Goal: Information Seeking & Learning: Learn about a topic

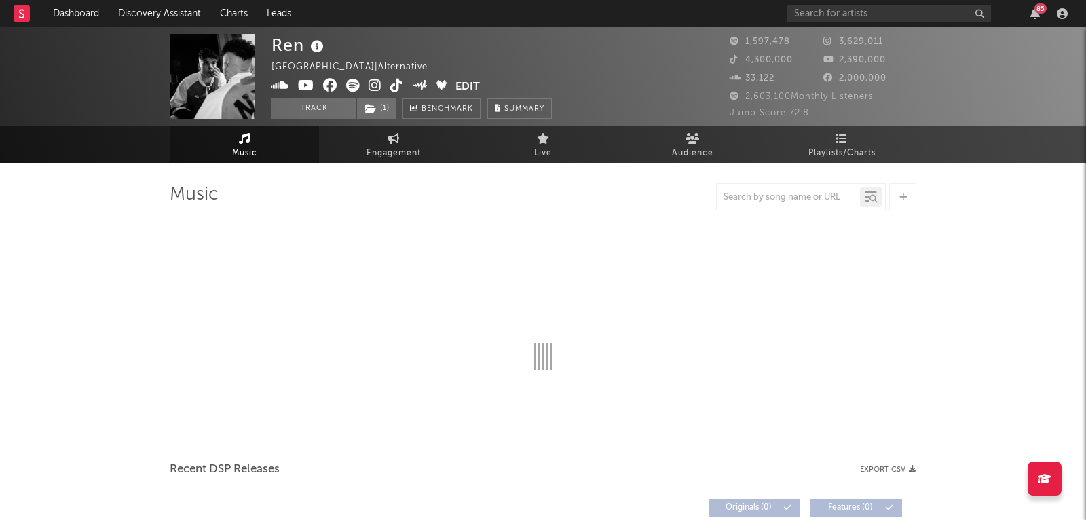
select select "6m"
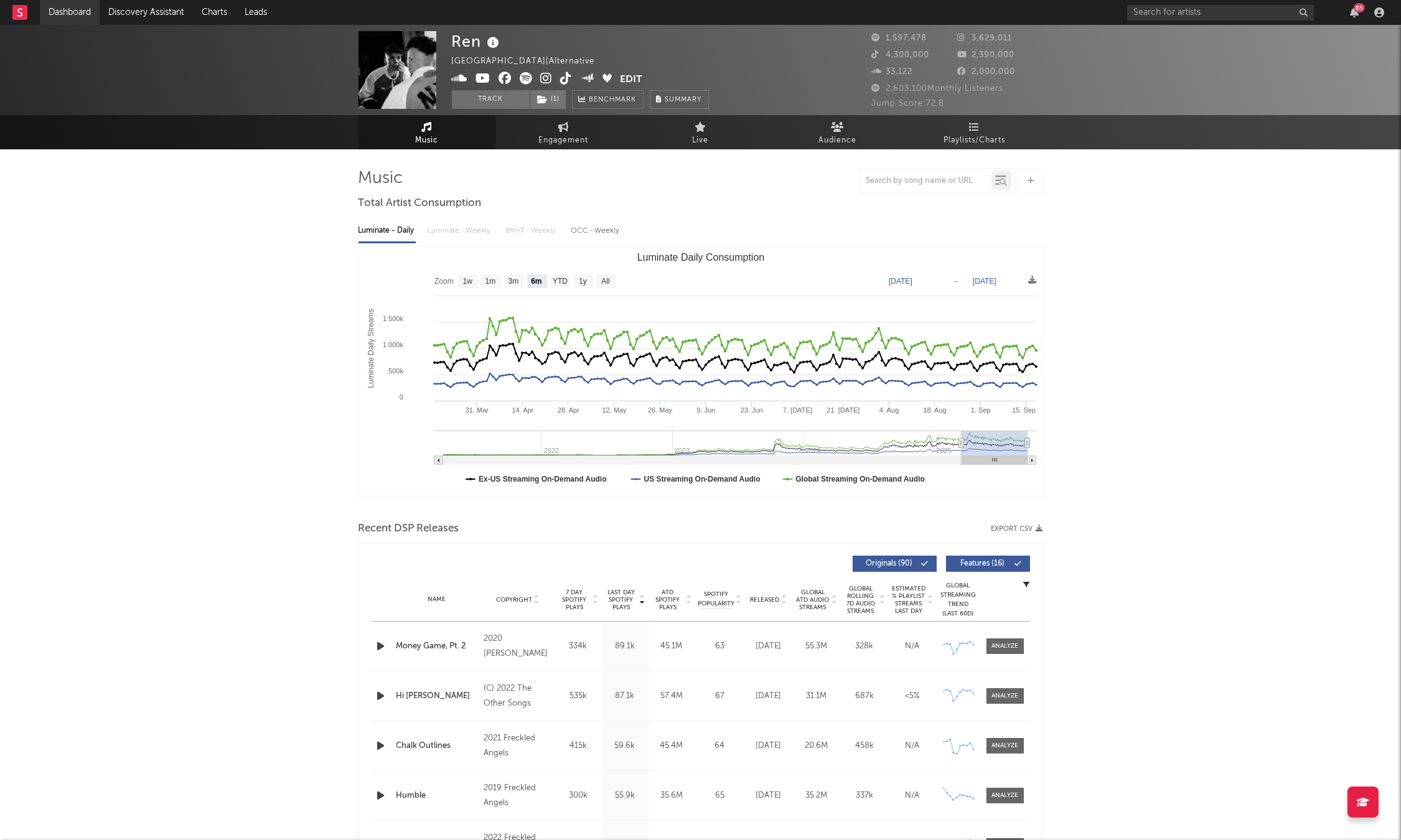
click at [89, 9] on link "Dashboard" at bounding box center [69, 12] width 60 height 25
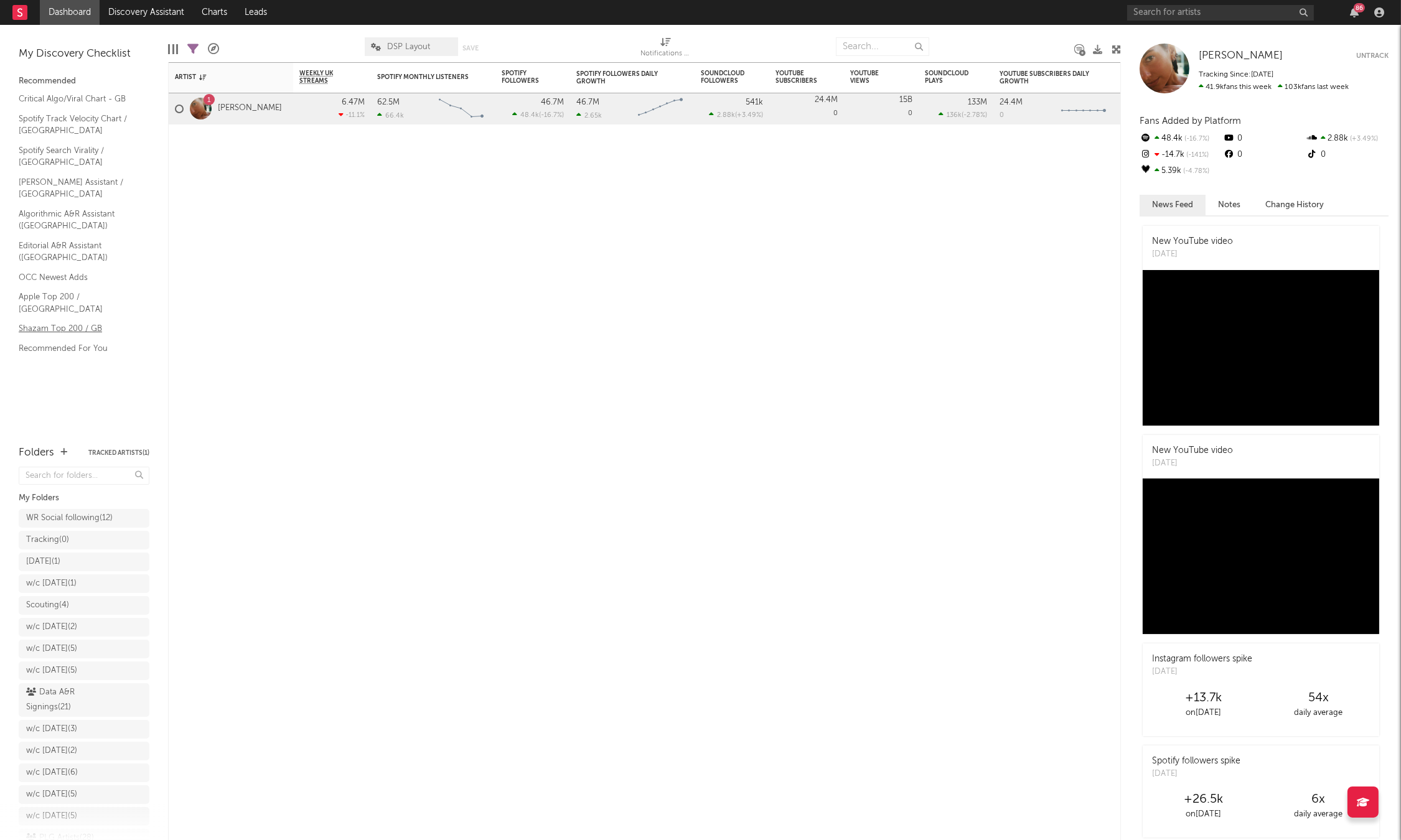
click at [81, 322] on link "Shazam Top 200 / GB" at bounding box center [77, 328] width 118 height 14
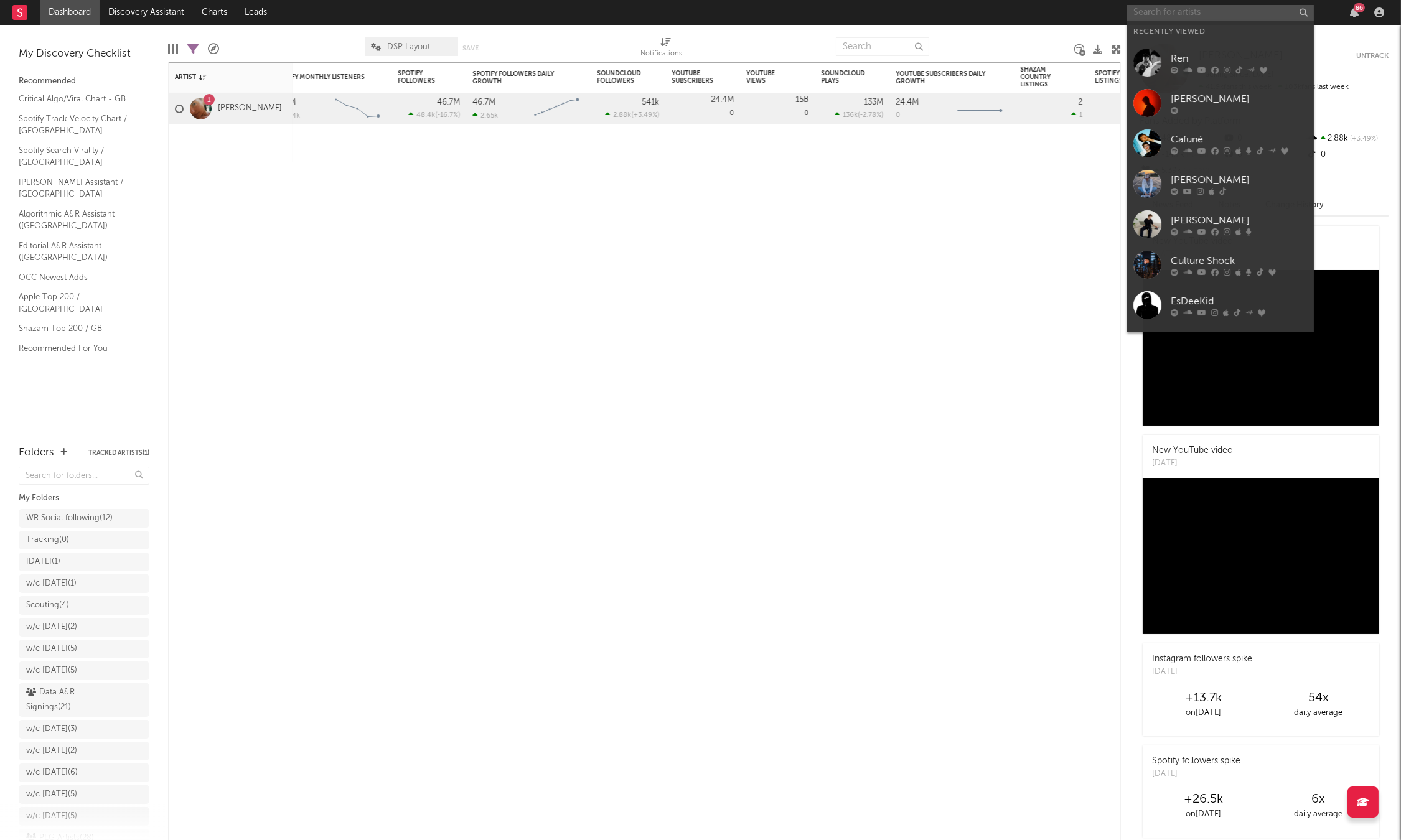
click at [995, 17] on input "text" at bounding box center [1221, 12] width 187 height 16
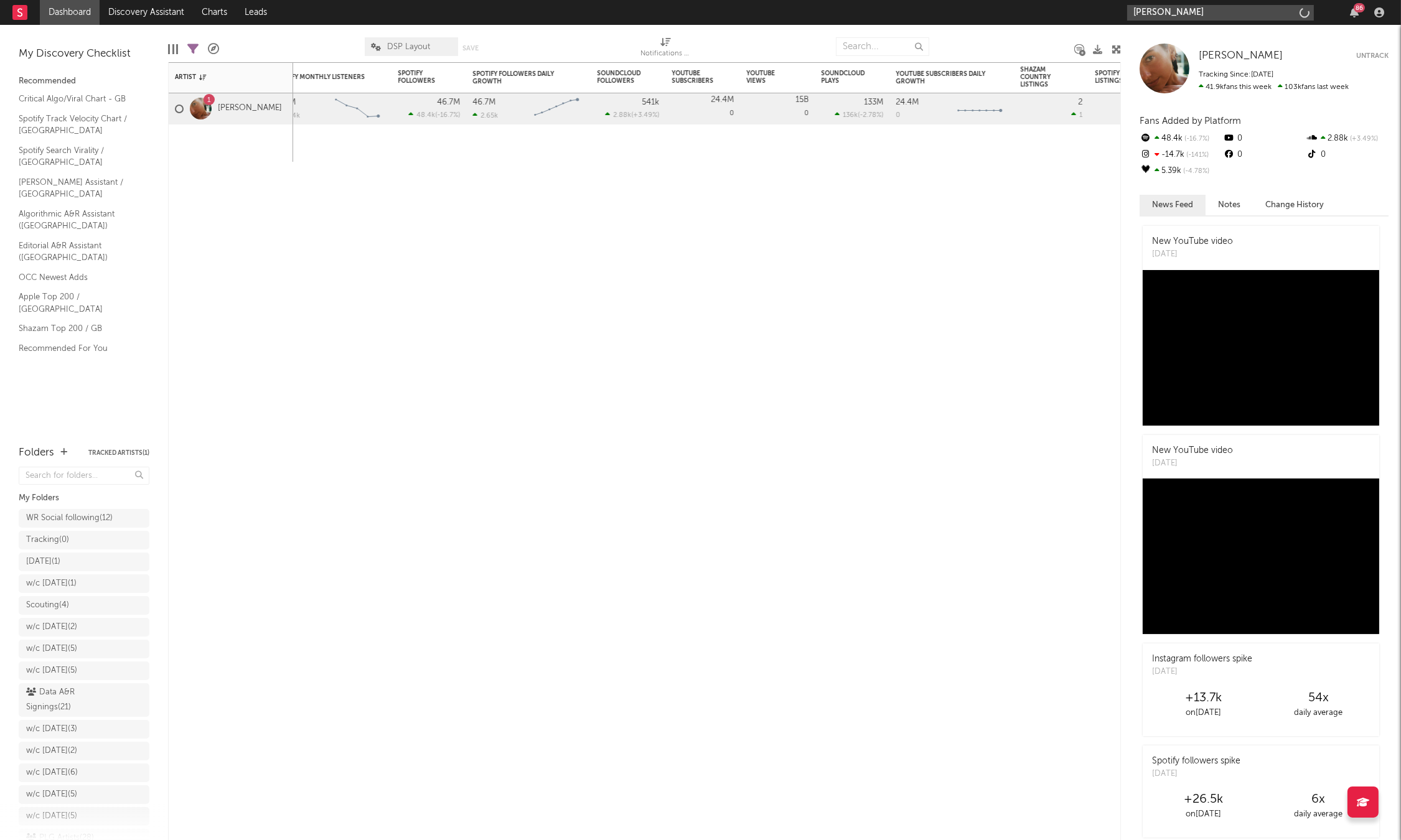
type input "[PERSON_NAME]"
click at [995, 45] on div at bounding box center [1239, 49] width 137 height 7
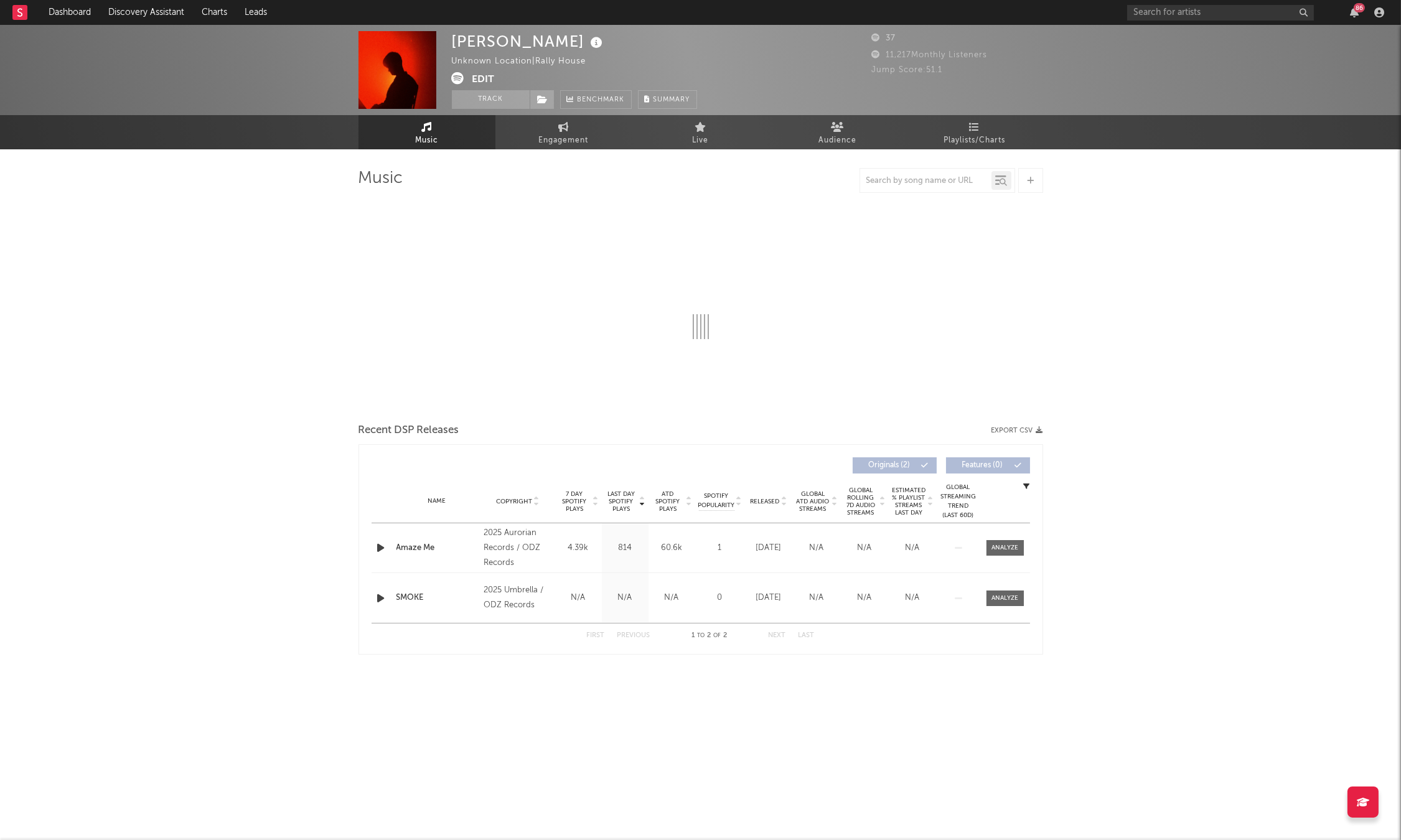
select select "1w"
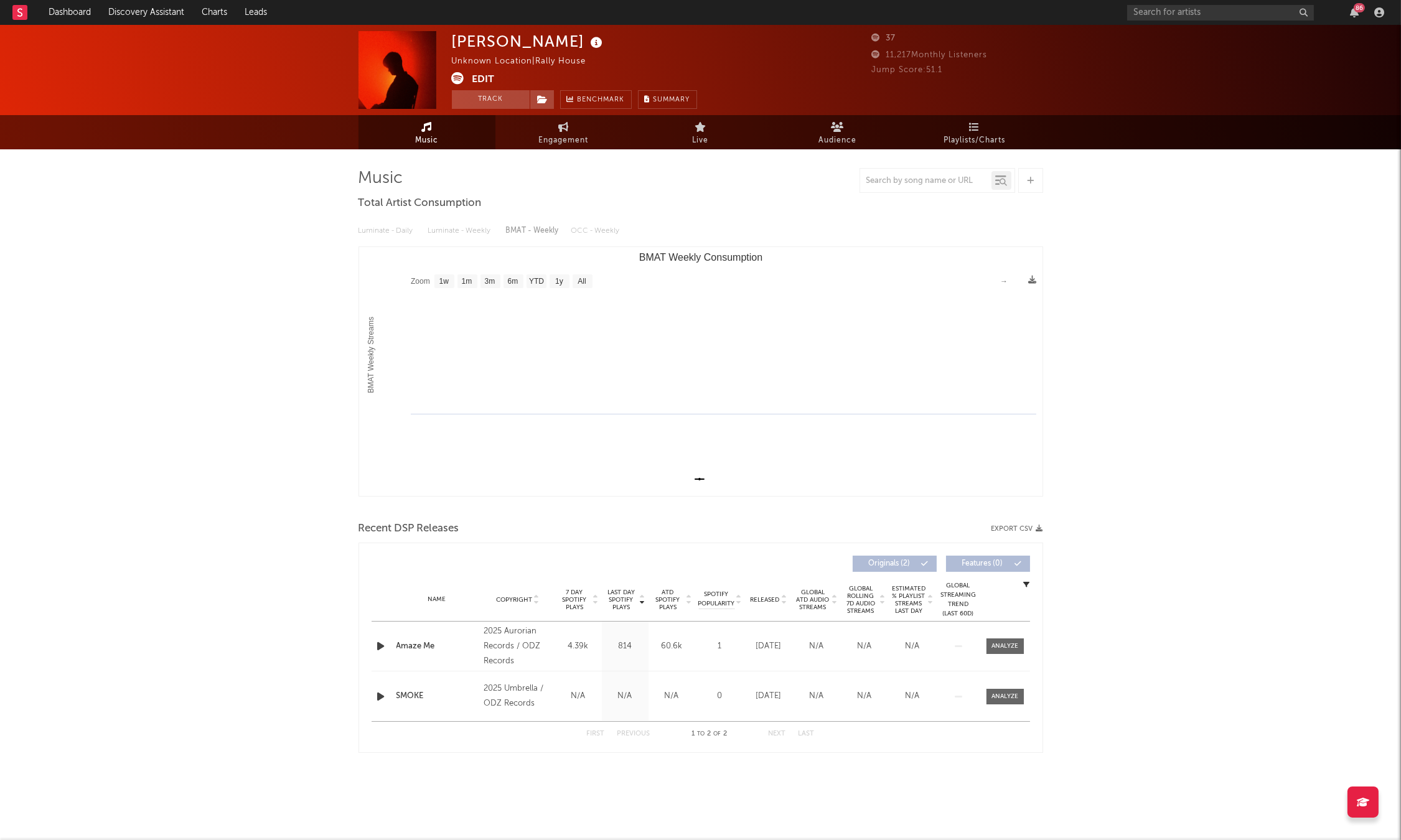
click at [574, 171] on div at bounding box center [701, 180] width 684 height 25
drag, startPoint x: 539, startPoint y: 702, endPoint x: 480, endPoint y: 706, distance: 59.1
click at [480, 476] on div "Name SMOKE Copyright 2025 Umbrella / ODZ Records Label Umbrella Album Names SMO…" at bounding box center [701, 696] width 659 height 50
click at [954, 137] on span "Playlists/Charts" at bounding box center [974, 140] width 61 height 15
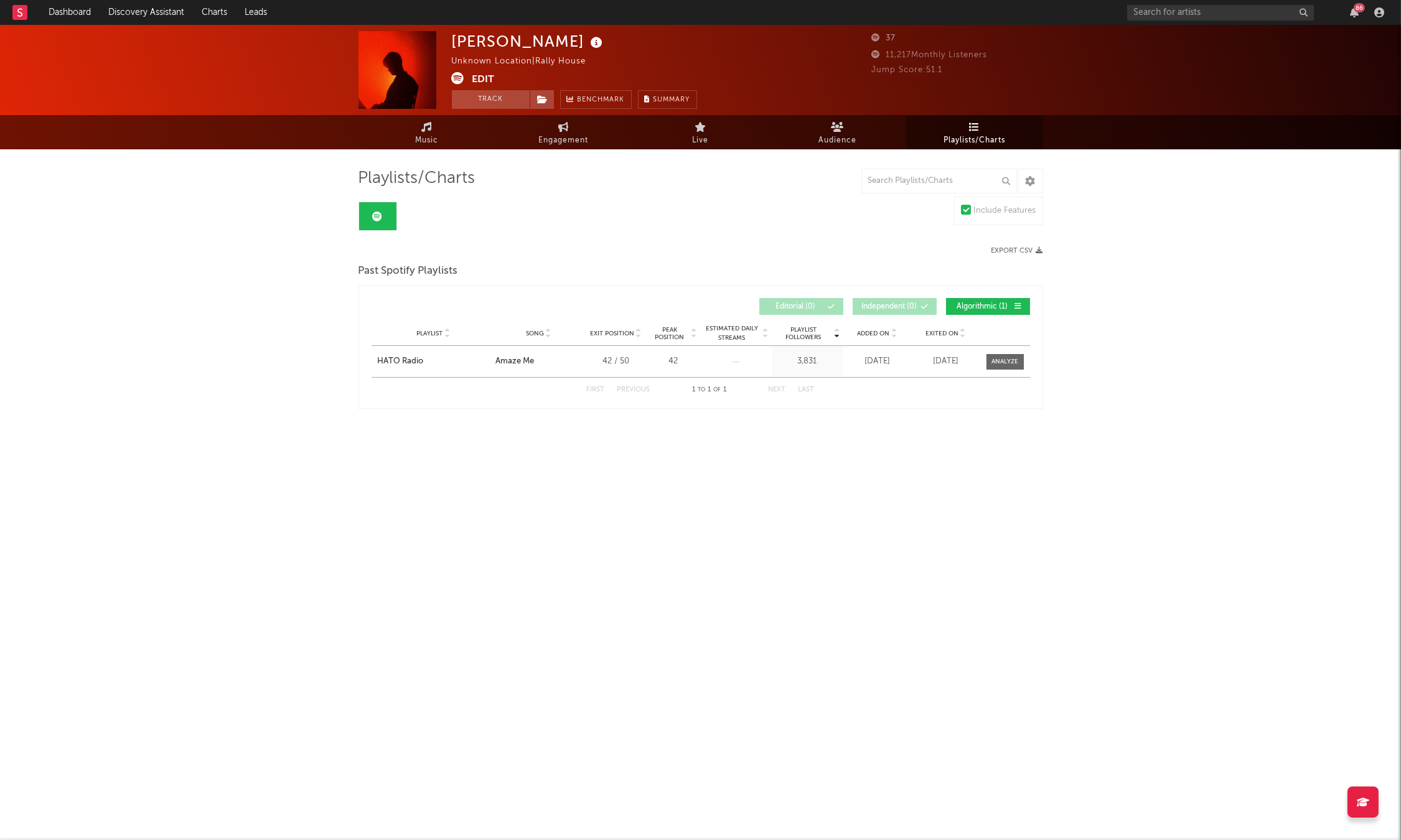
drag, startPoint x: 551, startPoint y: 436, endPoint x: 495, endPoint y: 459, distance: 60.5
click at [495, 459] on div "Olly Rodwell Unknown Location | Rally House Edit Track Benchmark Summary 37 11,…" at bounding box center [700, 254] width 1401 height 459
drag, startPoint x: 529, startPoint y: 459, endPoint x: 491, endPoint y: 396, distance: 73.6
click at [529, 459] on div "Olly Rodwell Unknown Location | Rally House Edit Track Benchmark Summary 37 11,…" at bounding box center [700, 254] width 1401 height 459
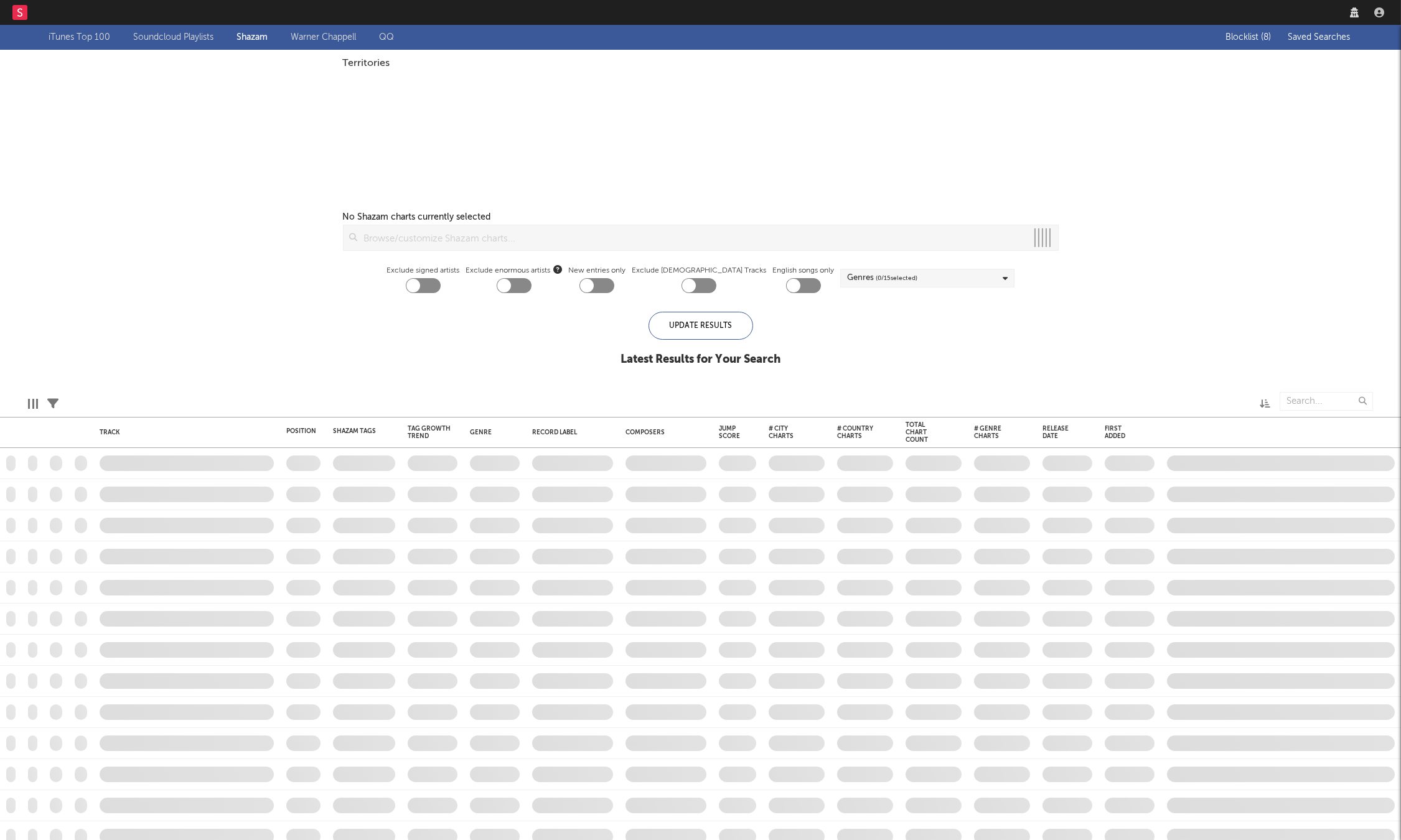
checkbox input "true"
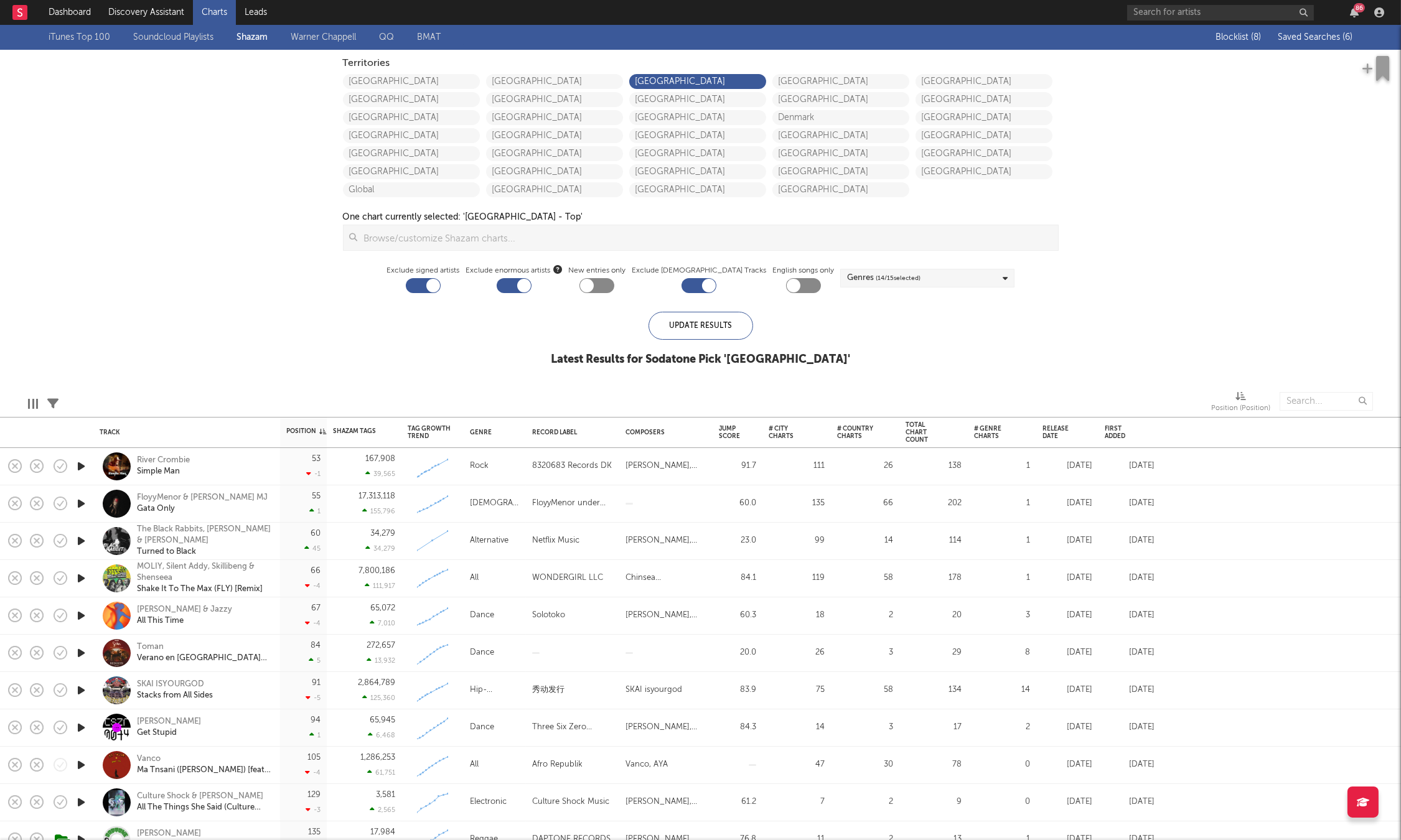
click at [1295, 41] on button "Saved Searches ( 6 )" at bounding box center [1313, 37] width 78 height 10
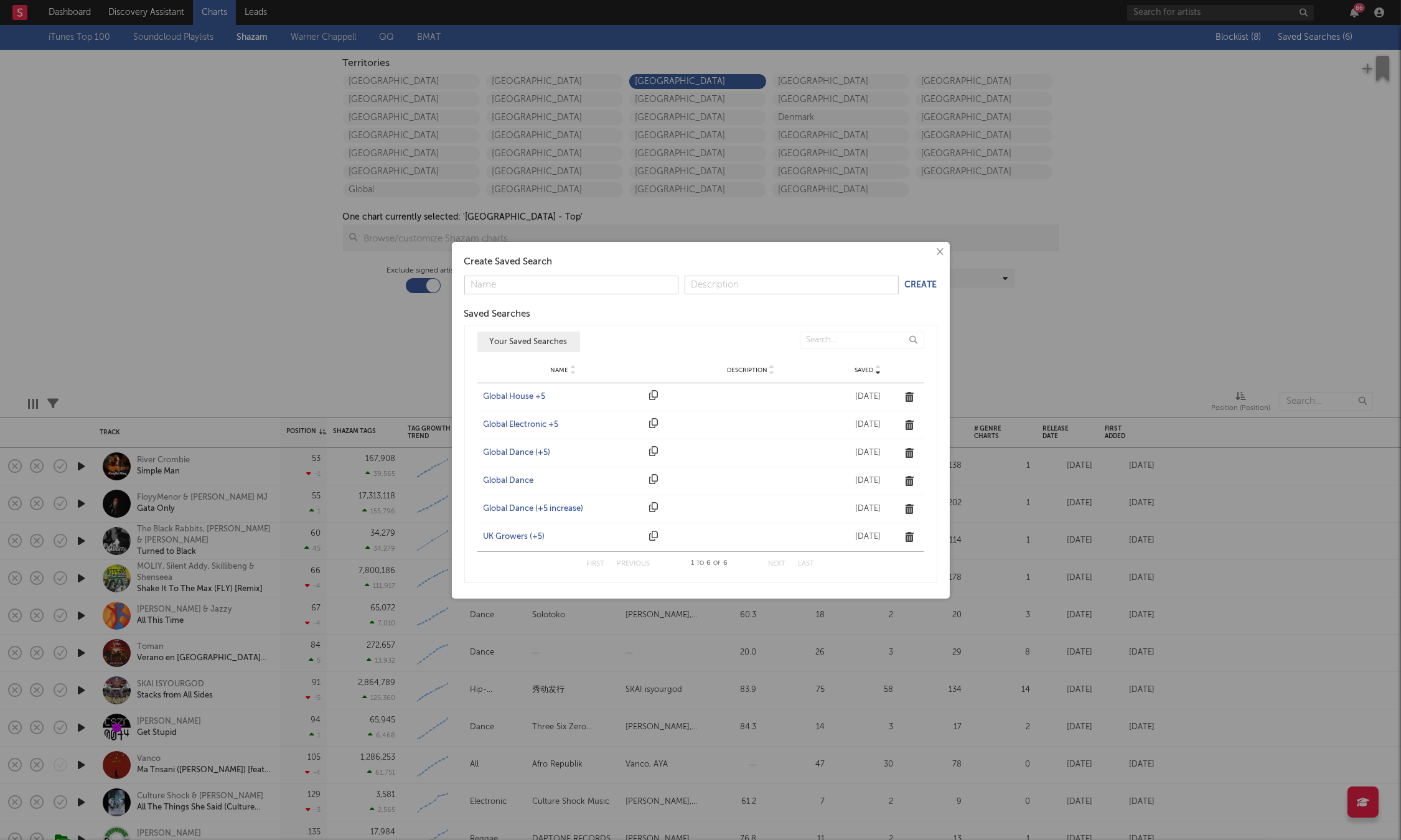
click at [506, 536] on div "UK Growers (+5)" at bounding box center [563, 537] width 160 height 13
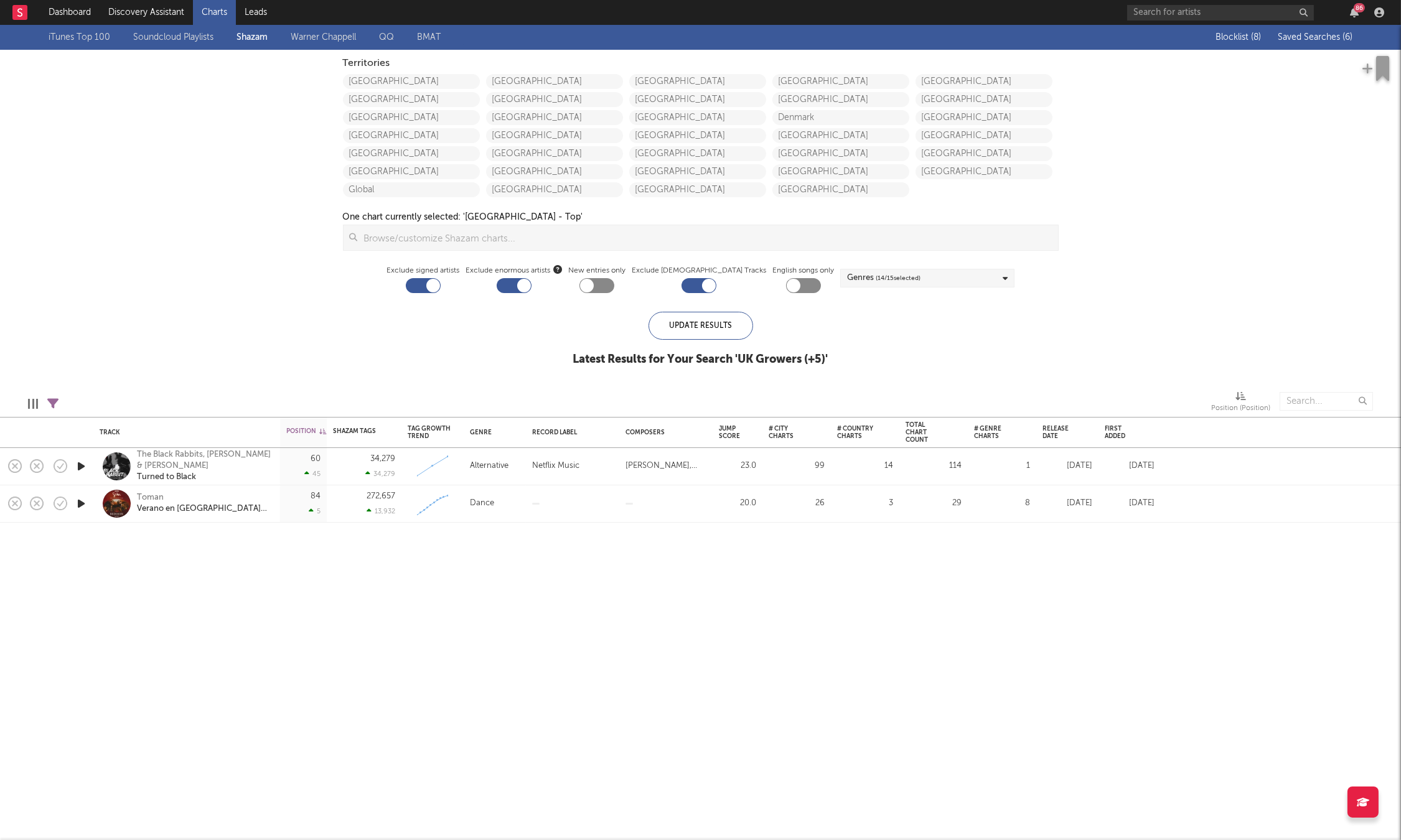
click at [1297, 40] on span "Saved Searches ( 6 )" at bounding box center [1315, 37] width 74 height 8
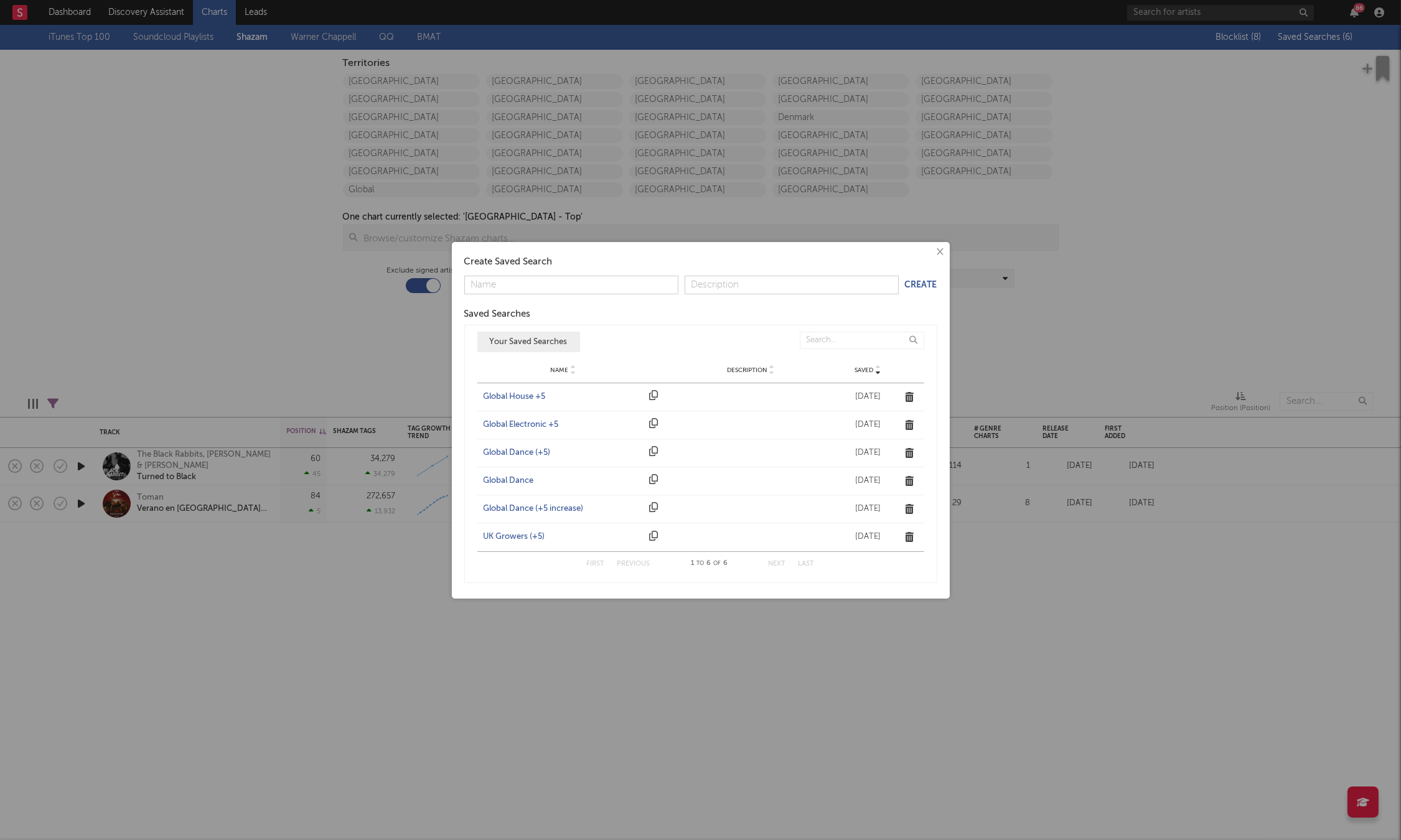
click at [536, 448] on div "Global Dance (+5)" at bounding box center [563, 453] width 160 height 13
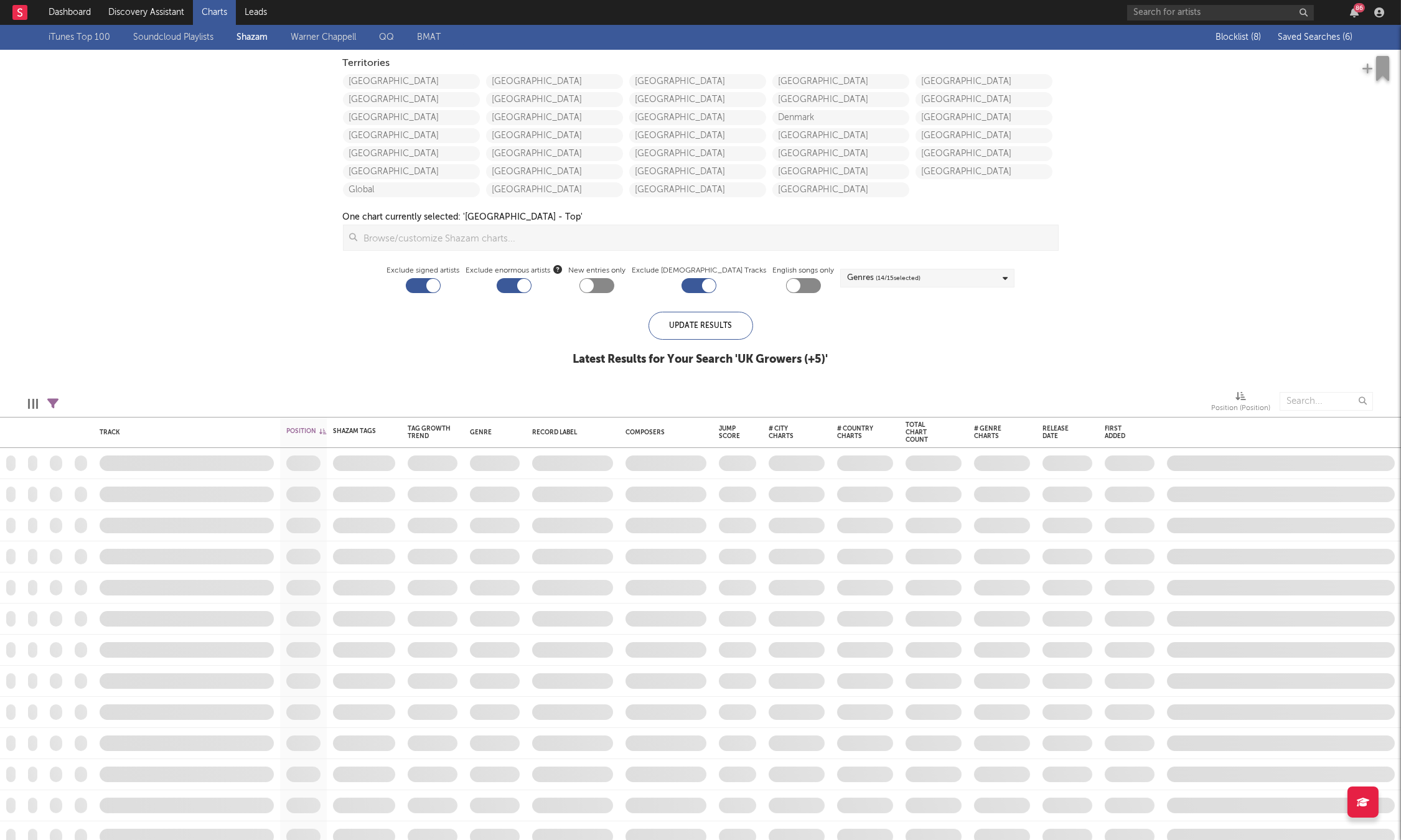
checkbox input "true"
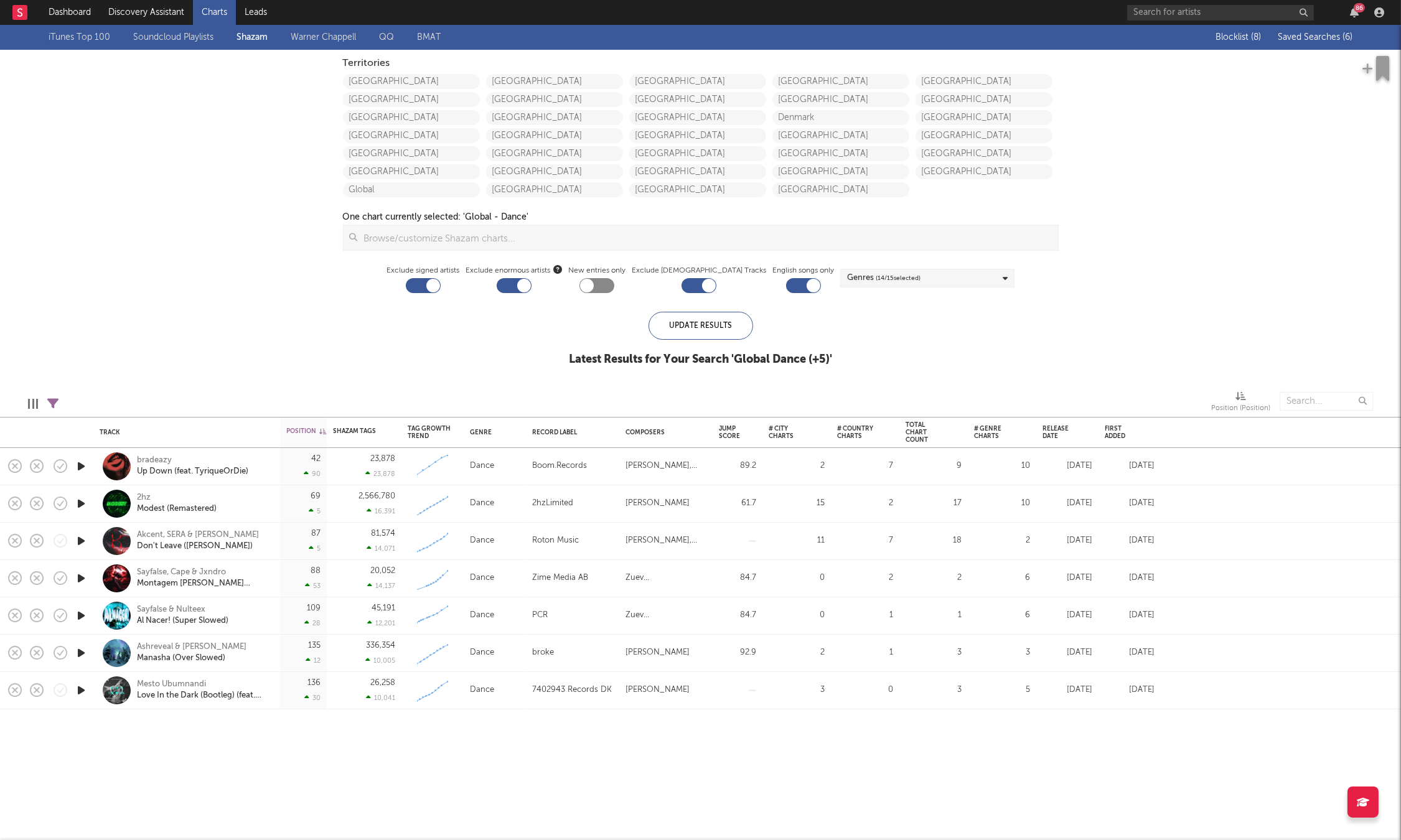
click at [78, 466] on icon "button" at bounding box center [81, 466] width 13 height 16
click at [521, 824] on icon "button" at bounding box center [523, 824] width 6 height 10
click at [76, 541] on icon "button" at bounding box center [81, 541] width 13 height 16
drag, startPoint x: 663, startPoint y: 823, endPoint x: 682, endPoint y: 825, distance: 19.1
click at [663, 823] on div at bounding box center [701, 824] width 156 height 3
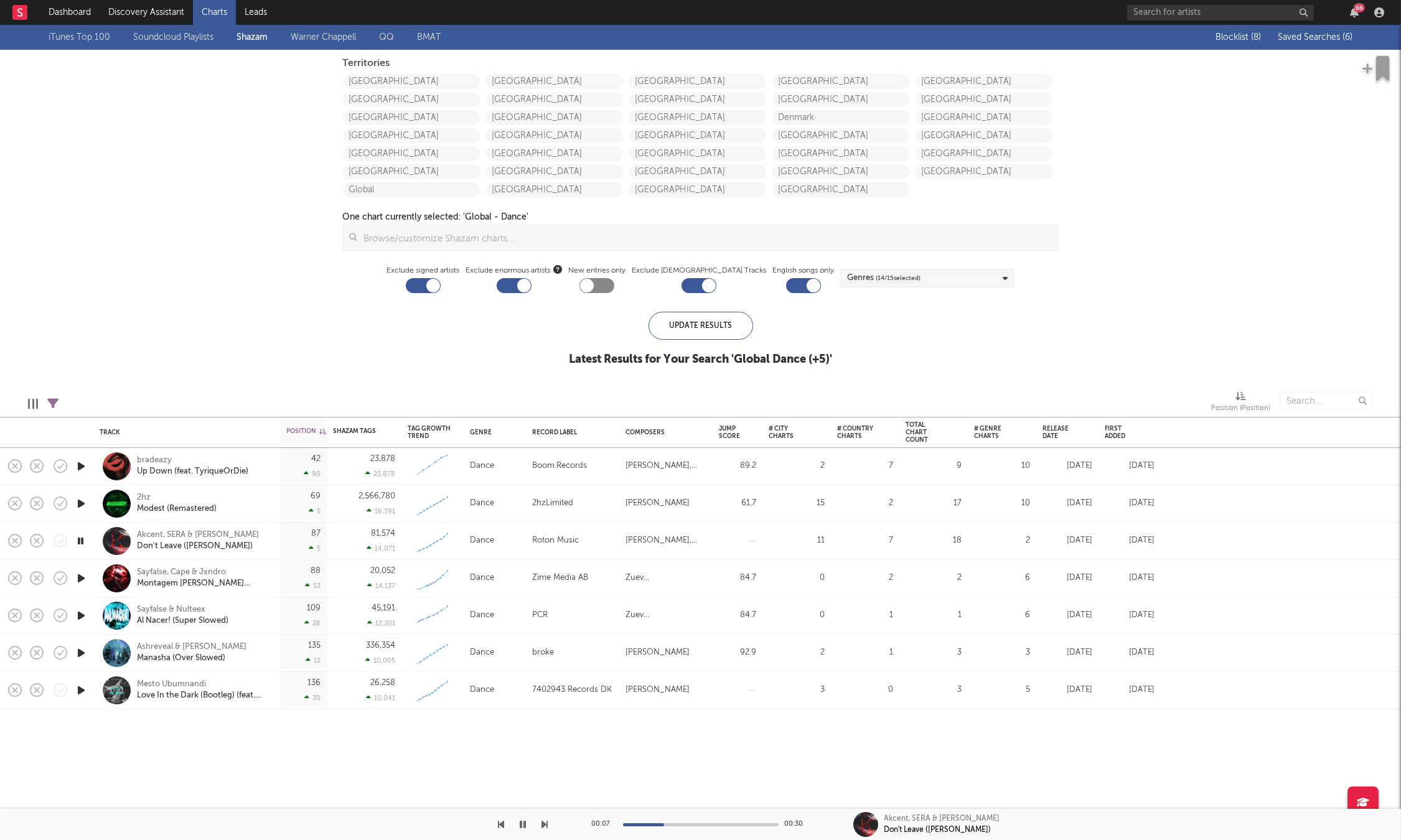
click at [688, 823] on div at bounding box center [701, 824] width 156 height 3
drag, startPoint x: 525, startPoint y: 828, endPoint x: 965, endPoint y: 439, distance: 587.3
click at [525, 828] on icon "button" at bounding box center [523, 824] width 6 height 10
click at [1305, 33] on span "Saved Searches ( 6 )" at bounding box center [1315, 37] width 74 height 8
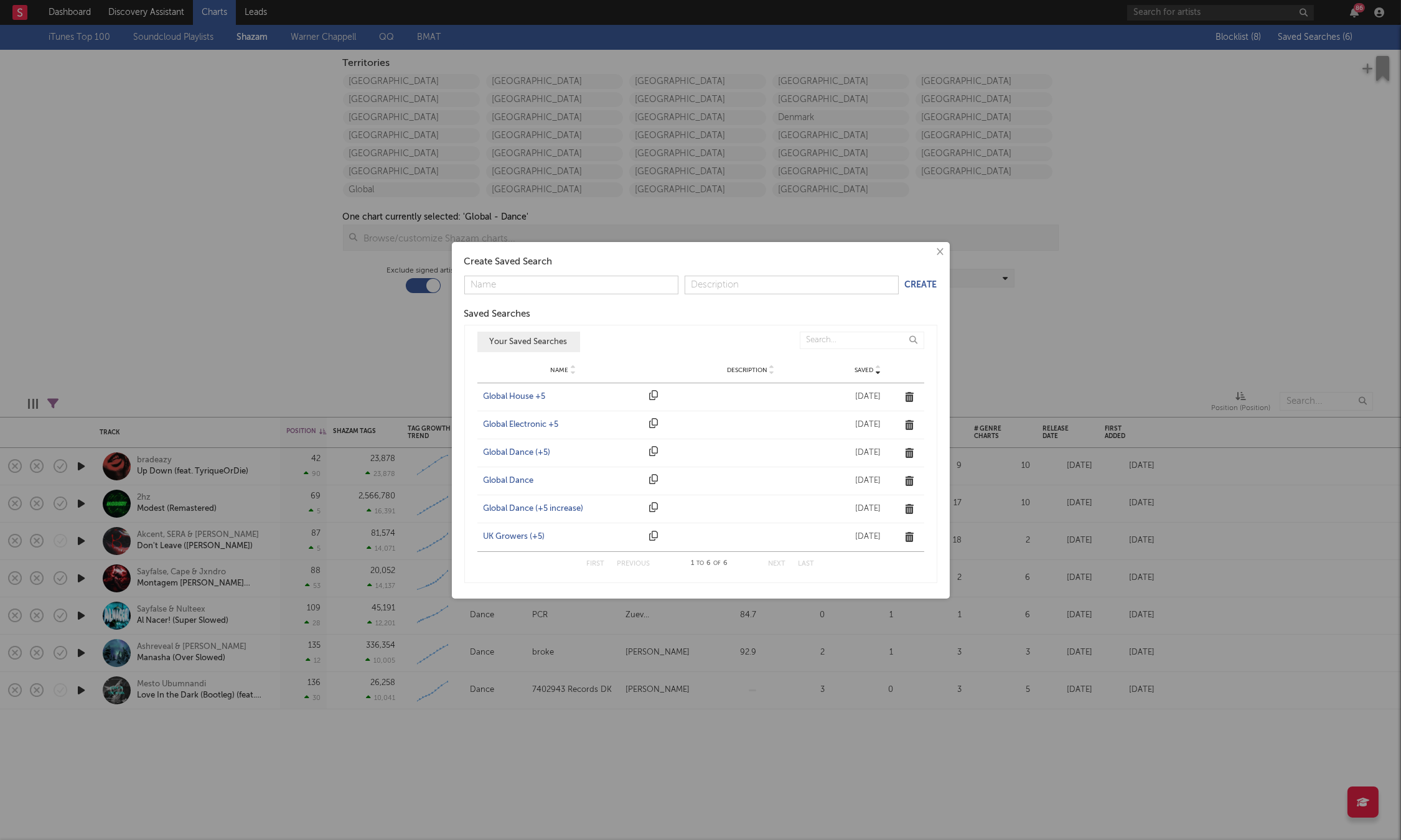
click at [528, 425] on div "Global Electronic +5" at bounding box center [563, 426] width 160 height 13
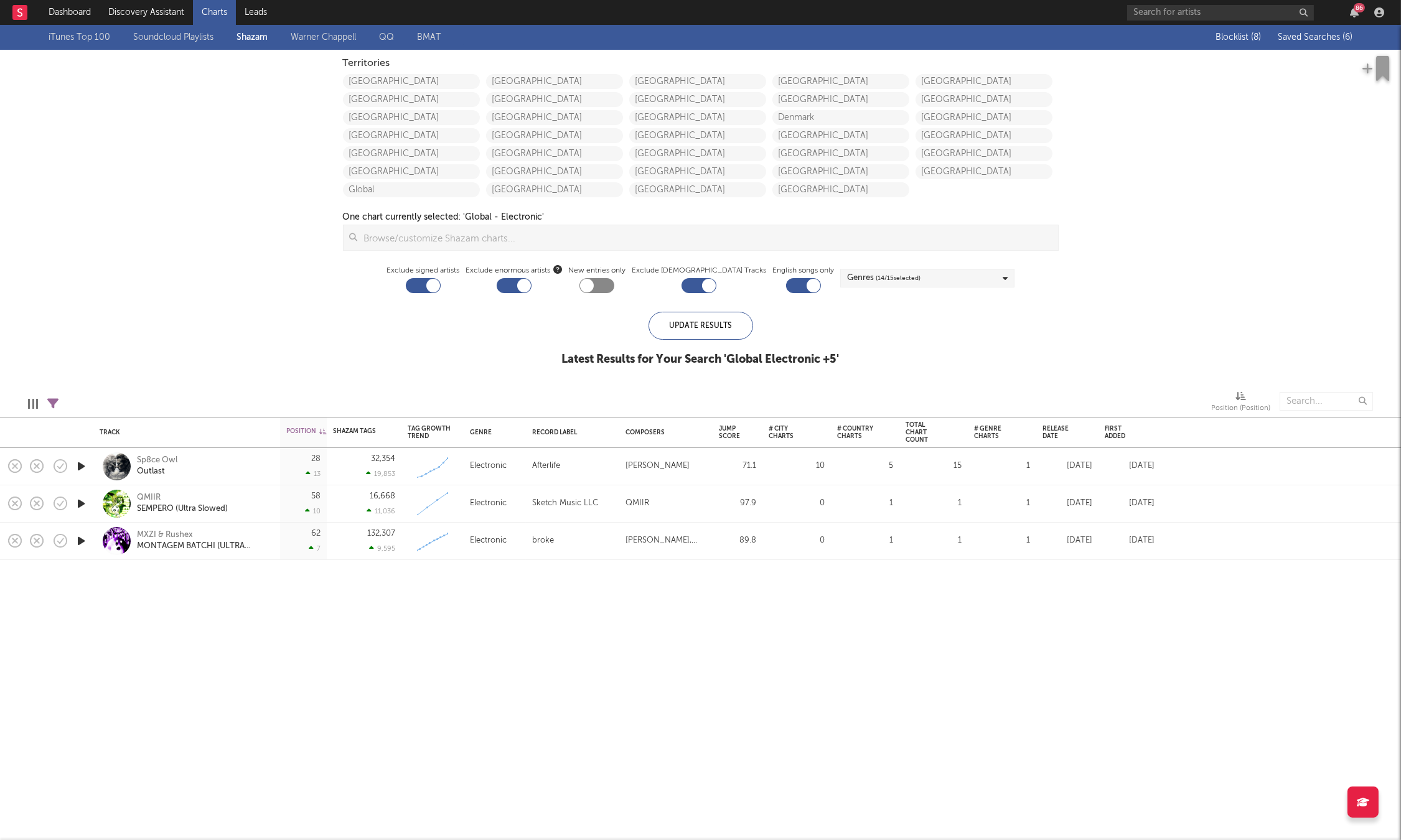
click at [84, 466] on icon "button" at bounding box center [81, 466] width 13 height 16
click at [1306, 37] on span "Saved Searches ( 6 )" at bounding box center [1315, 37] width 74 height 8
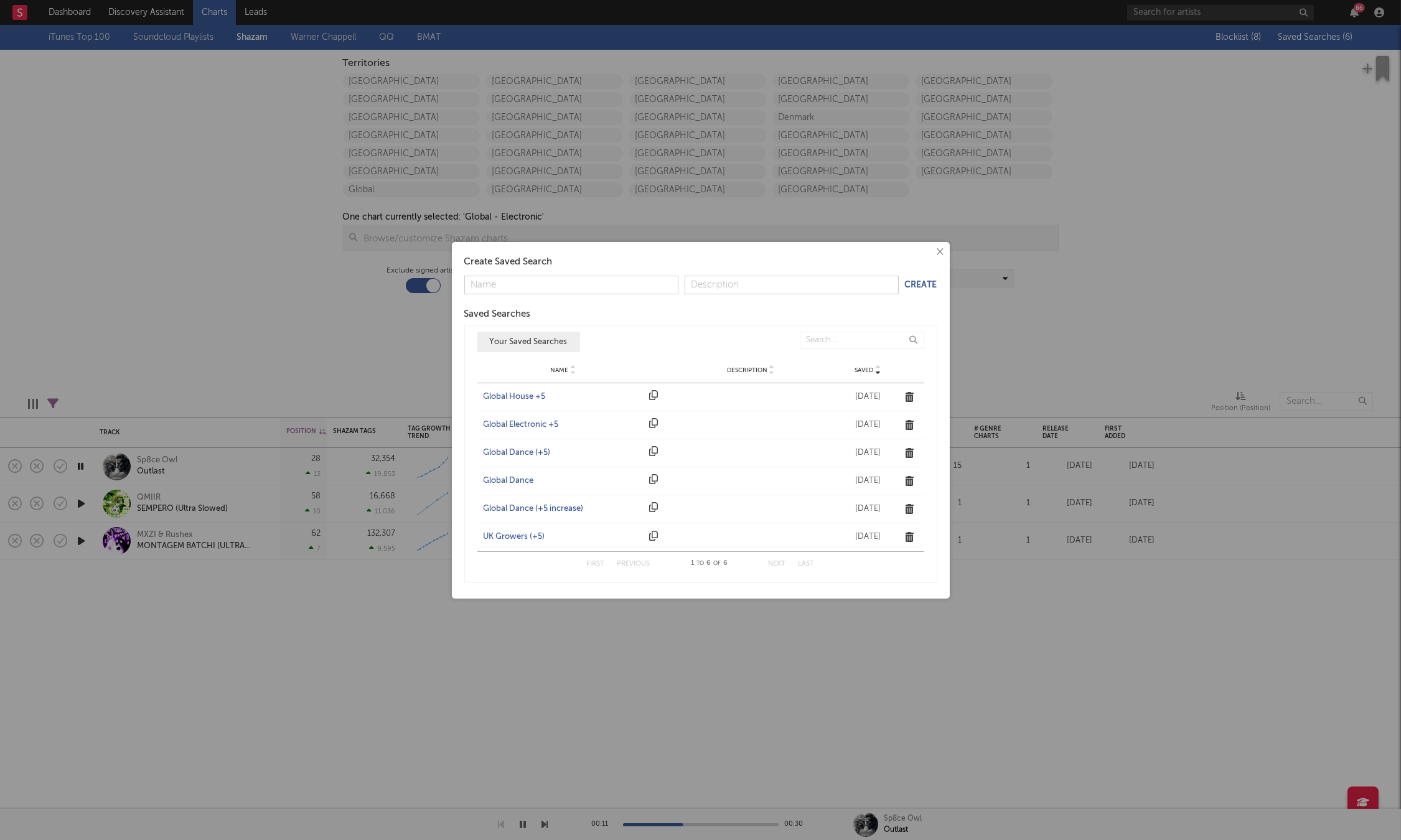
click at [526, 396] on div "Global House +5" at bounding box center [563, 397] width 160 height 13
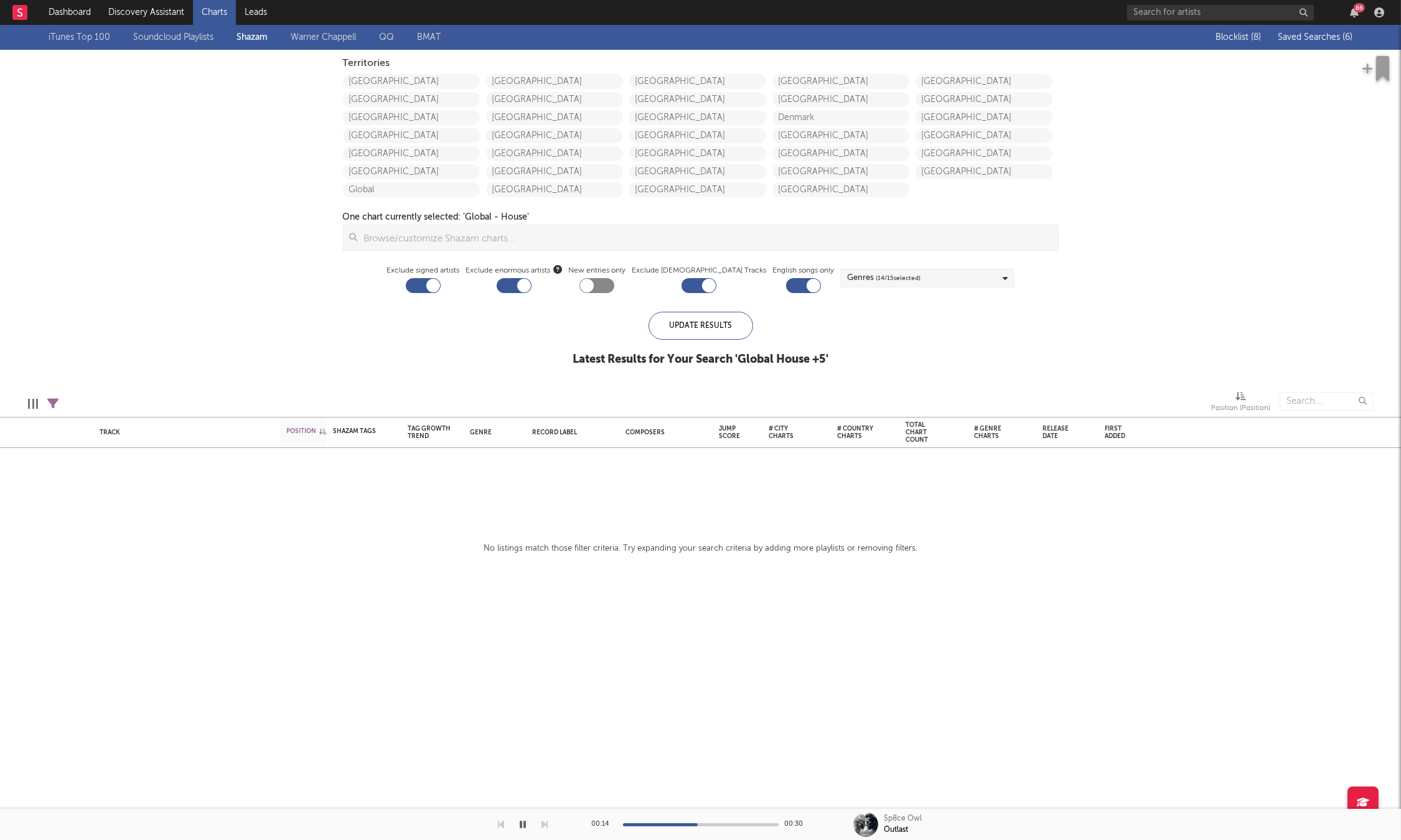
click at [520, 829] on icon "button" at bounding box center [523, 824] width 6 height 10
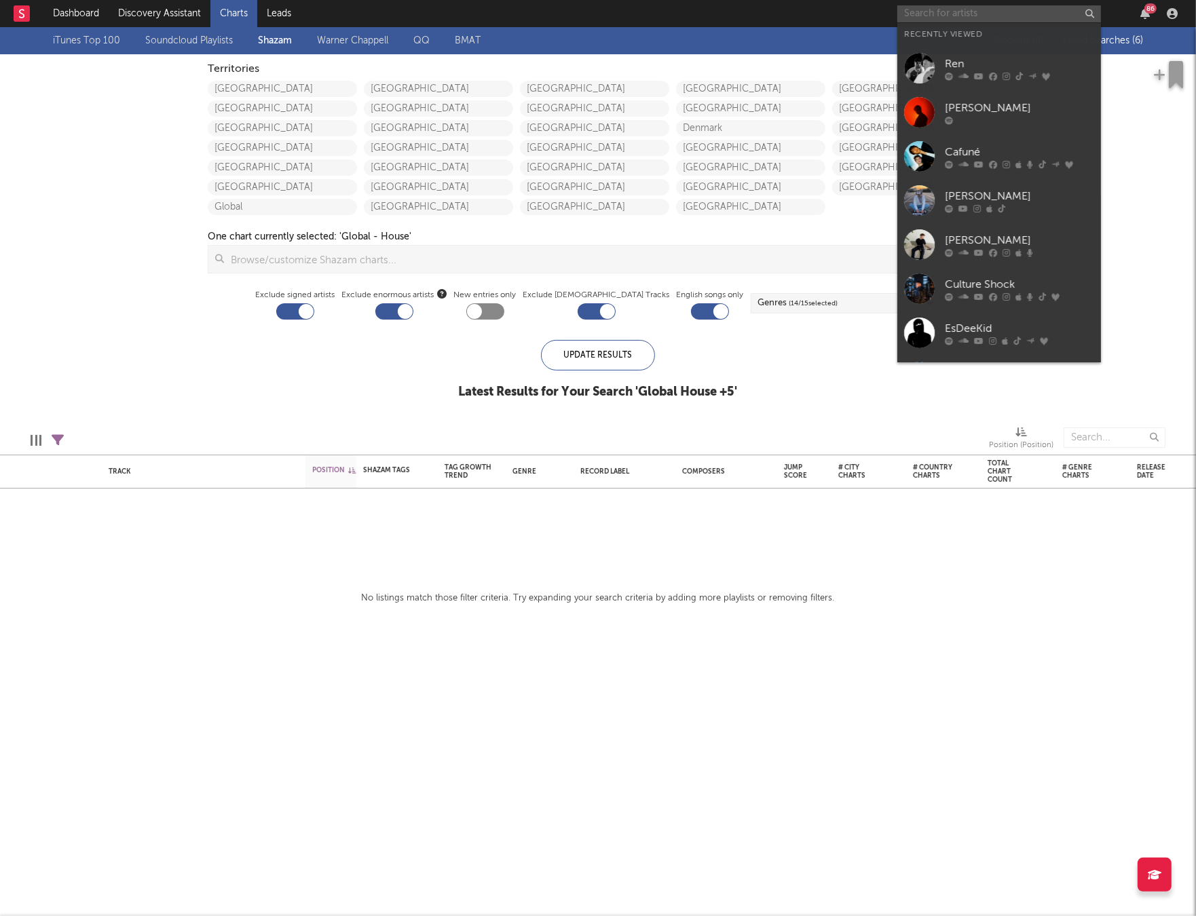
click at [991, 17] on input "text" at bounding box center [999, 13] width 204 height 17
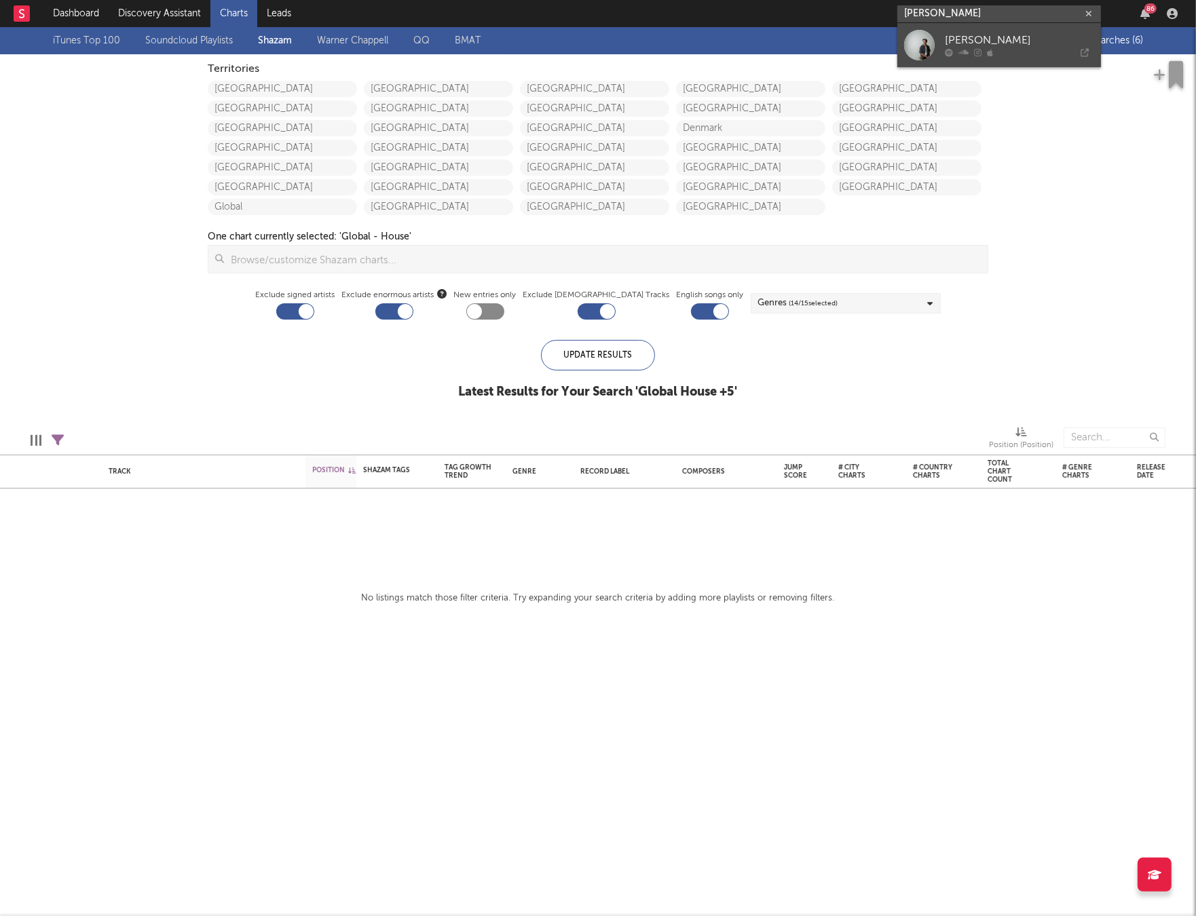
type input "sam atlast"
click at [973, 39] on div "Sam Atlast" at bounding box center [1019, 41] width 149 height 16
click at [986, 16] on input "text" at bounding box center [999, 13] width 204 height 17
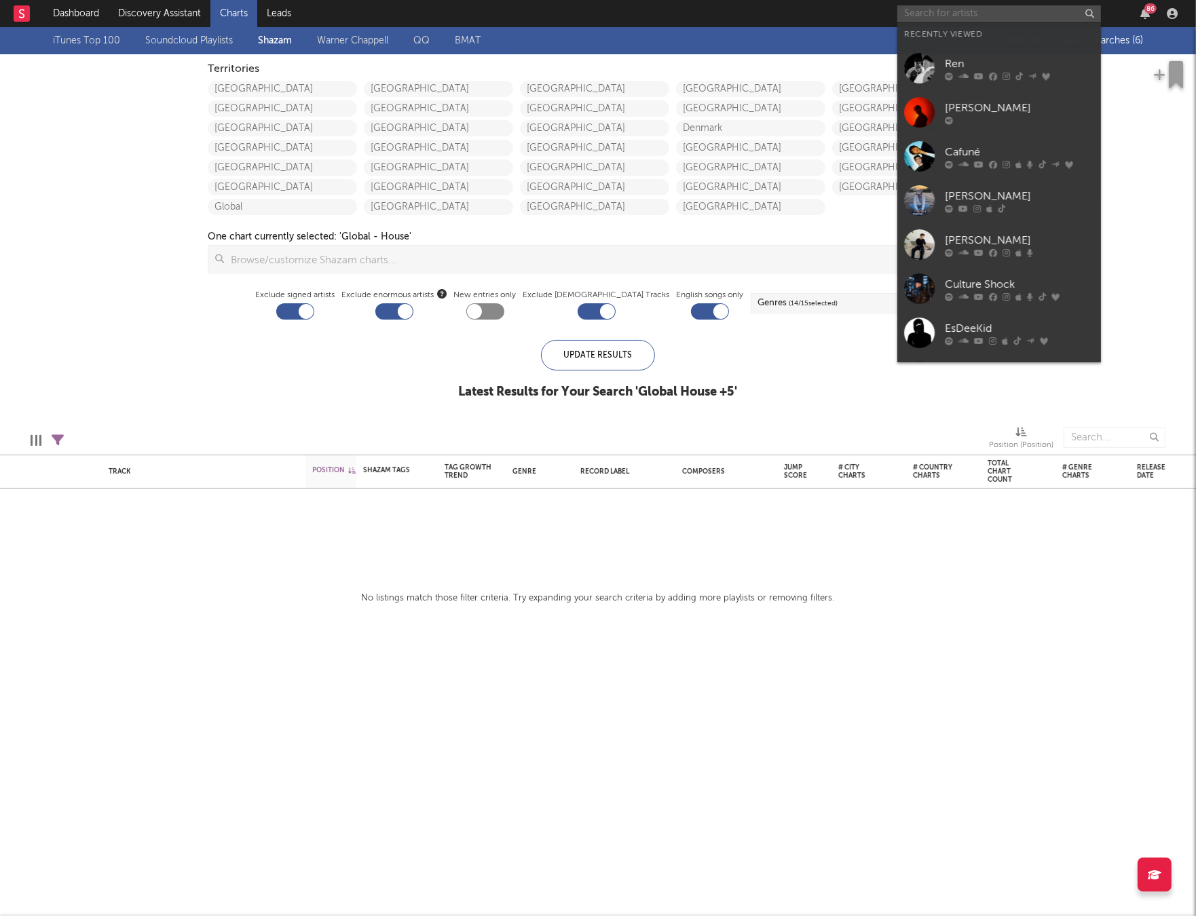
paste input "https://open.spotify.com/track/4zT0nZK95FOuPWt4WC5vXe?si=a0a6f31b63524551"
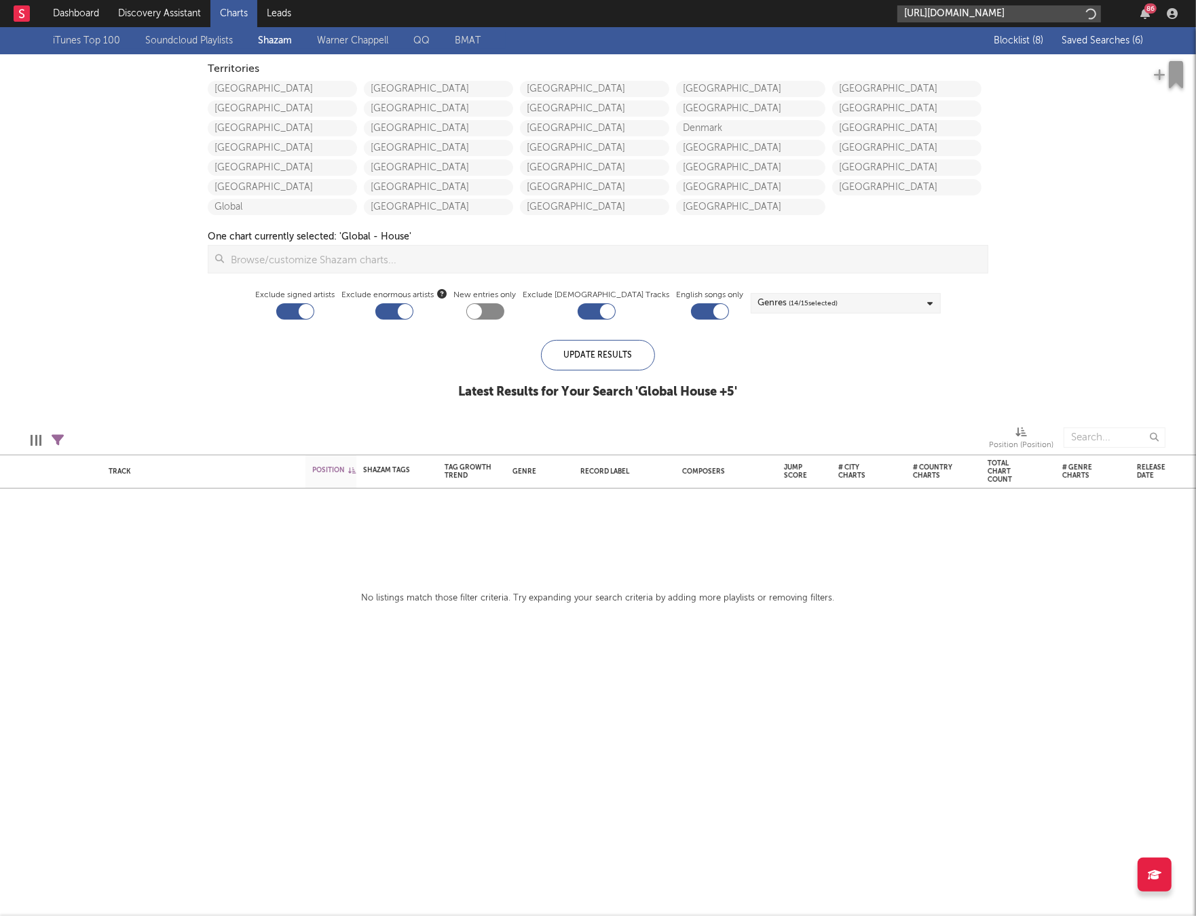
click at [978, 17] on input "https://open.spotify.com/track/4zT0nZK95FOuPWt4WC5vXe?si=a0a6f31b63524551" at bounding box center [999, 13] width 204 height 17
type input "https://open.spotify.com/track/4zT0nZK95FOuPWt4WC5vXe?si=a0a6f31b63524551"
click at [968, 43] on div "MR. FANTASY" at bounding box center [1019, 45] width 149 height 16
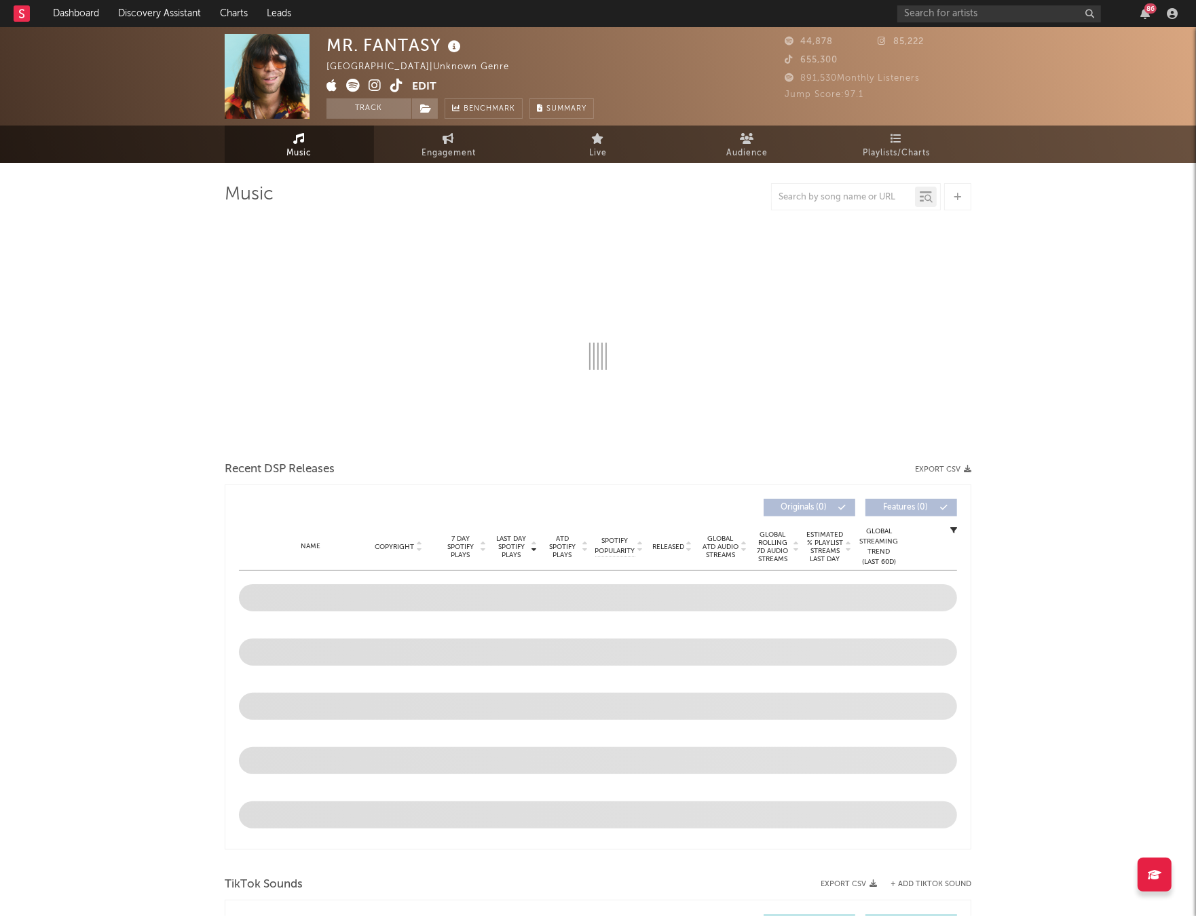
select select "1w"
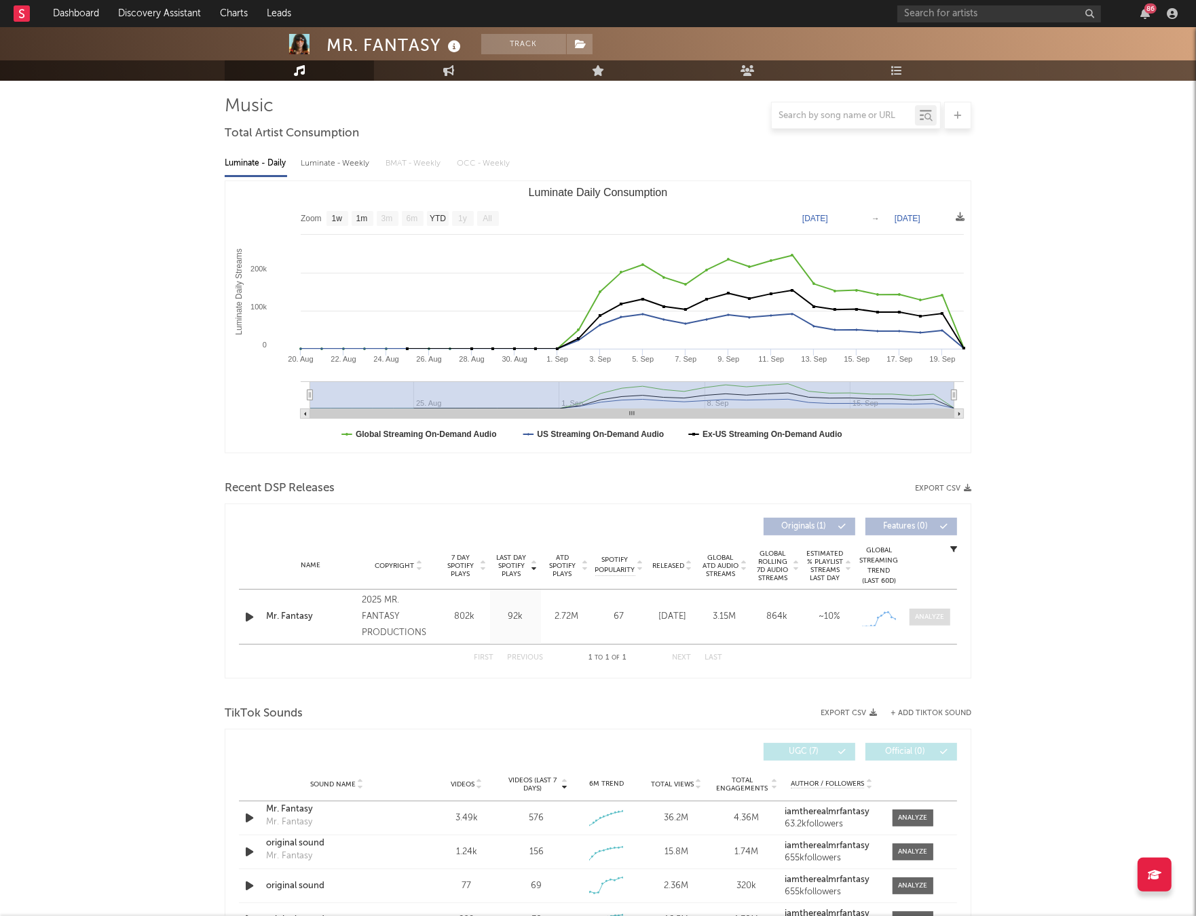
click at [909, 615] on span at bounding box center [929, 617] width 41 height 17
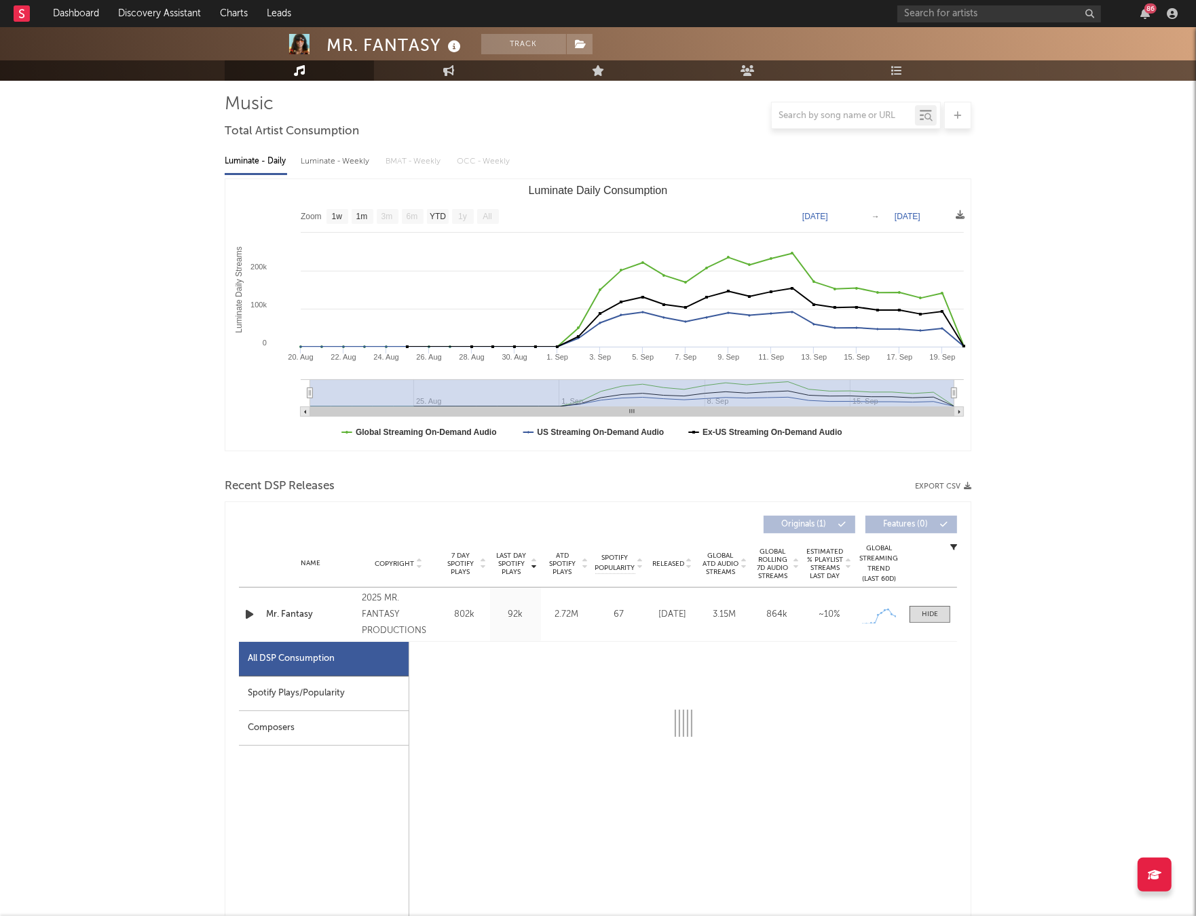
select select "1w"
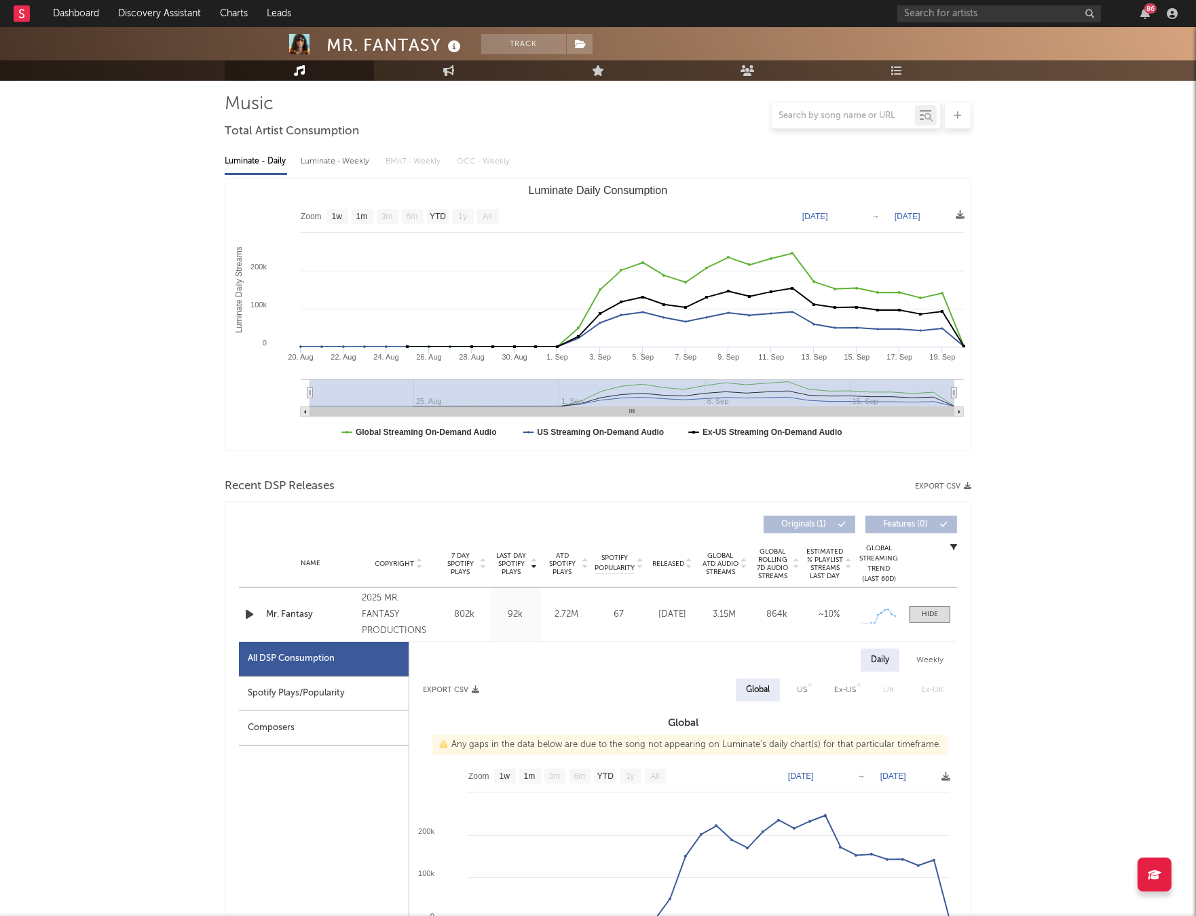
scroll to position [145, 0]
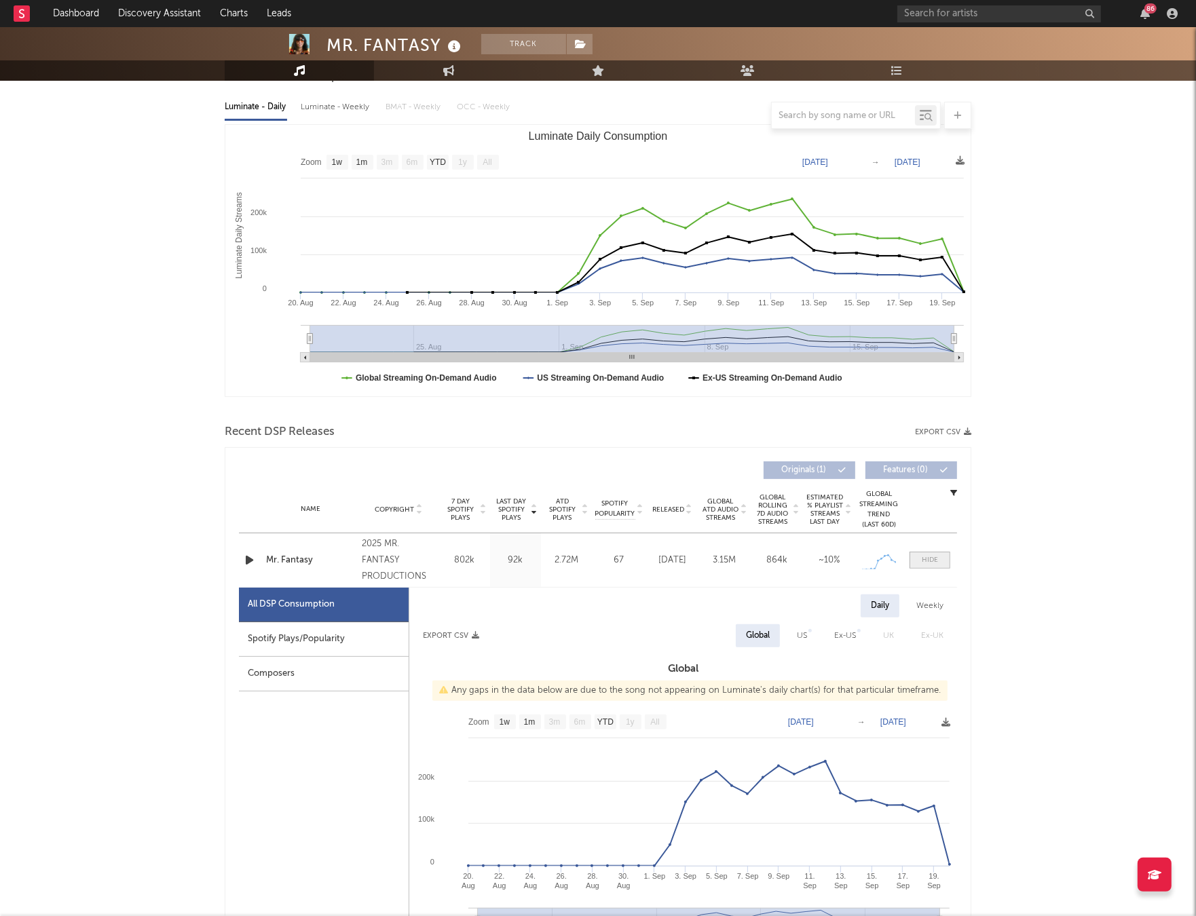
click at [924, 558] on div at bounding box center [929, 560] width 16 height 10
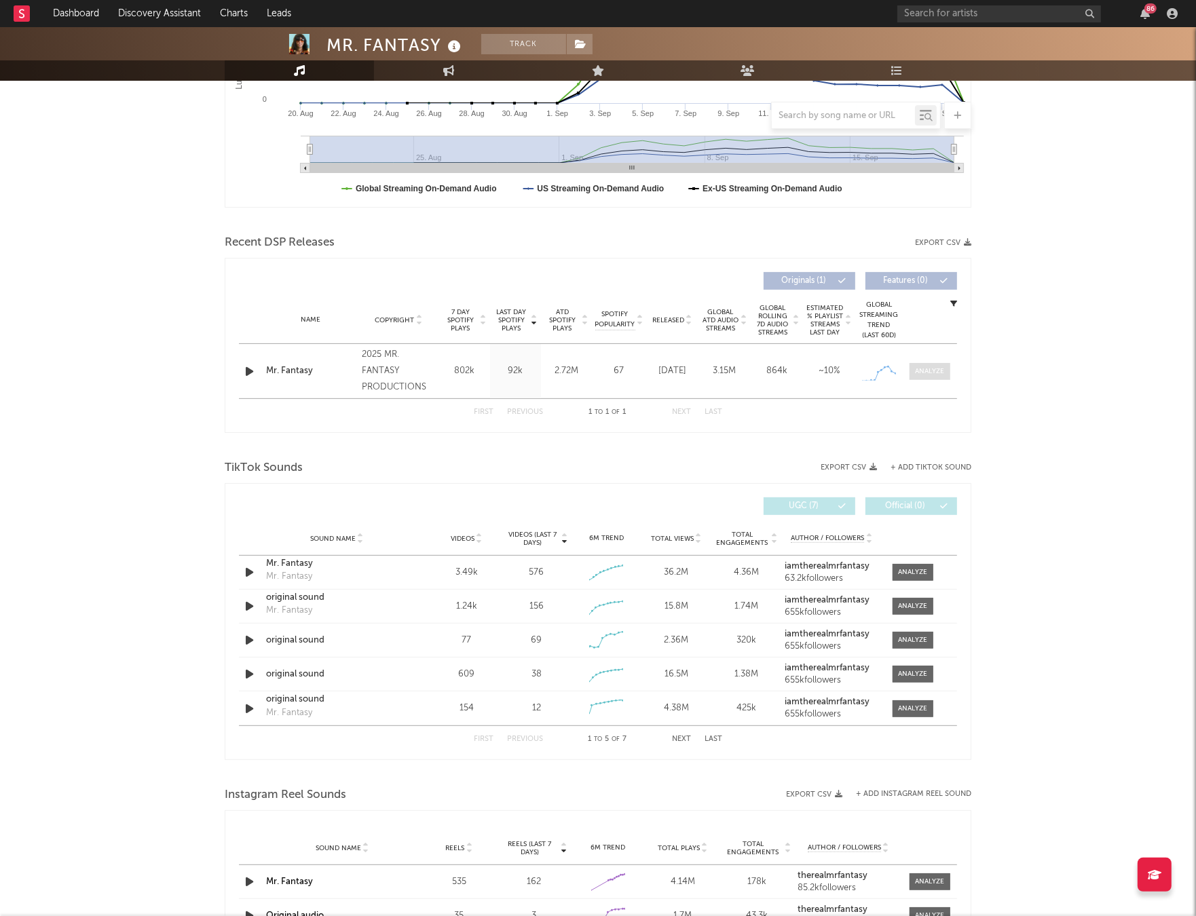
scroll to position [479, 0]
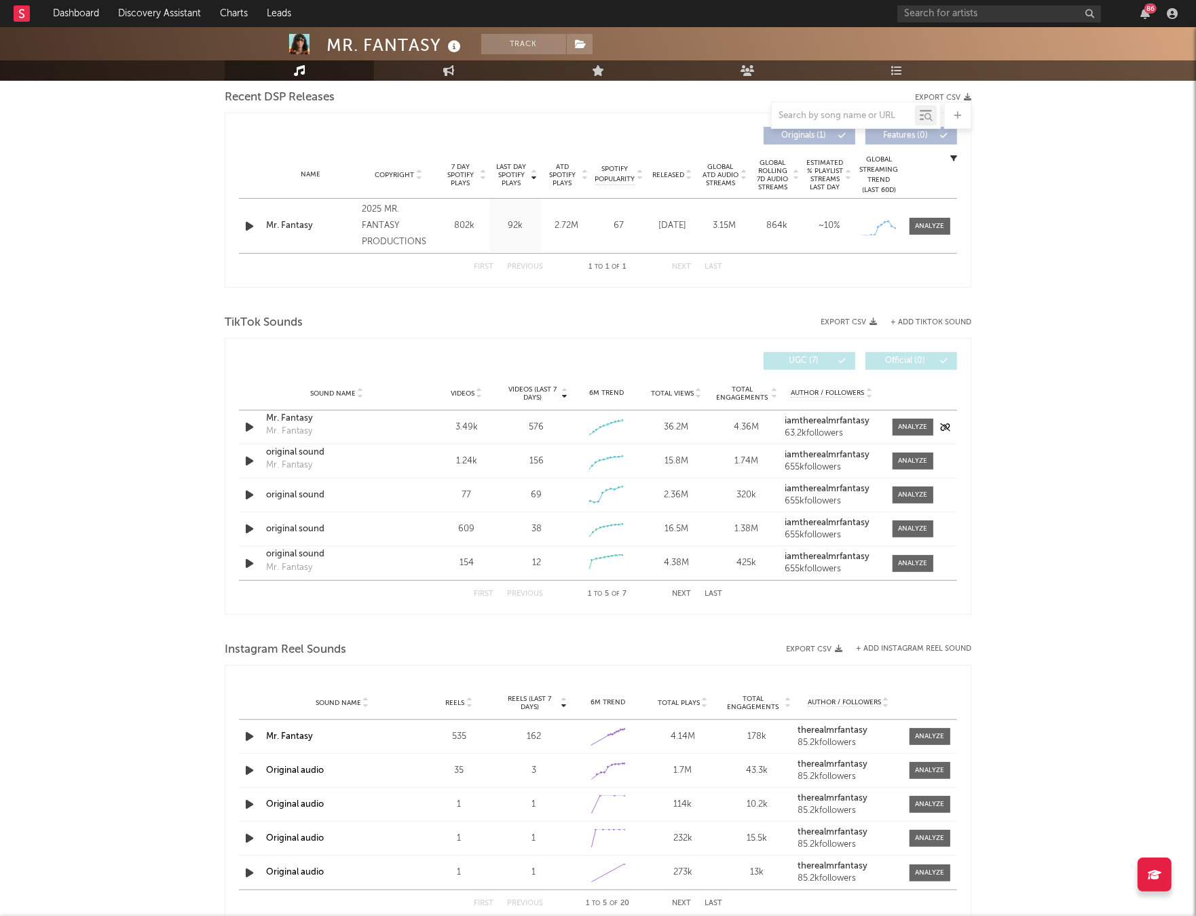
click at [280, 417] on div "Mr. Fantasy" at bounding box center [337, 419] width 142 height 14
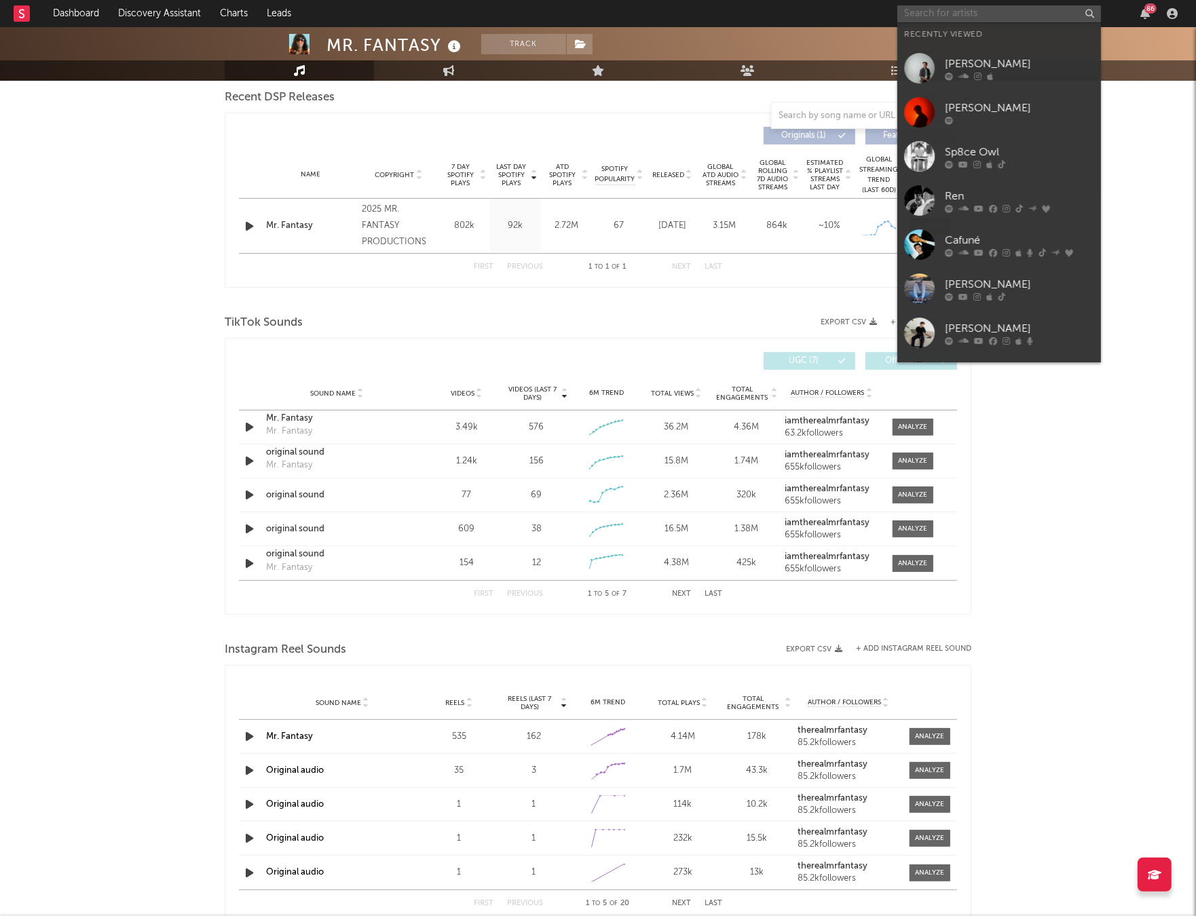
click at [949, 5] on input "text" at bounding box center [999, 13] width 204 height 17
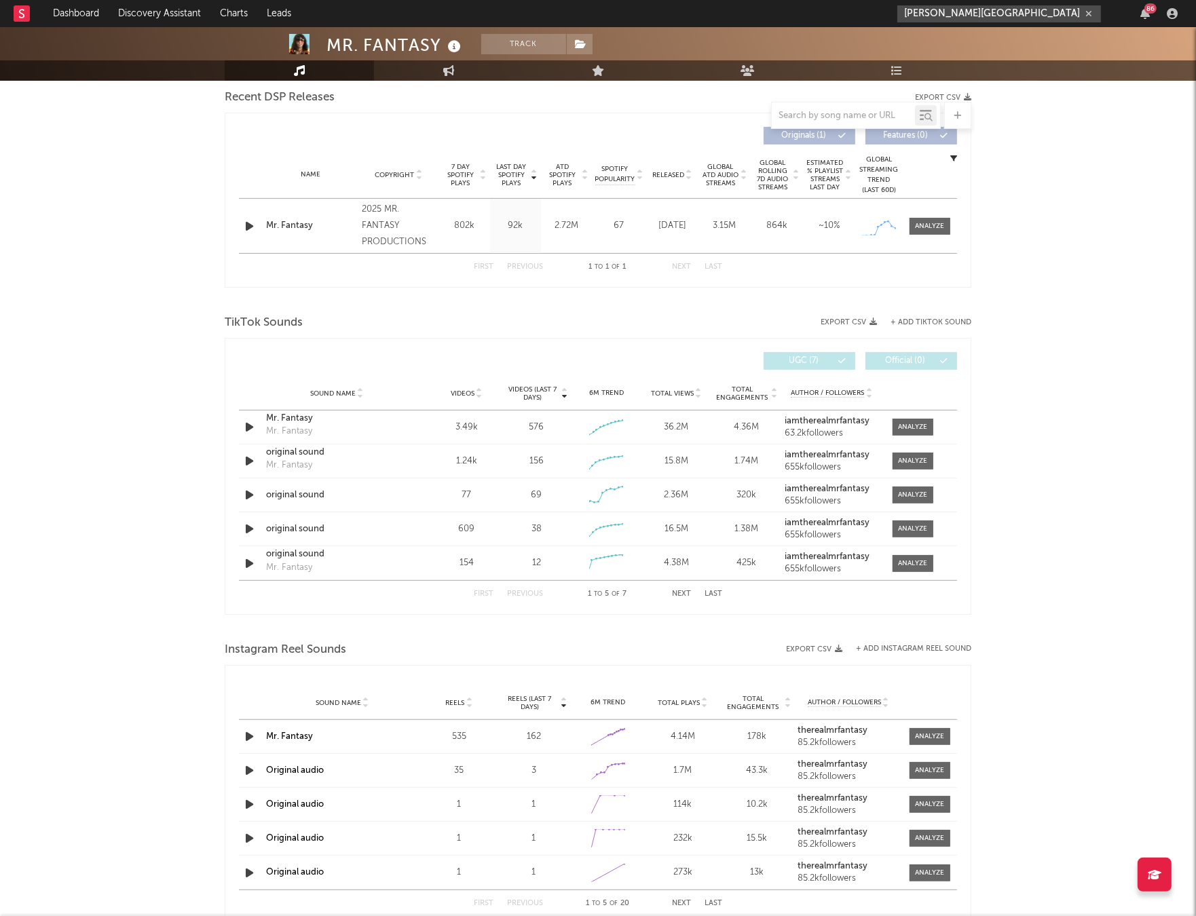
click at [980, 15] on input "florence road" at bounding box center [999, 13] width 204 height 17
type input "florence road"
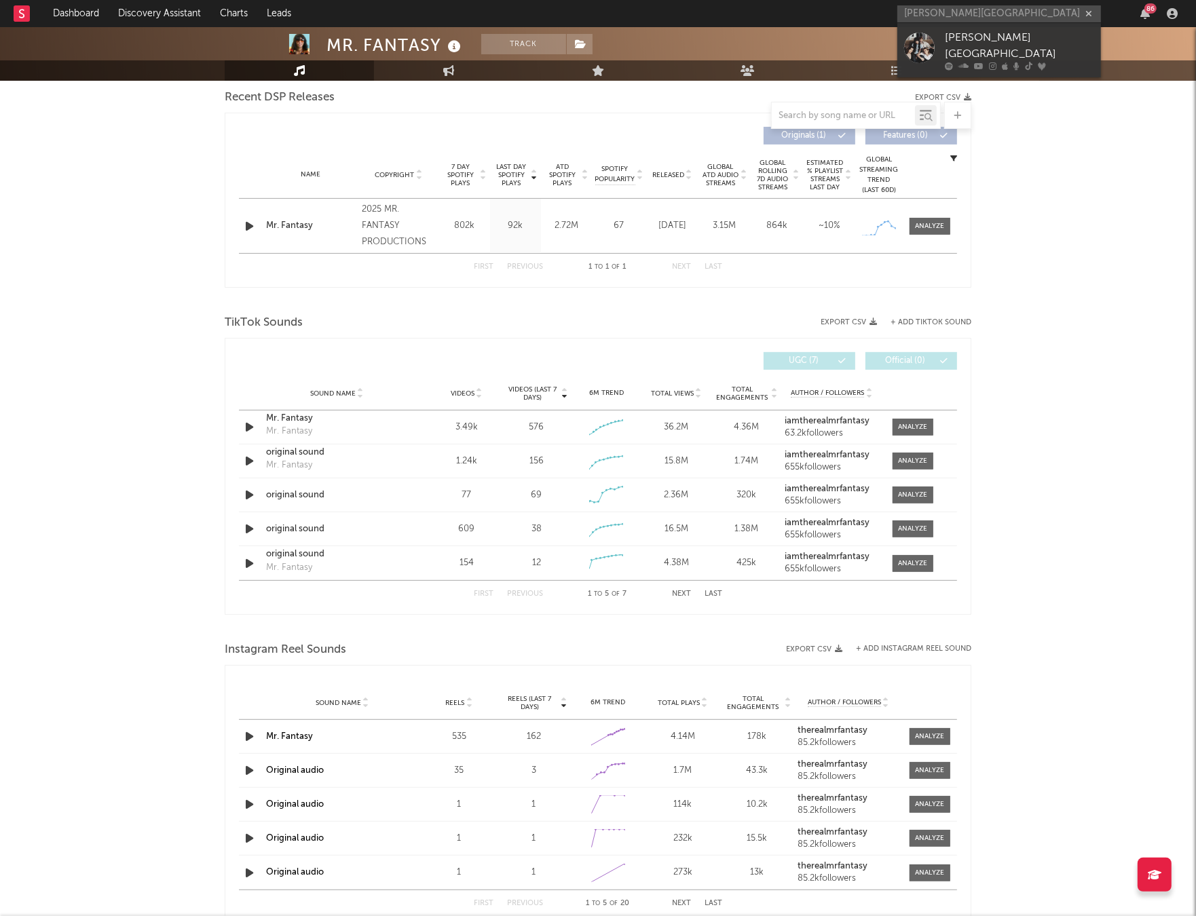
drag, startPoint x: 972, startPoint y: 33, endPoint x: 1189, endPoint y: 50, distance: 217.1
click at [972, 33] on div "Florence Road" at bounding box center [1019, 46] width 149 height 33
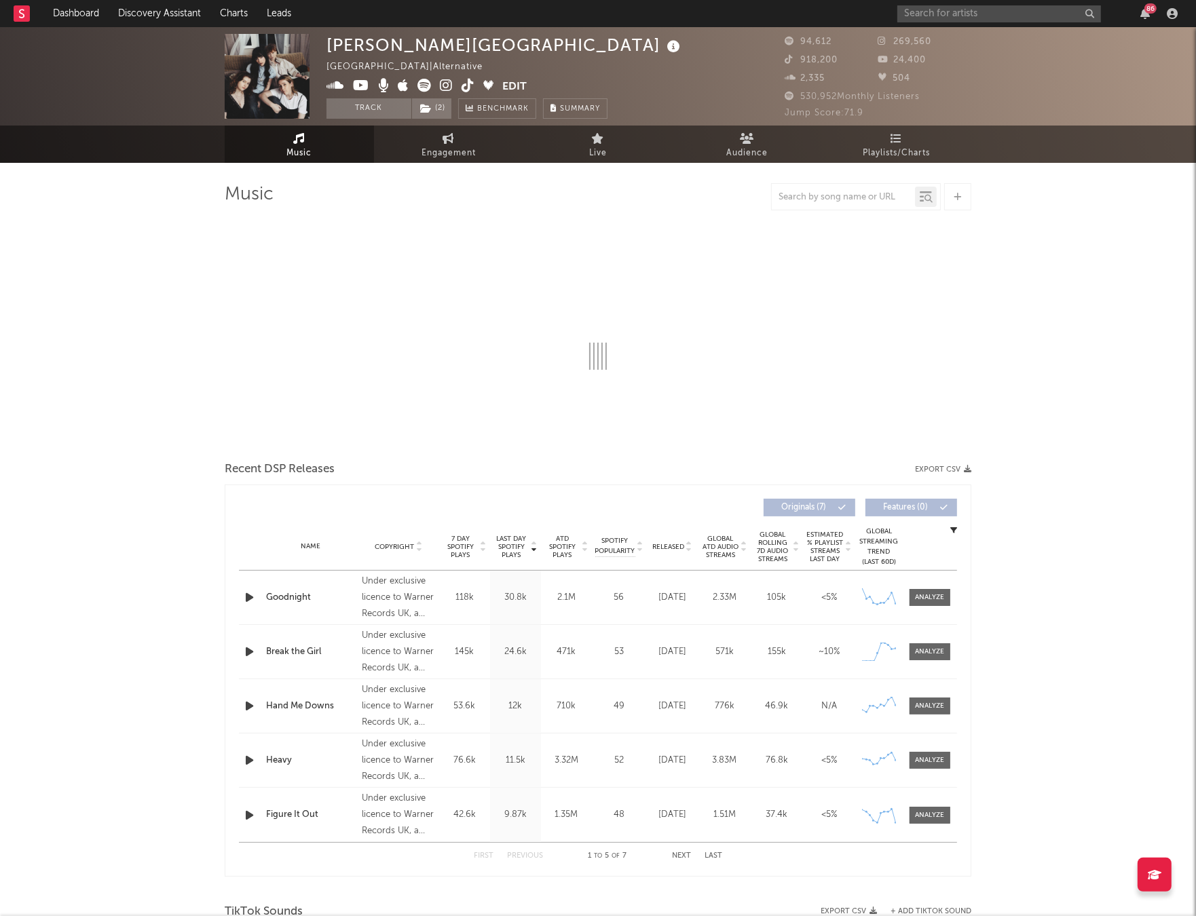
select select "6m"
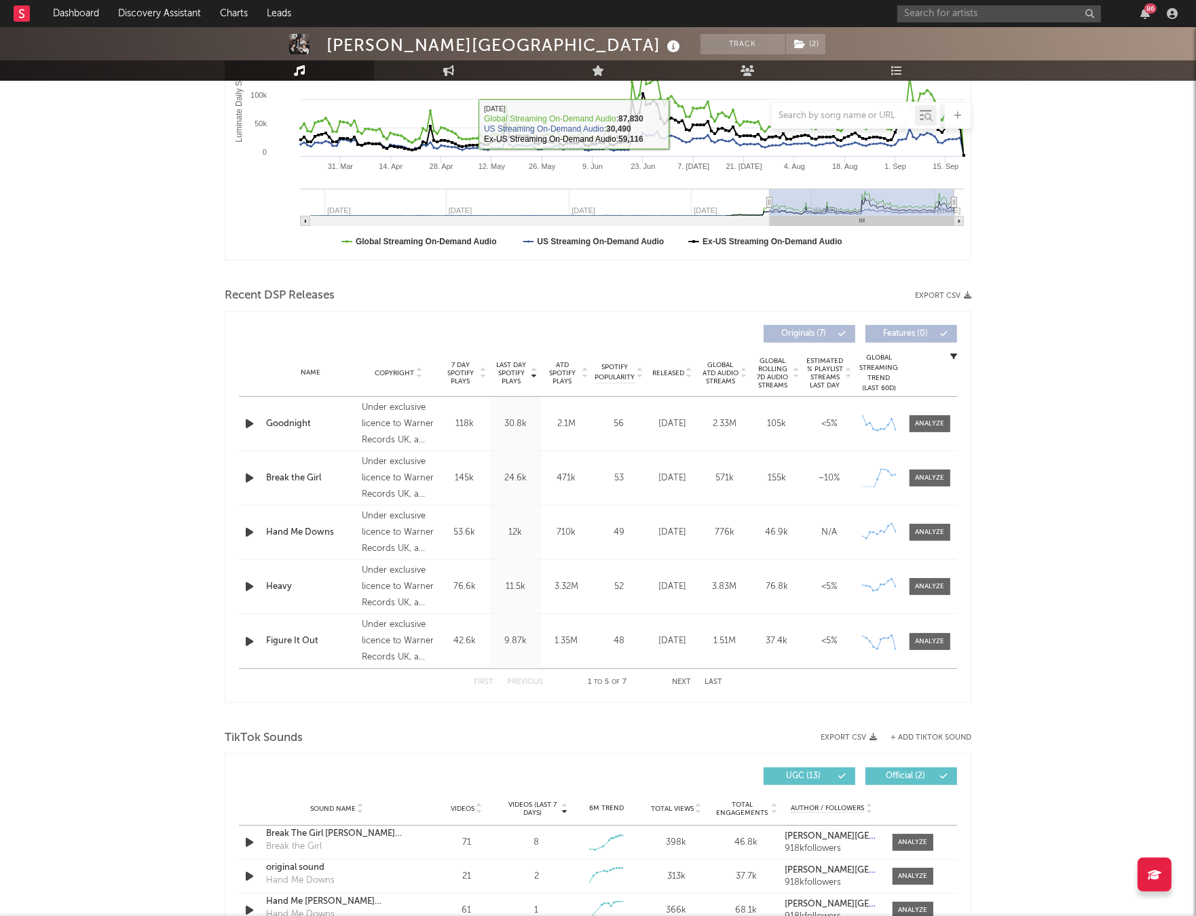
scroll to position [643, 0]
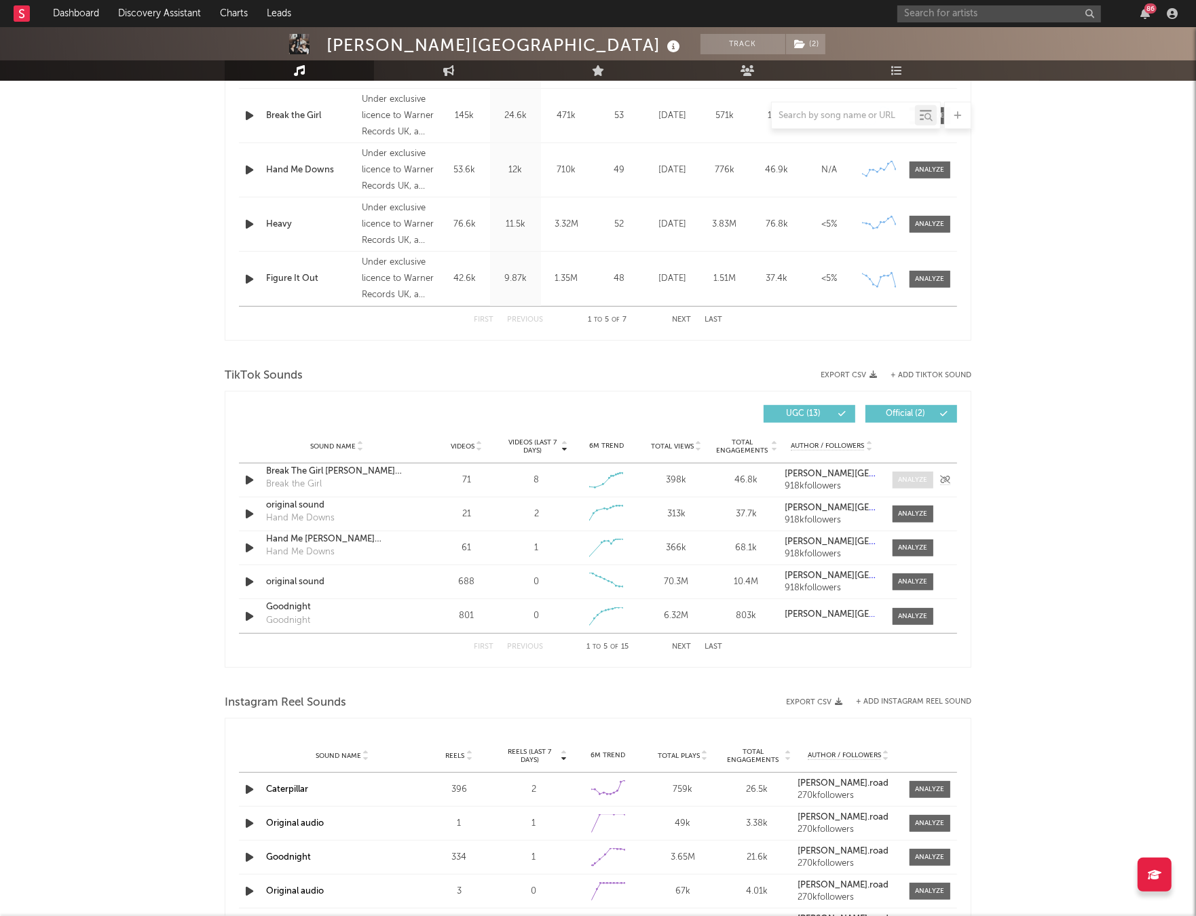
click at [914, 485] on span at bounding box center [912, 480] width 41 height 17
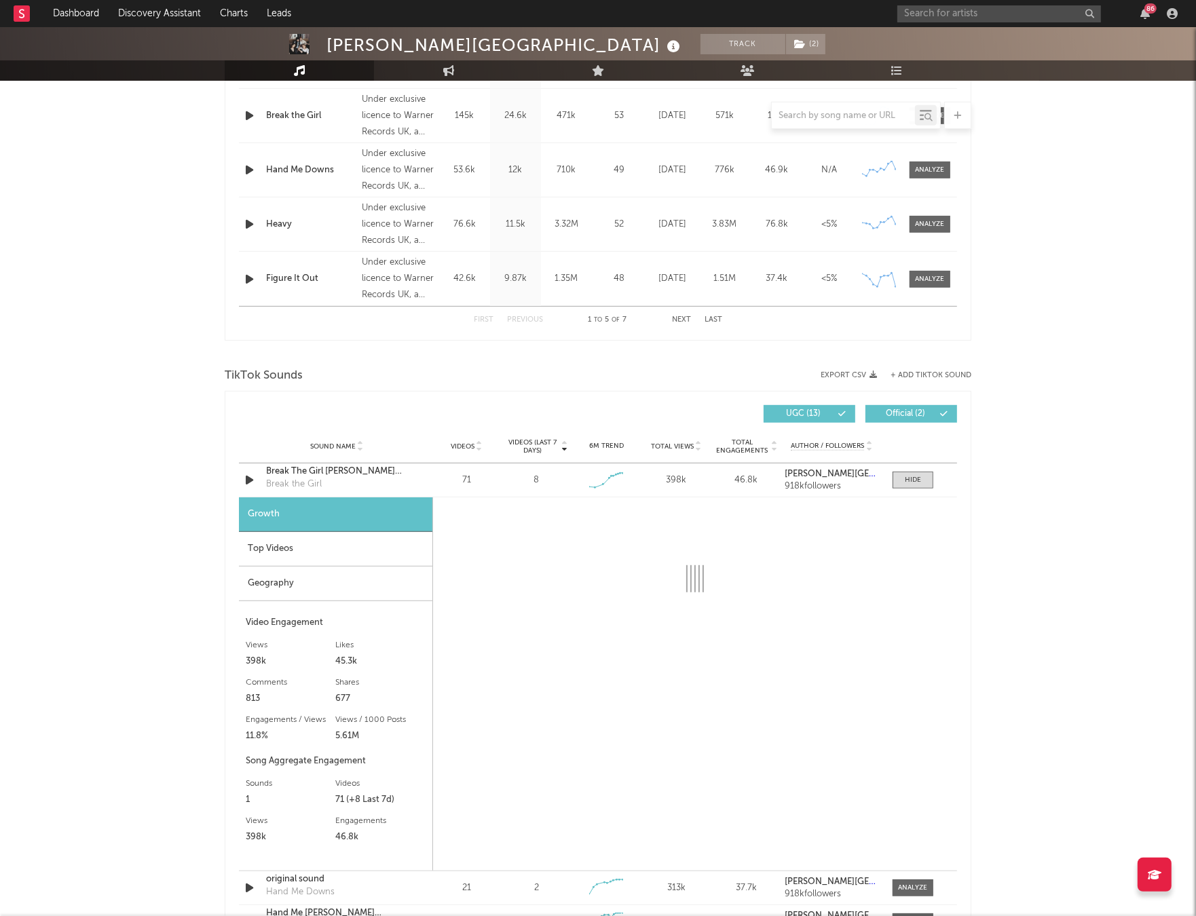
select select "1w"
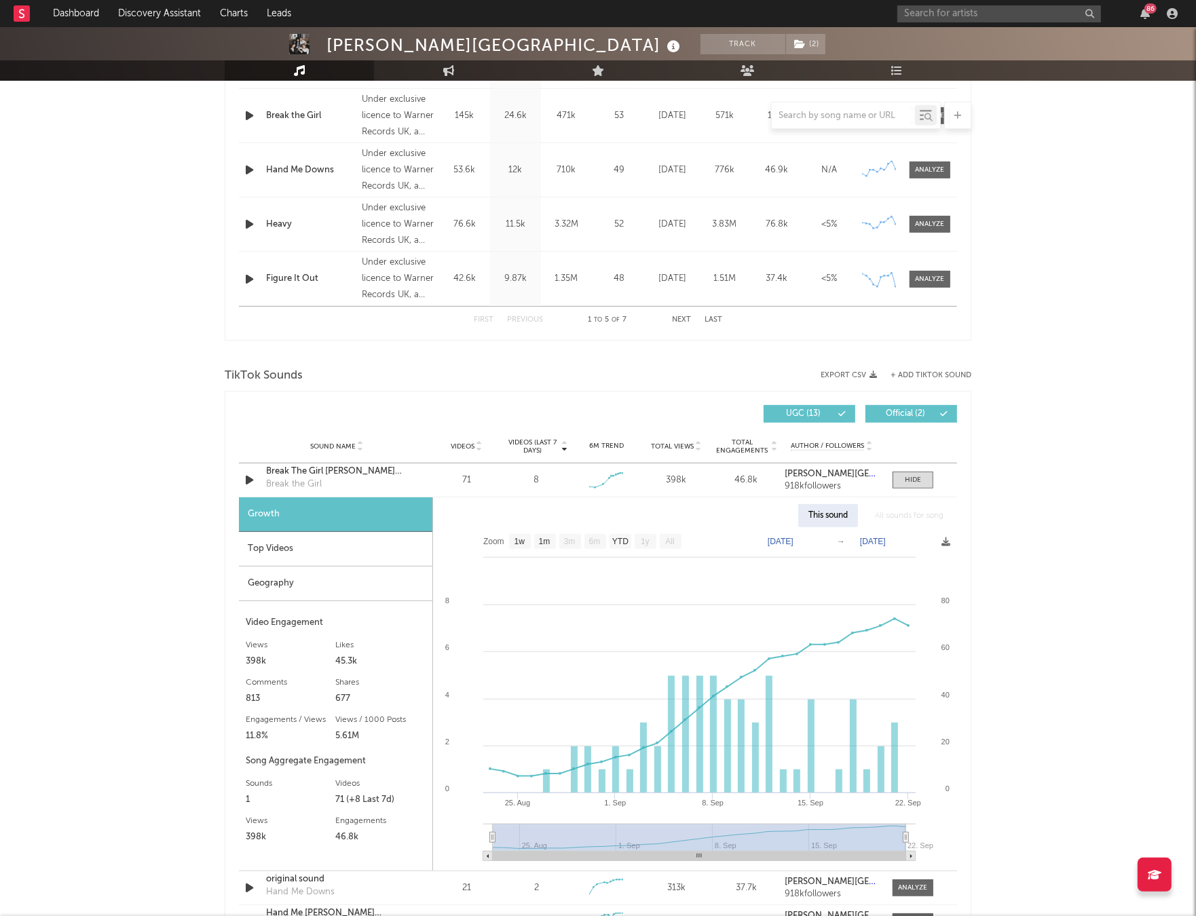
scroll to position [772, 0]
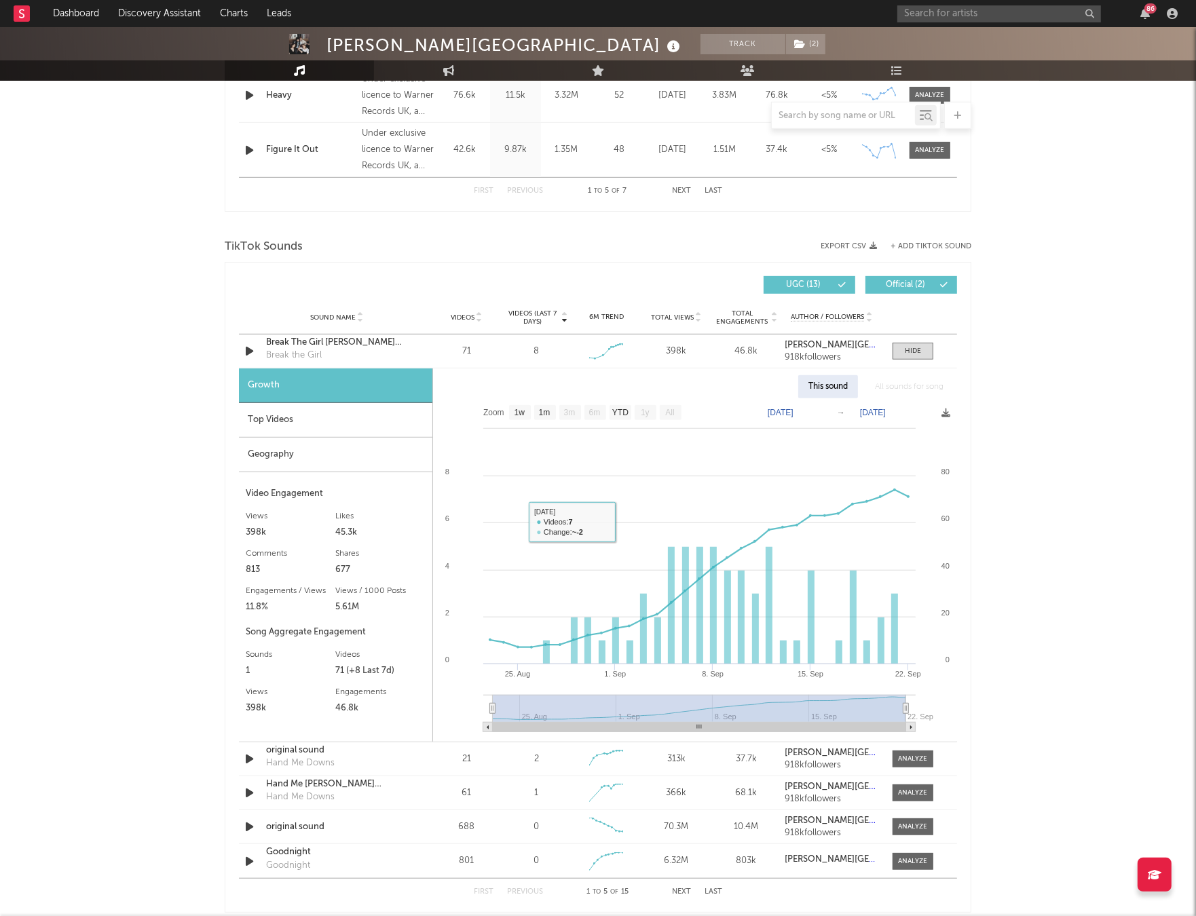
drag, startPoint x: 309, startPoint y: 419, endPoint x: 405, endPoint y: 404, distance: 96.8
click at [310, 419] on div "Top Videos" at bounding box center [335, 420] width 193 height 35
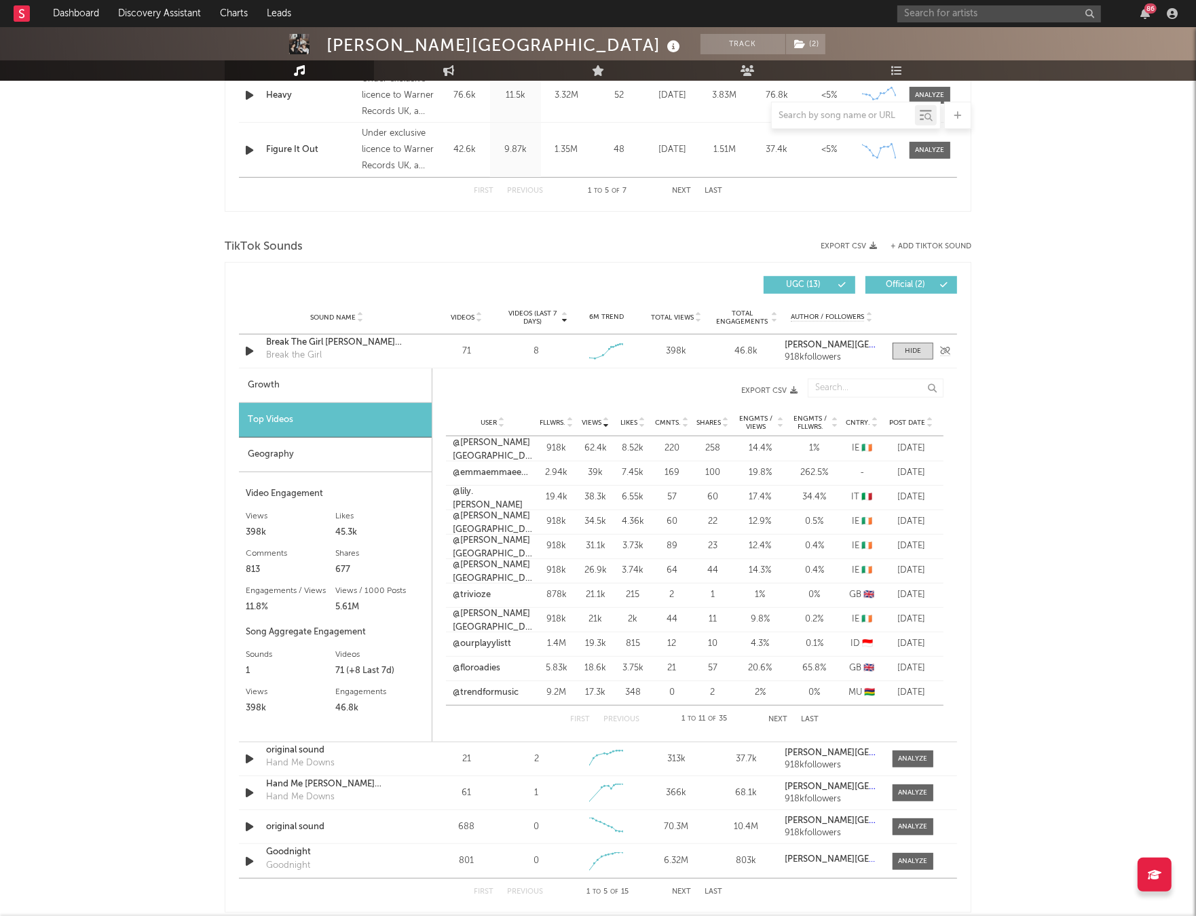
drag, startPoint x: 383, startPoint y: 387, endPoint x: 738, endPoint y: 354, distance: 357.0
click at [383, 387] on div "Growth" at bounding box center [335, 385] width 193 height 35
select select "1w"
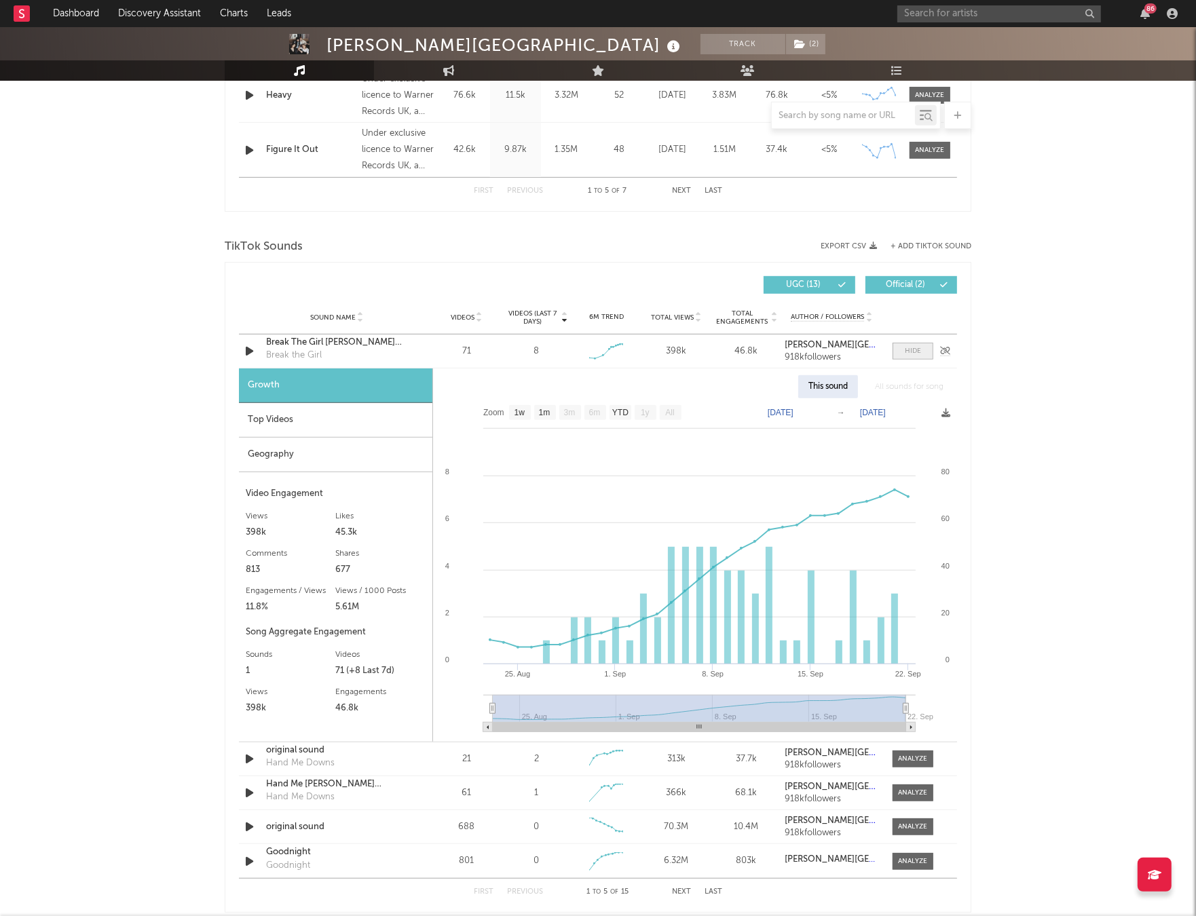
click at [906, 351] on div at bounding box center [913, 351] width 16 height 10
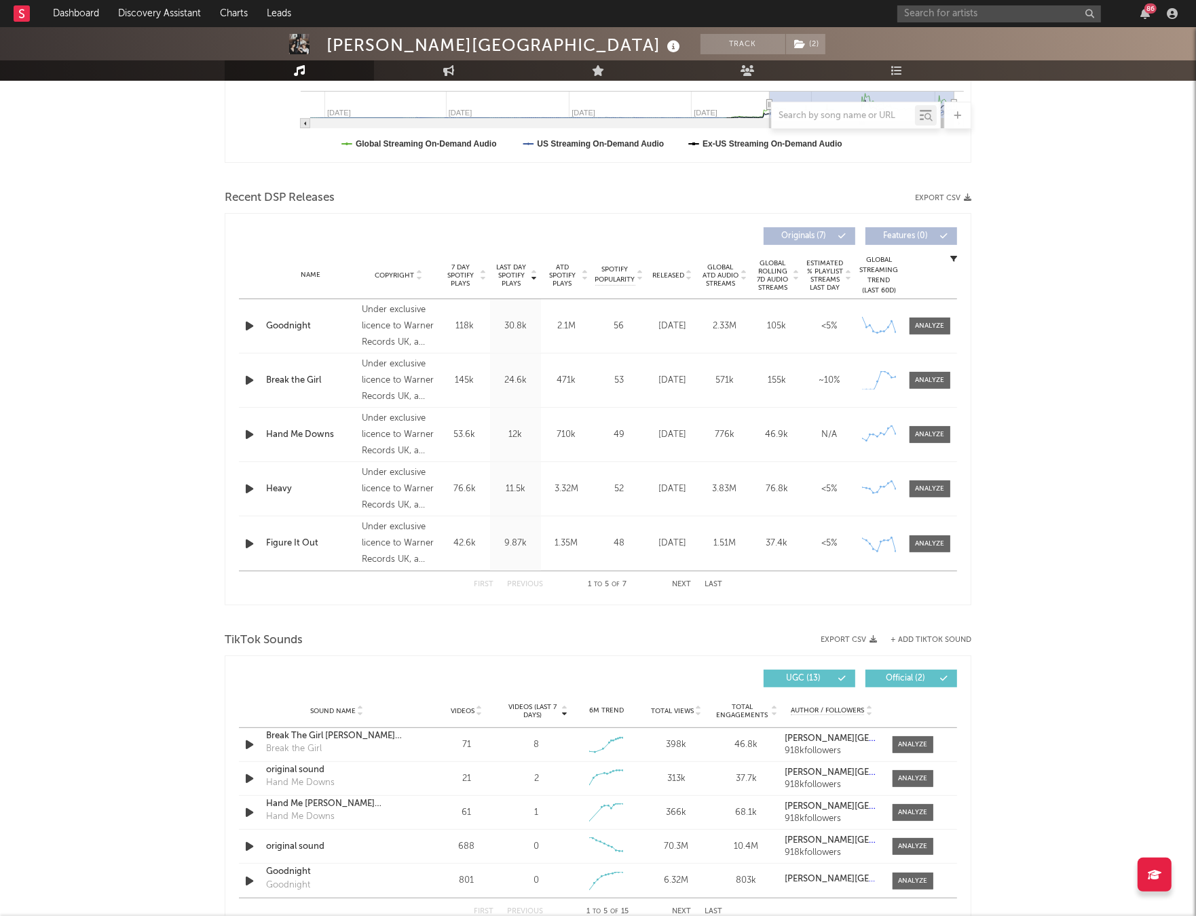
scroll to position [0, 0]
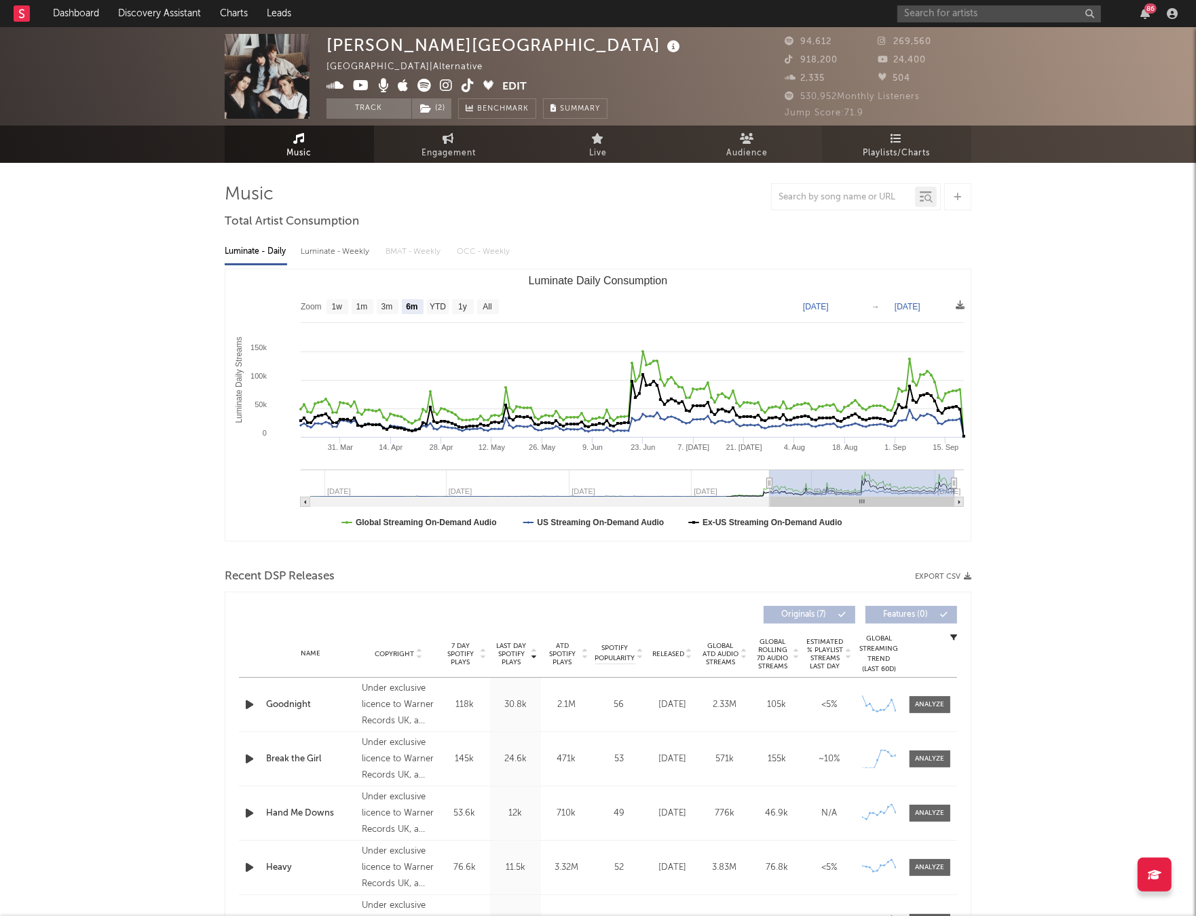
click at [902, 144] on link "Playlists/Charts" at bounding box center [896, 144] width 149 height 37
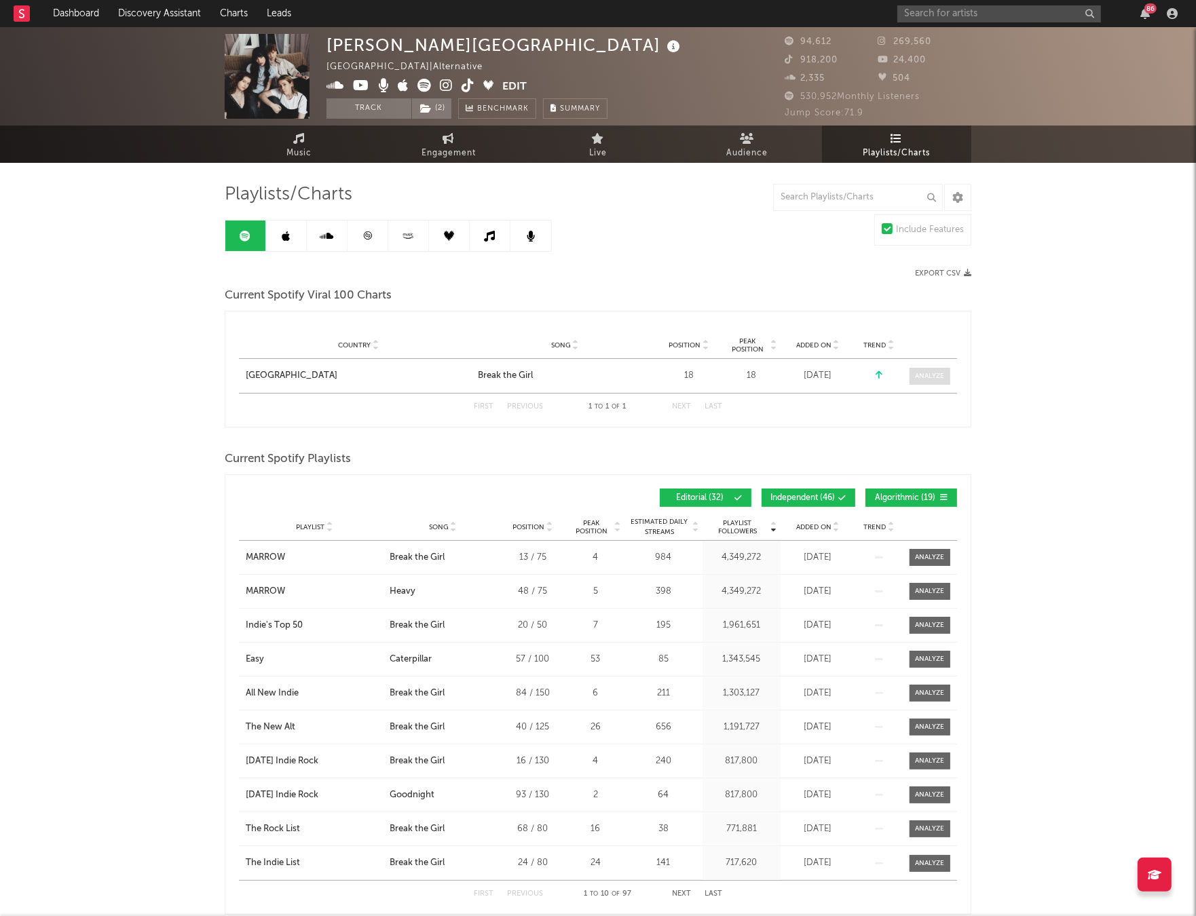
click at [913, 383] on span at bounding box center [929, 376] width 41 height 17
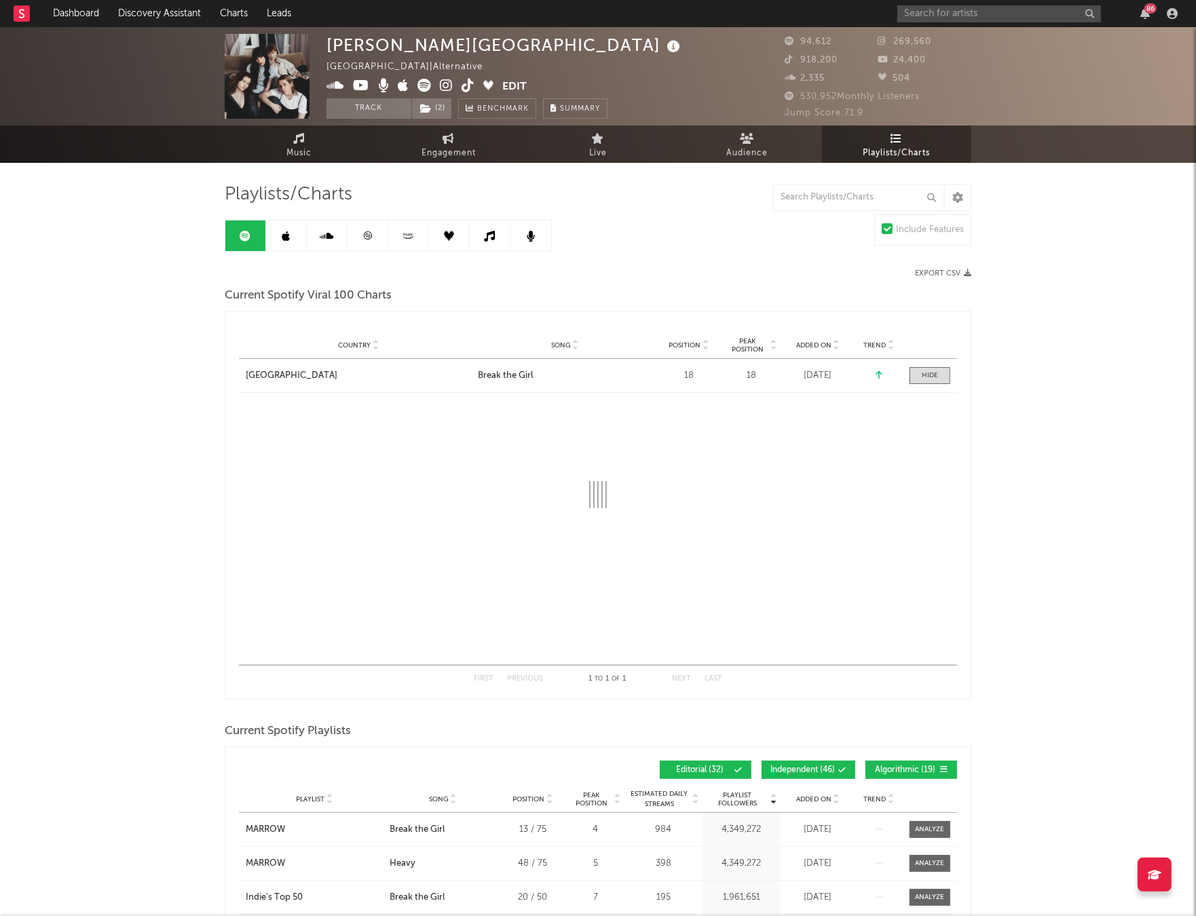
select select "1w"
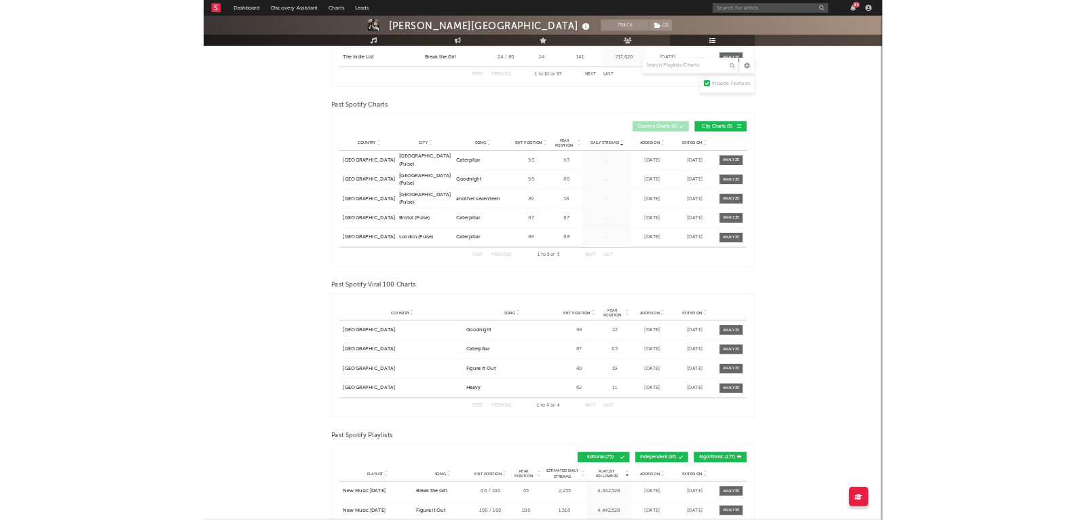
scroll to position [1040, 0]
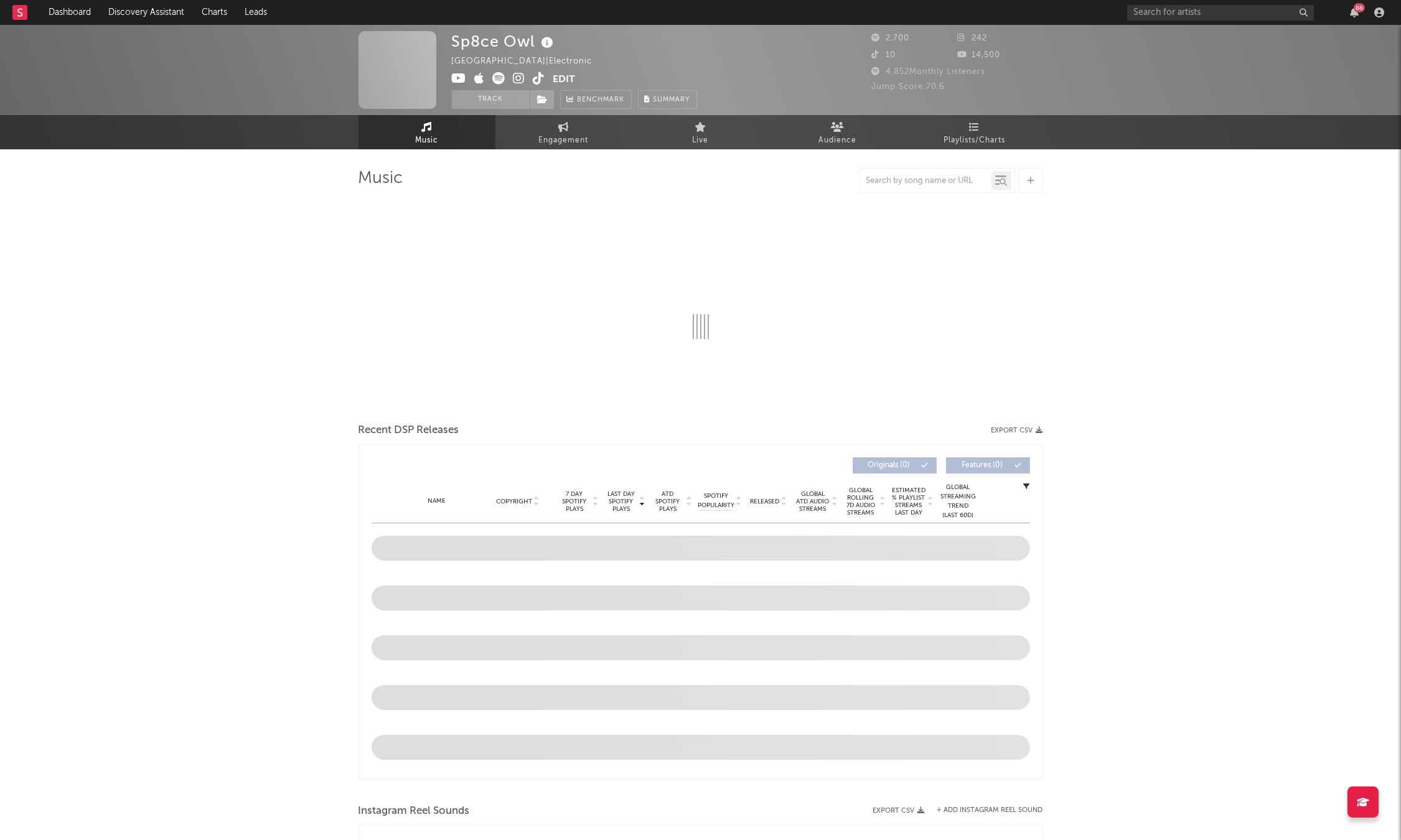
select select "1w"
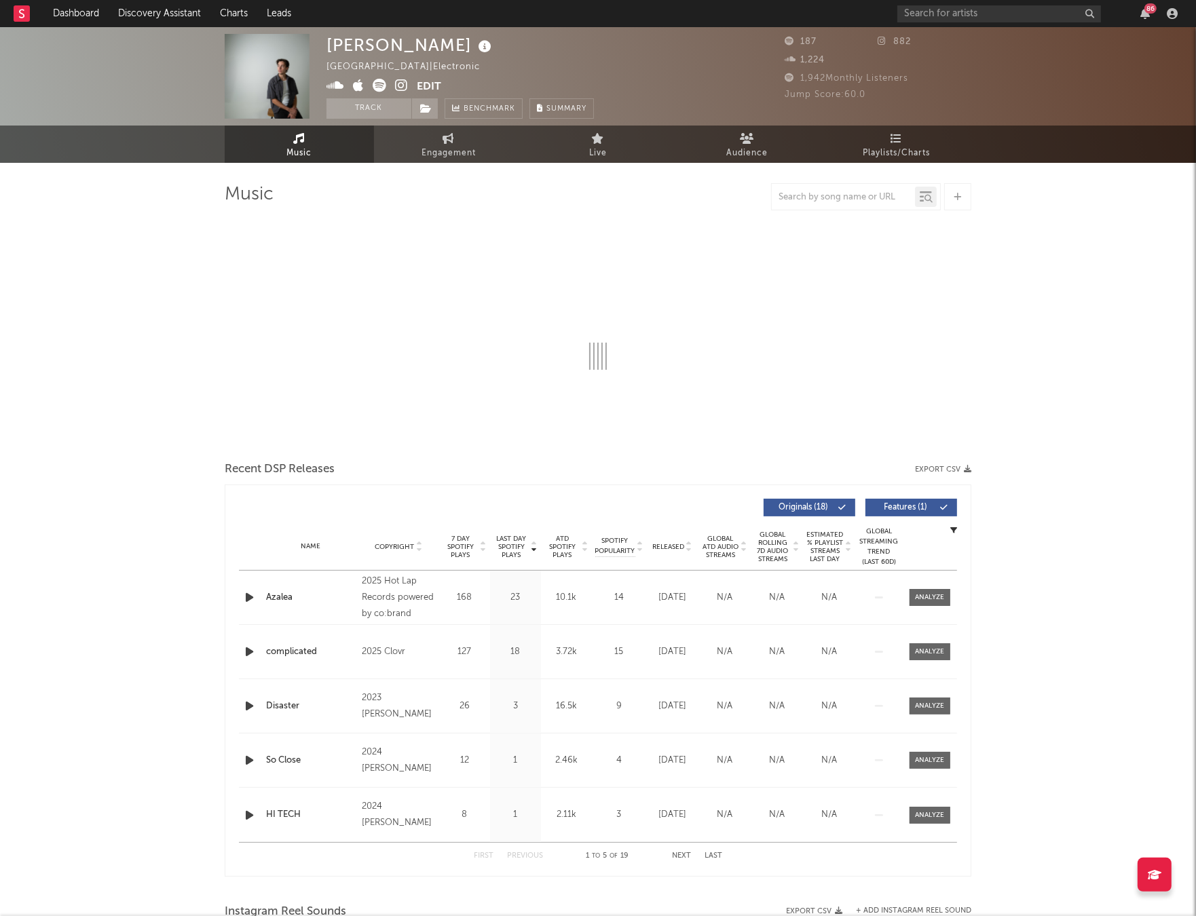
select select "6m"
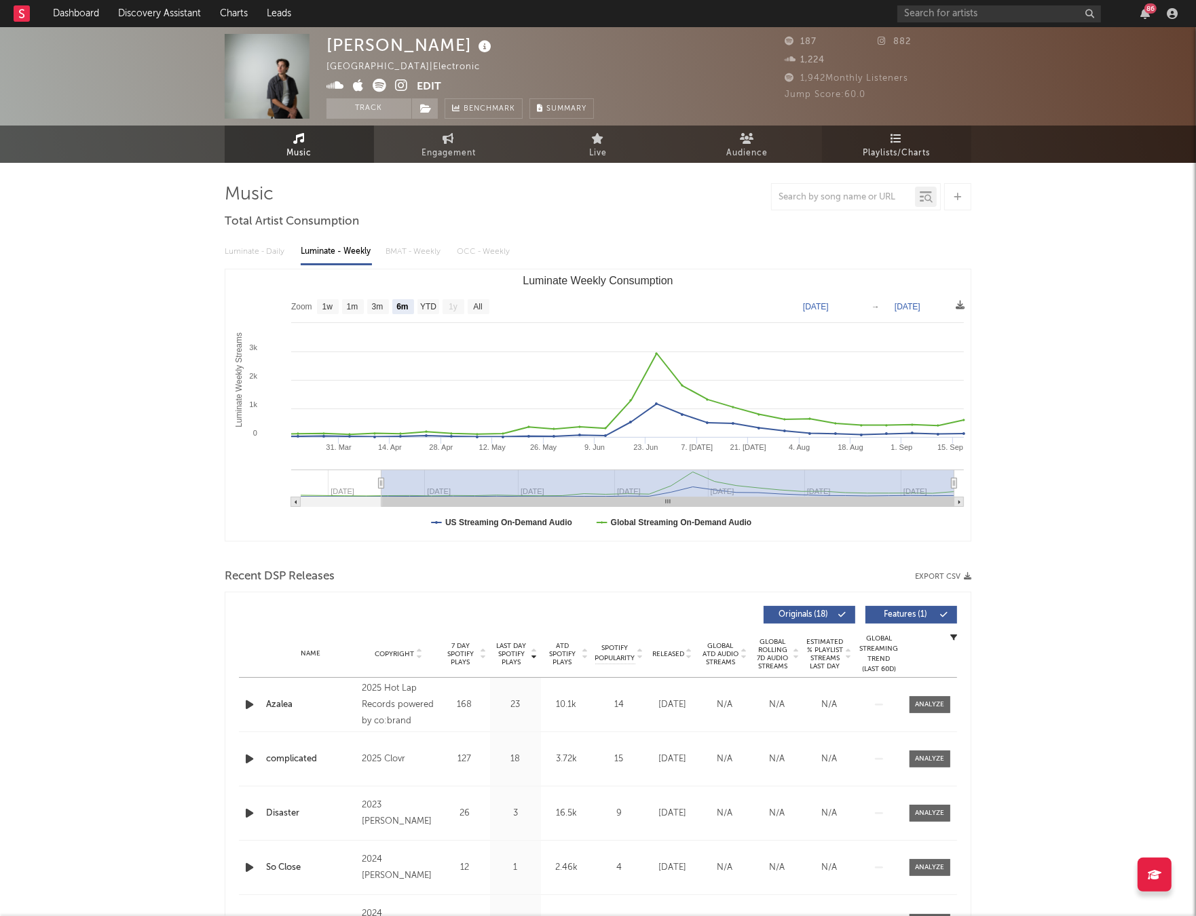
click at [890, 157] on span "Playlists/Charts" at bounding box center [896, 153] width 67 height 16
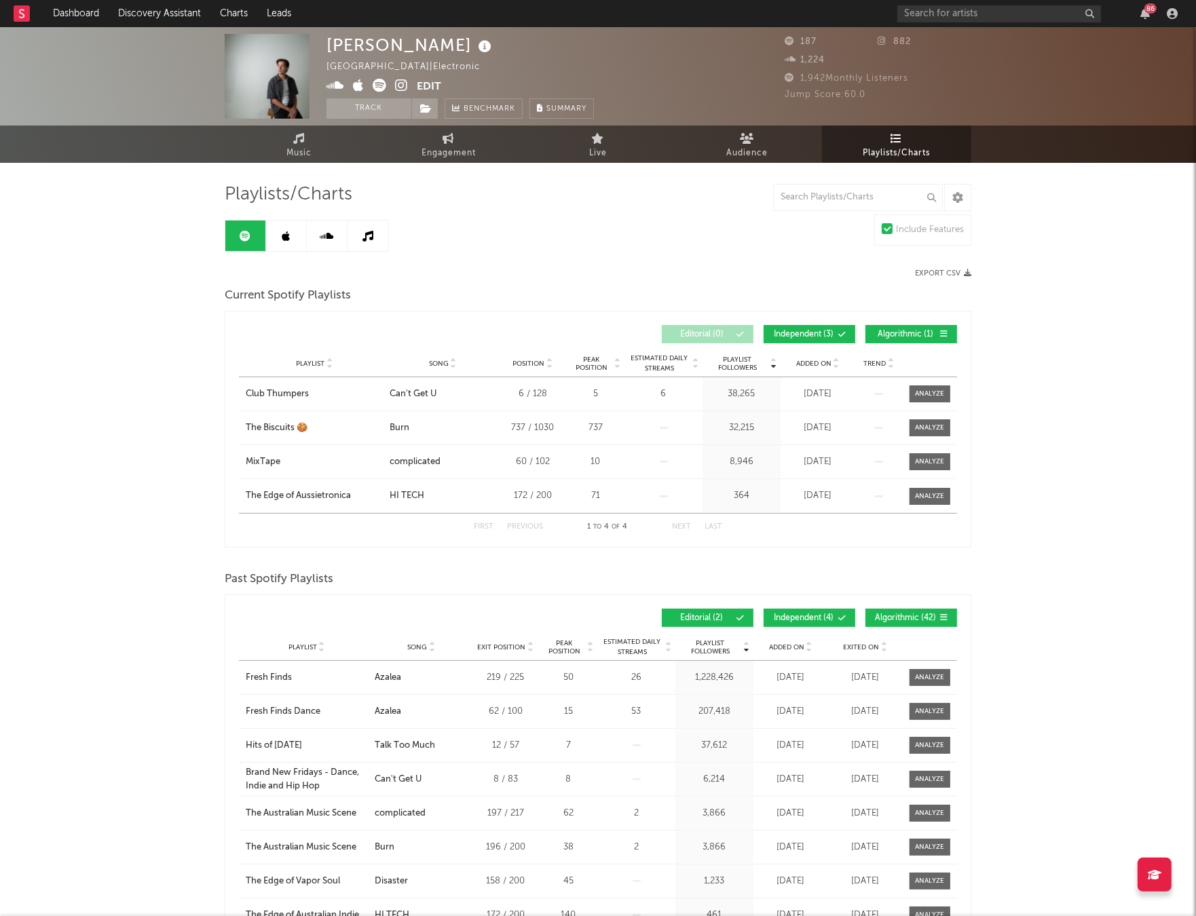
click at [666, 280] on div "Playlists/Charts Include Features Export CSV Current Spotify Playlists Playlist…" at bounding box center [598, 609] width 746 height 852
click at [284, 391] on div "Club Thumpers" at bounding box center [277, 394] width 63 height 14
click at [930, 15] on input "text" at bounding box center [999, 13] width 204 height 17
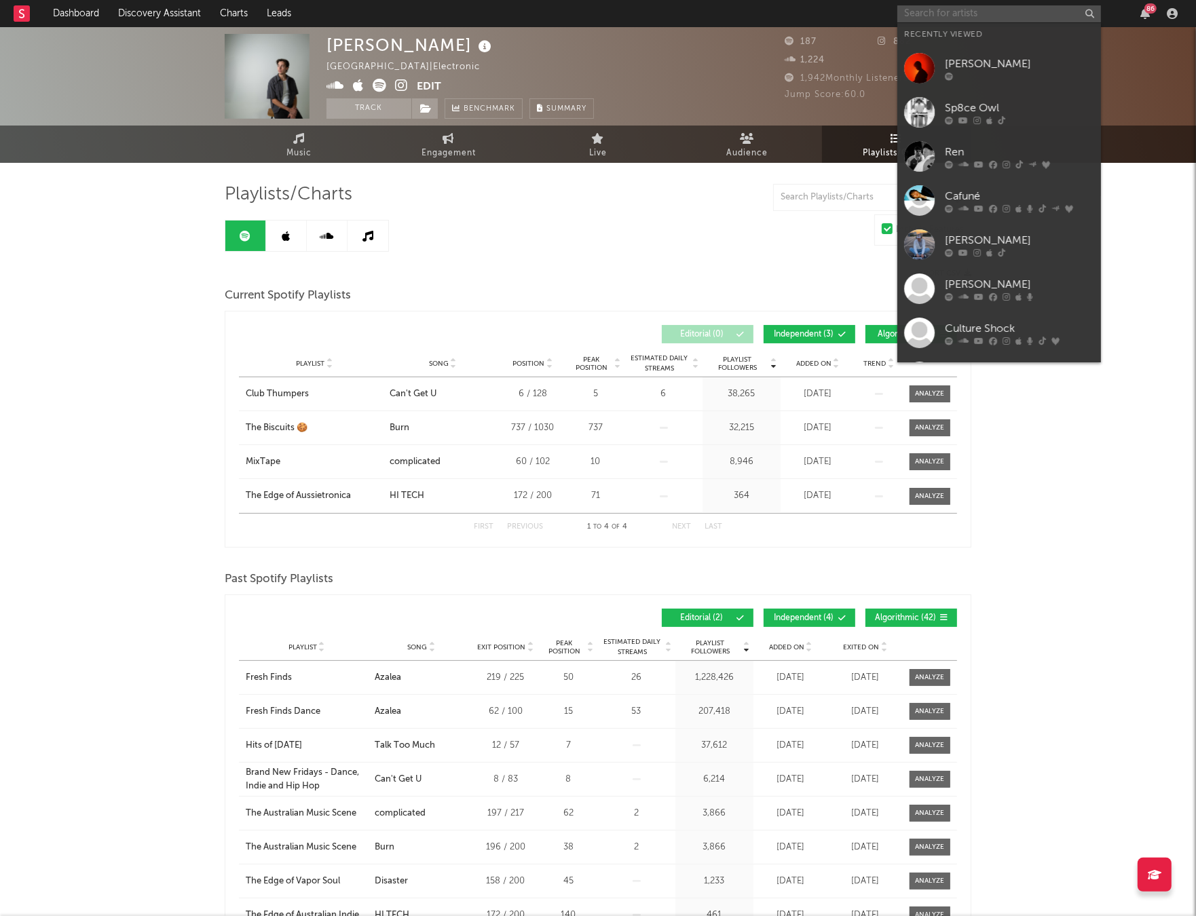
paste input "https://open.spotify.com/track/79bWkyd08EFDO0ZZuu7IRT?si=13d3552744534973"
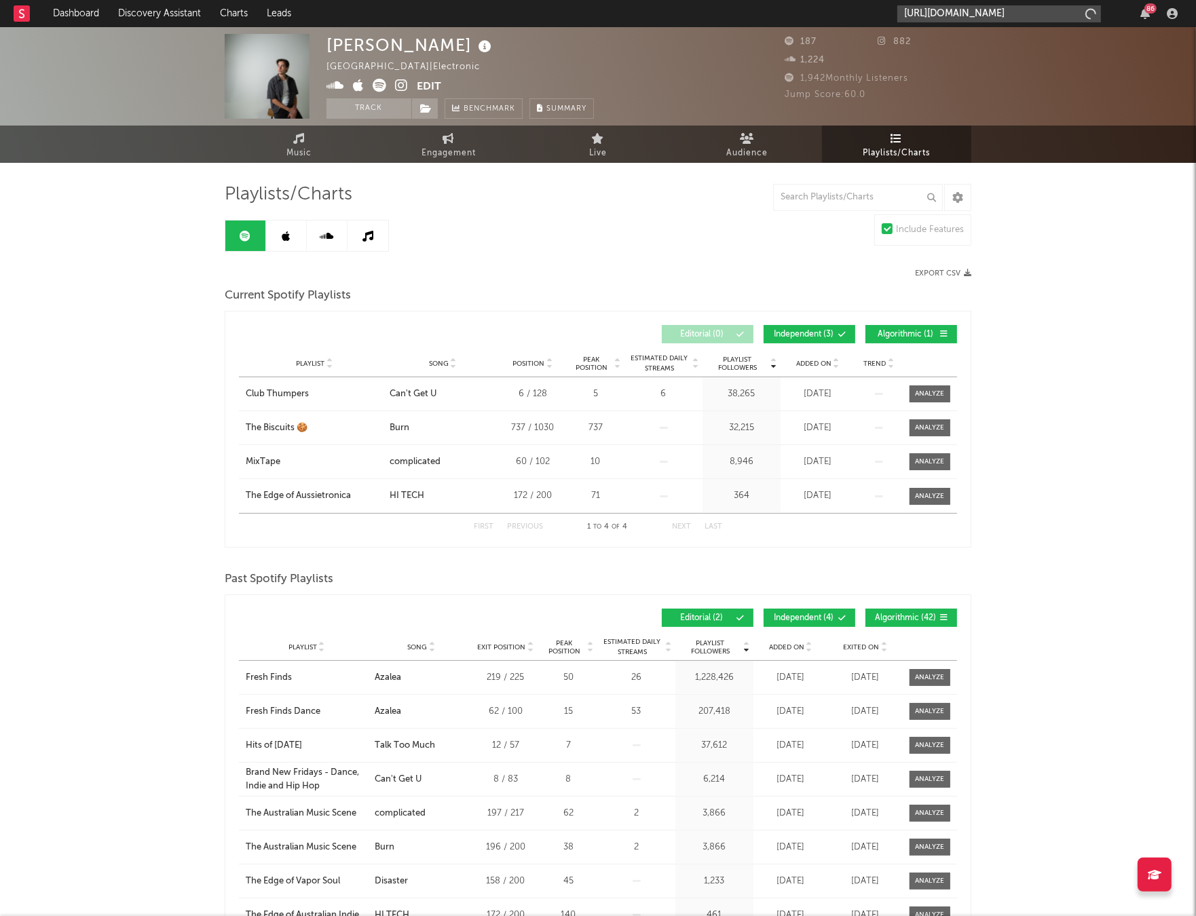
scroll to position [0, 190]
click at [930, 15] on input "https://open.spotify.com/track/79bWkyd08EFDO0ZZuu7IRT?si=13d3552744534973" at bounding box center [999, 13] width 204 height 17
type input "https://open.spotify.com/track/79bWkyd08EFDO0ZZuu7IRT?si=13d3552744534973"
click at [955, 39] on div "Furacão 2000" at bounding box center [1019, 45] width 149 height 16
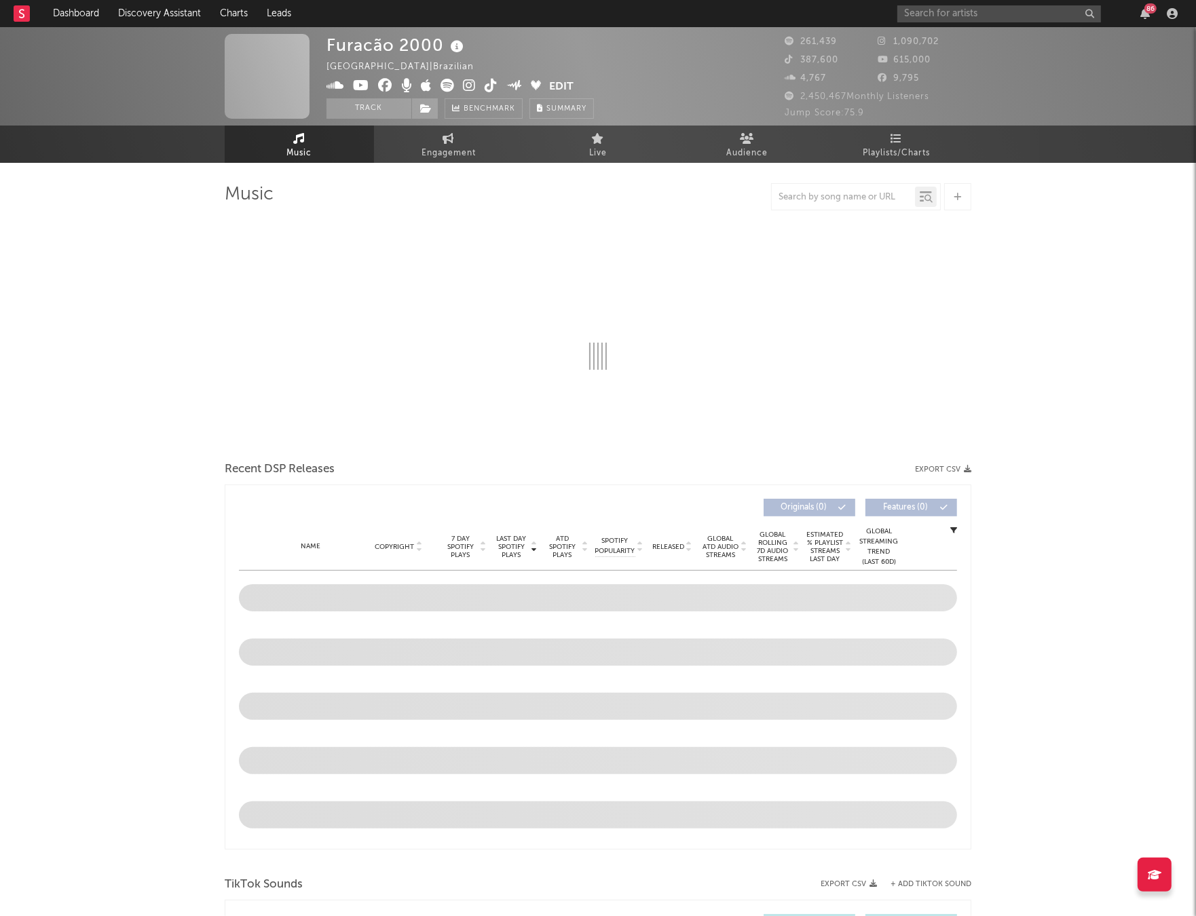
select select "6m"
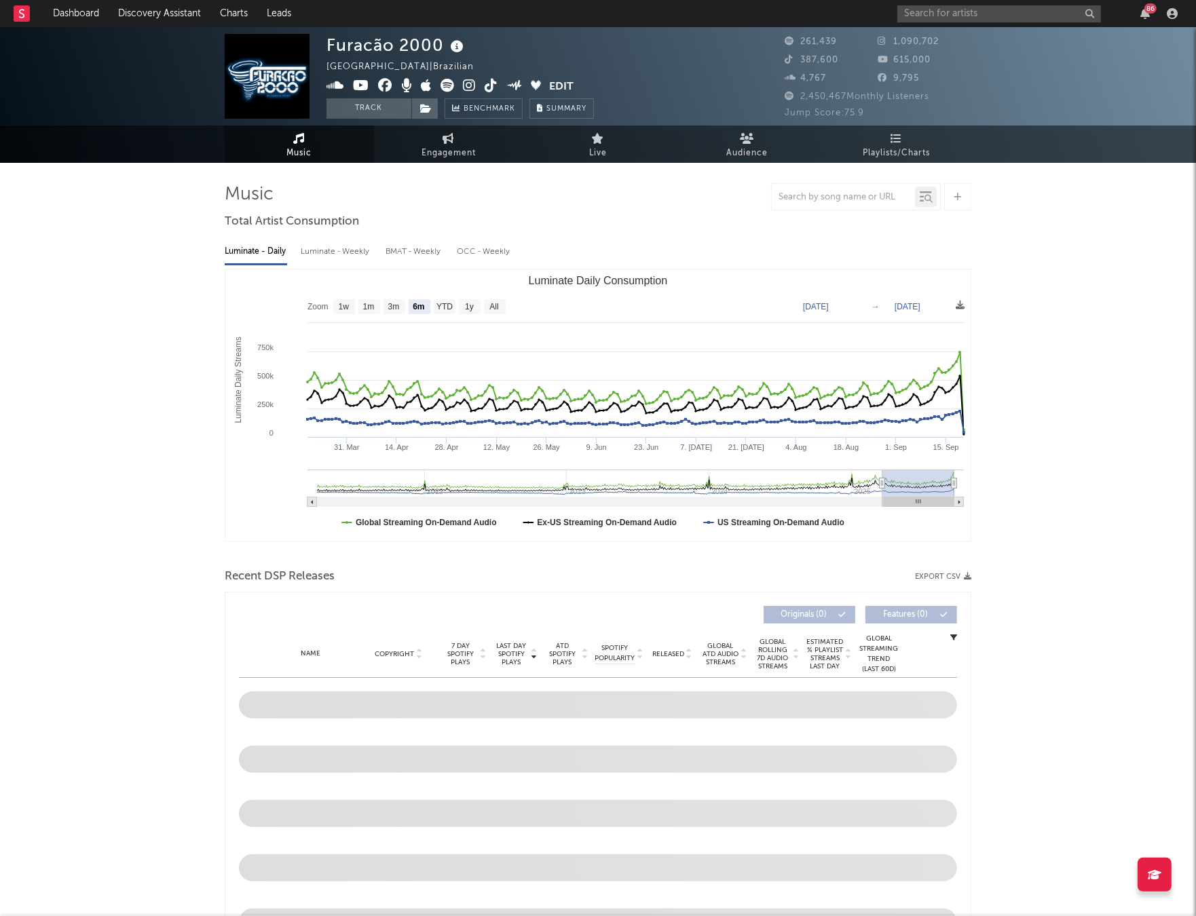
select select "6m"
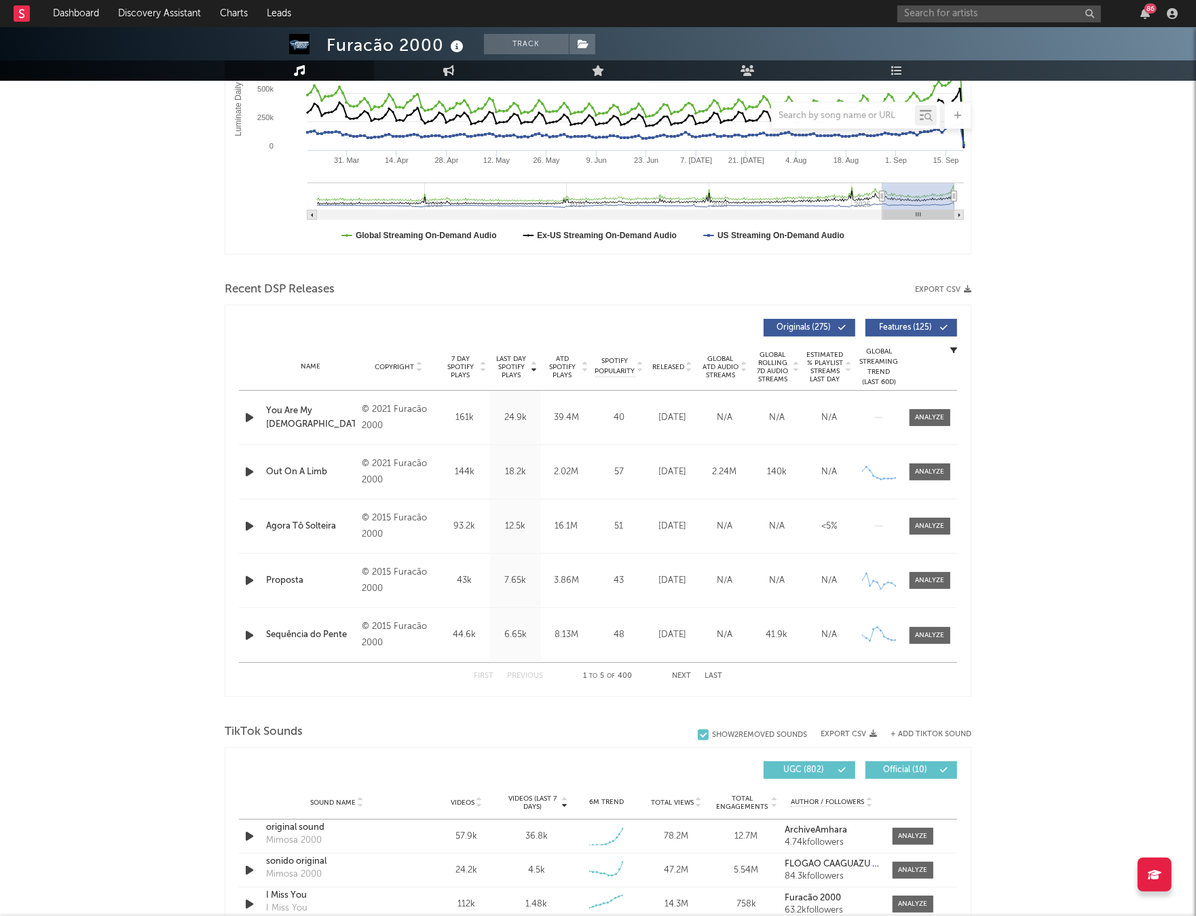
scroll to position [404, 0]
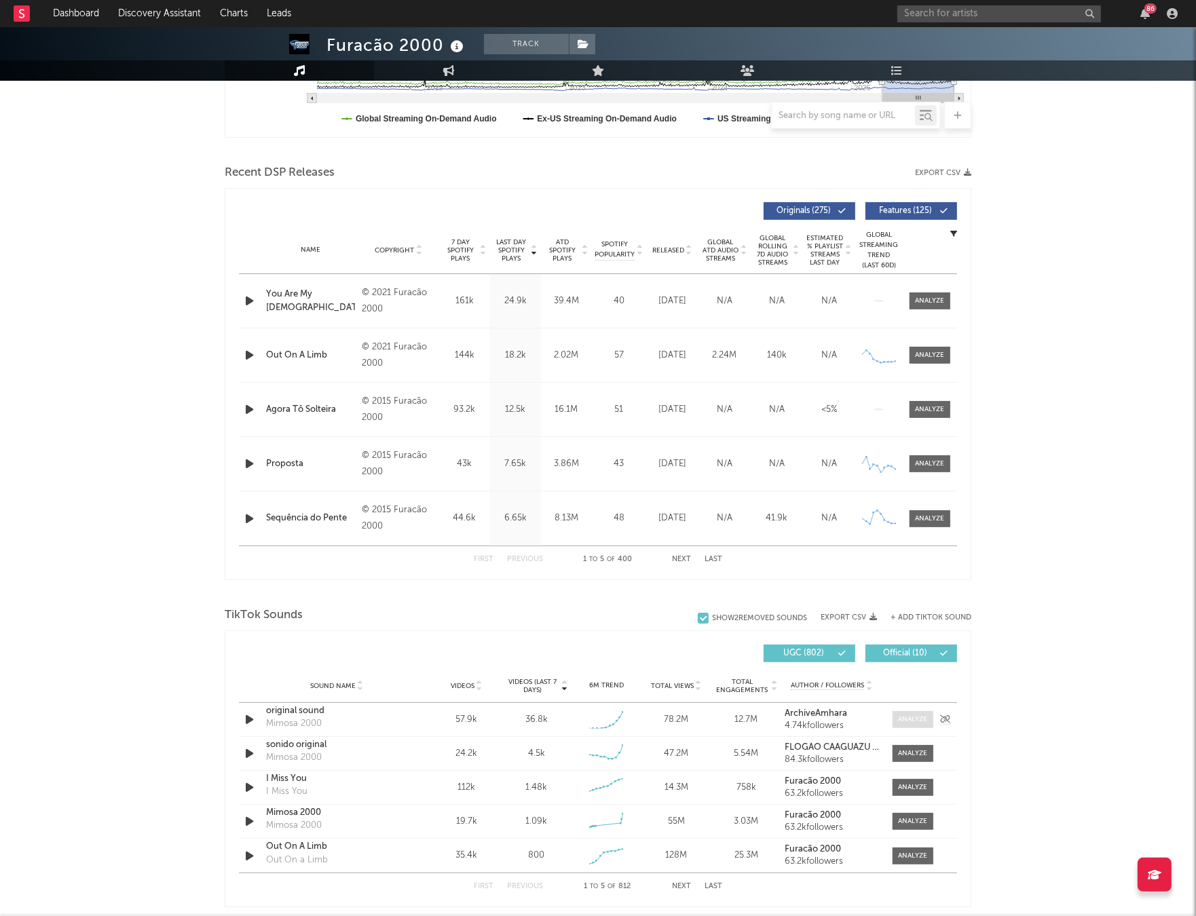
click at [898, 718] on div at bounding box center [912, 720] width 29 height 10
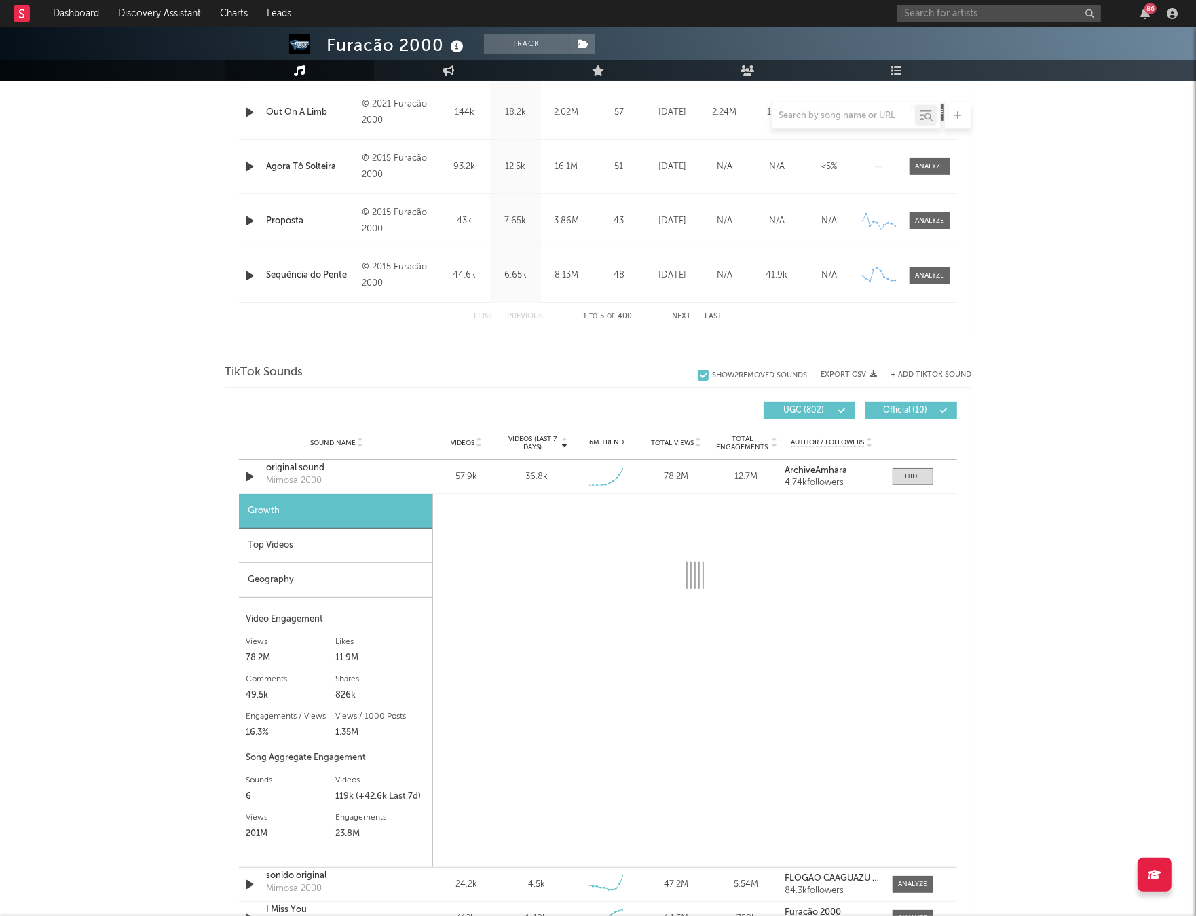
scroll to position [713, 0]
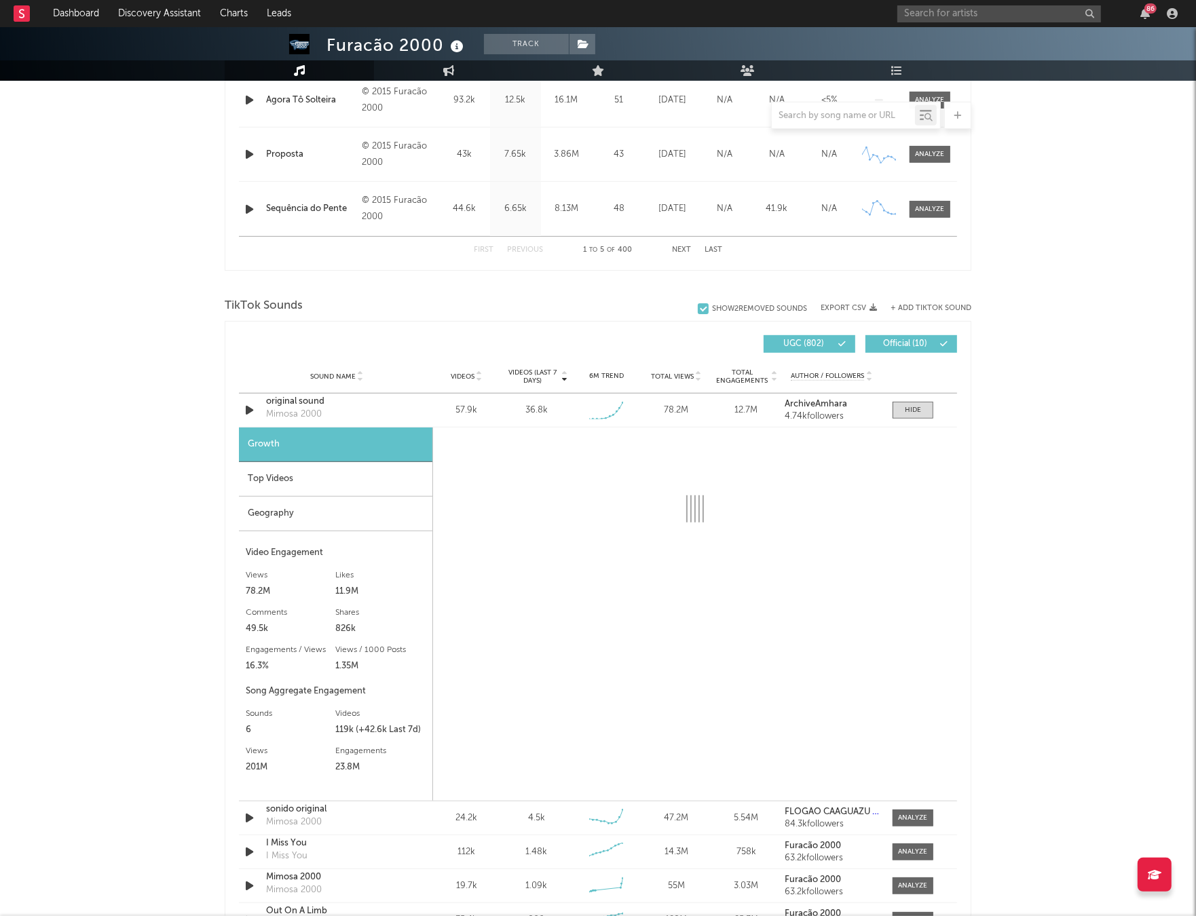
select select "1w"
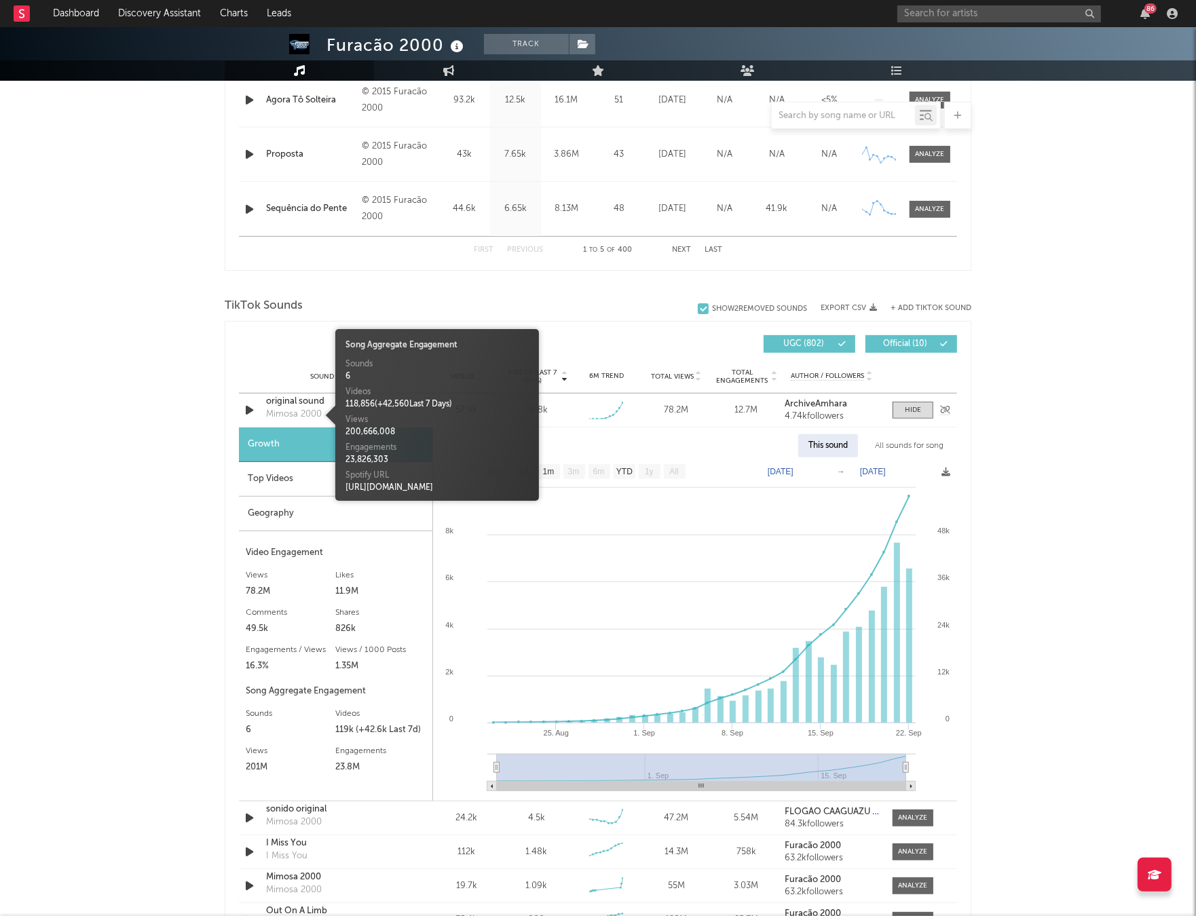
click at [297, 411] on div "Mimosa 2000" at bounding box center [294, 415] width 56 height 14
click at [292, 409] on div "Mimosa 2000" at bounding box center [294, 415] width 56 height 14
click at [292, 412] on div "Mimosa 2000" at bounding box center [294, 415] width 56 height 14
click at [292, 399] on div "original sound" at bounding box center [337, 402] width 142 height 14
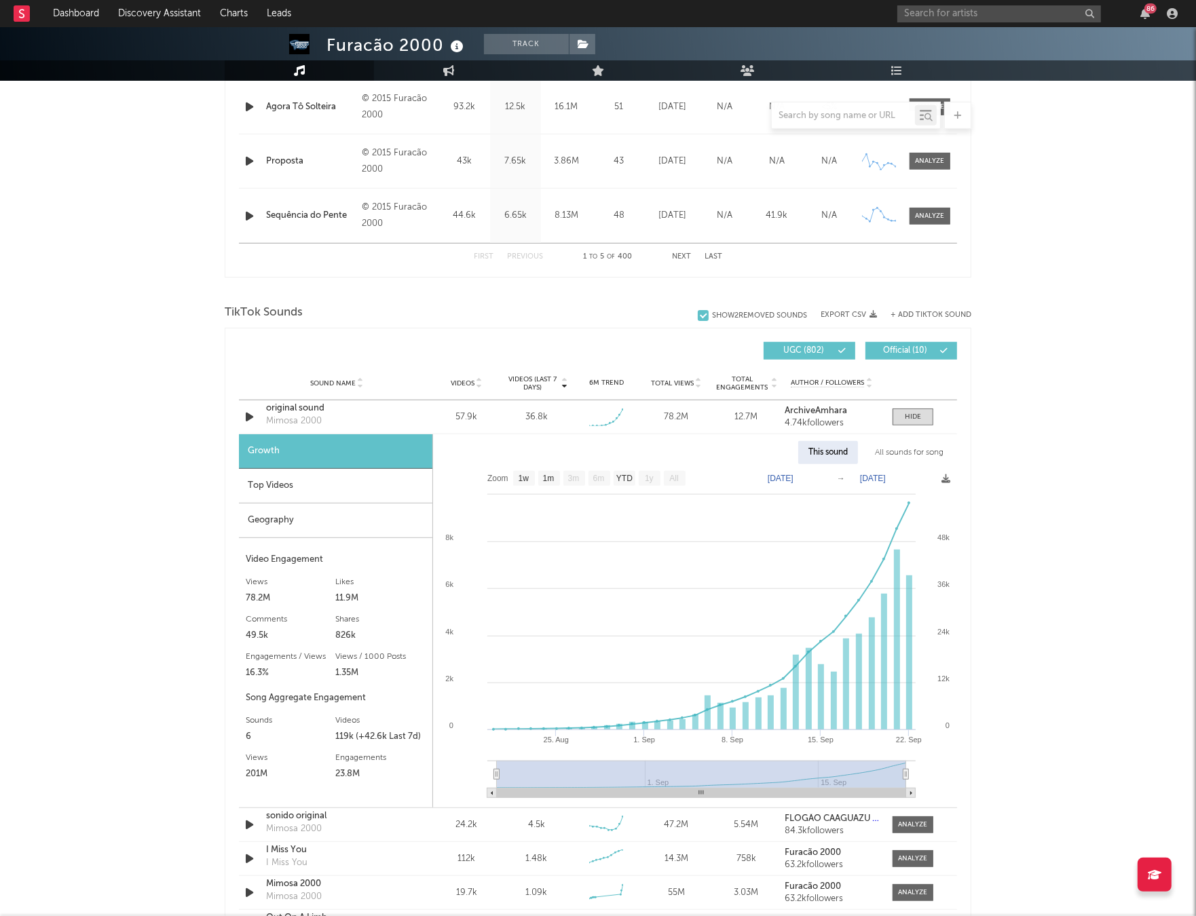
scroll to position [816, 0]
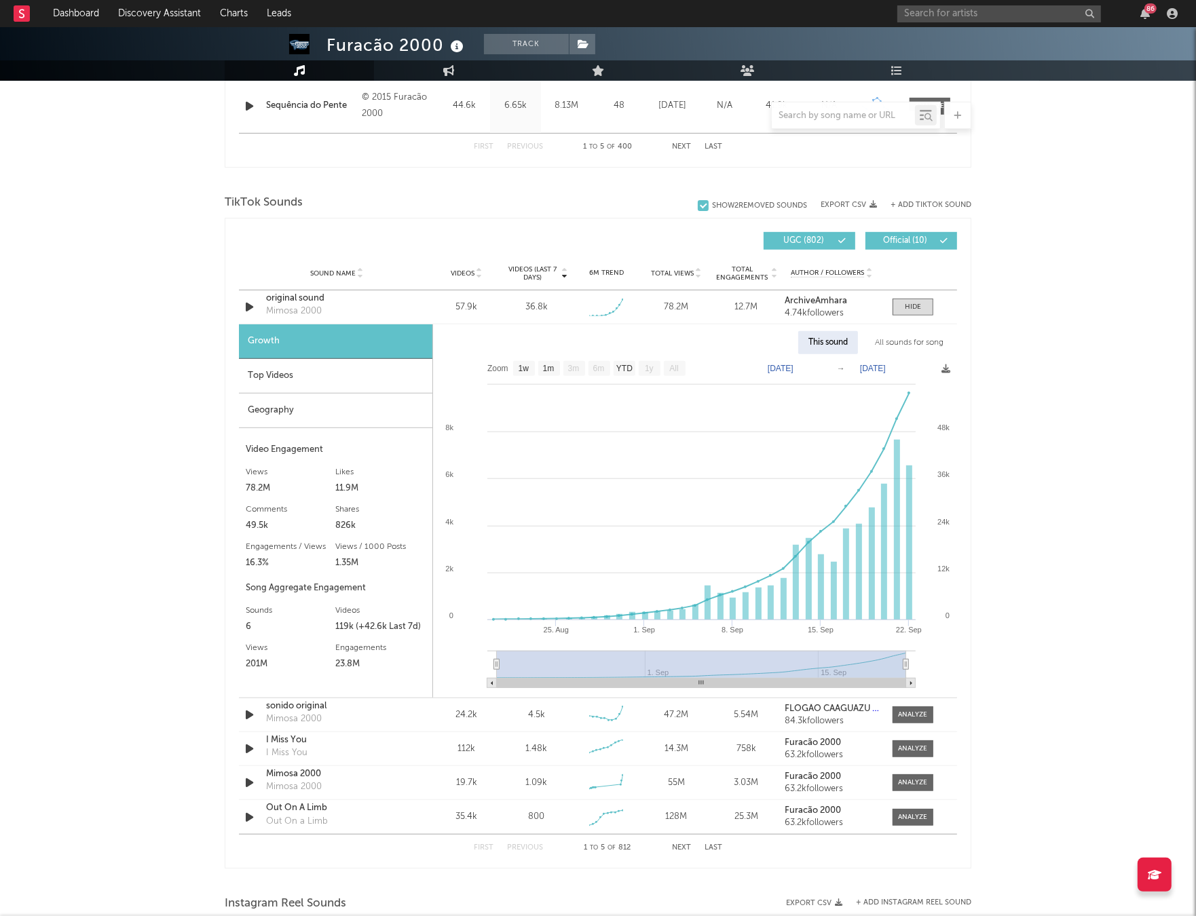
click at [325, 383] on div "Top Videos" at bounding box center [335, 376] width 193 height 35
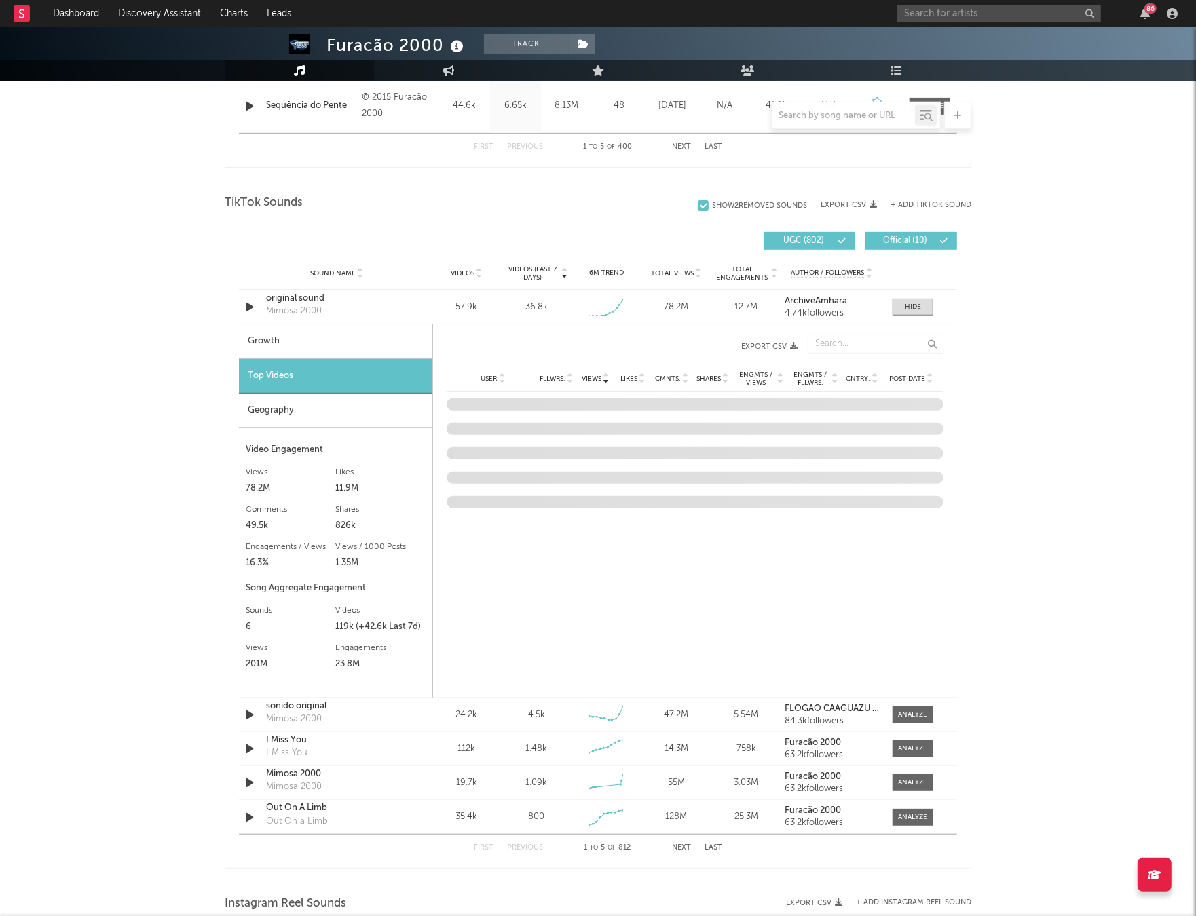
click at [335, 403] on div "Geography" at bounding box center [335, 411] width 193 height 35
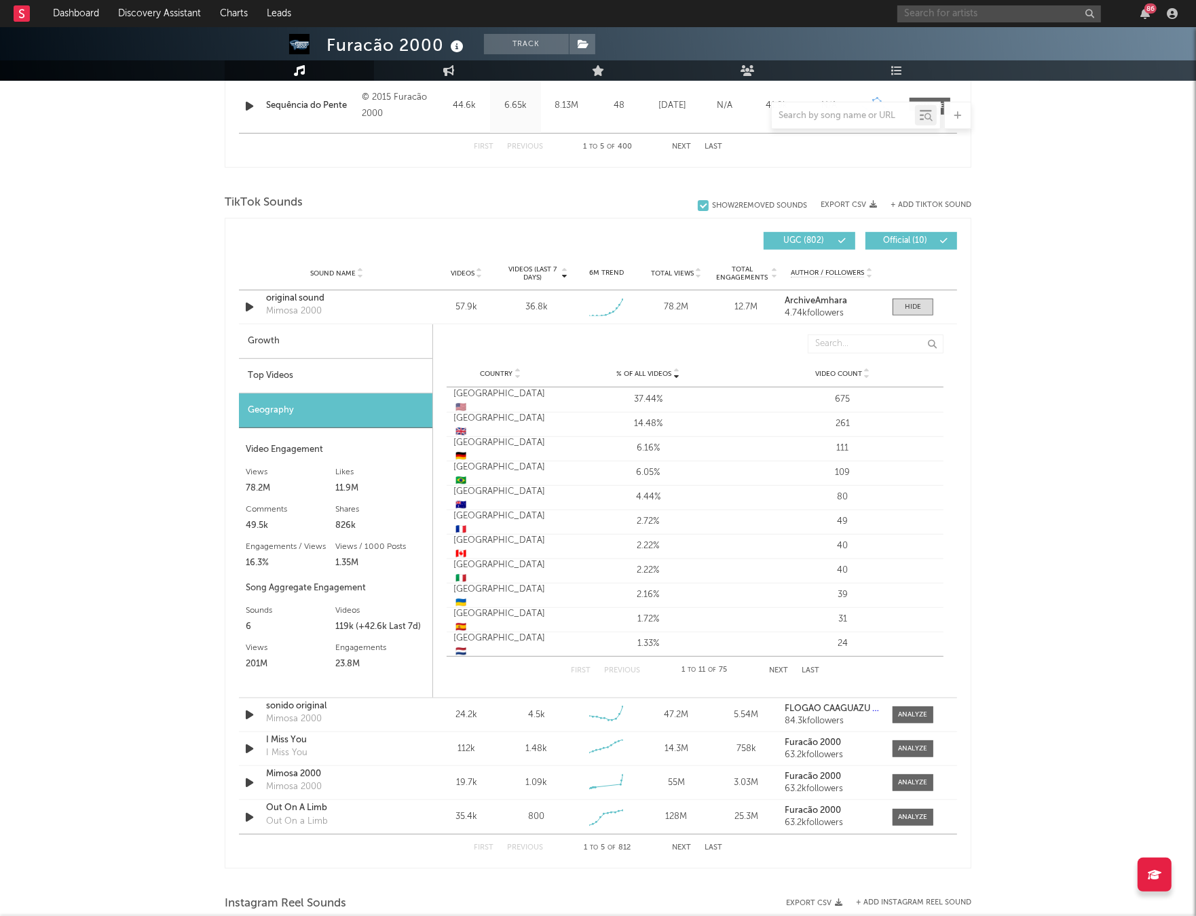
click at [1000, 10] on input "text" at bounding box center [999, 13] width 204 height 17
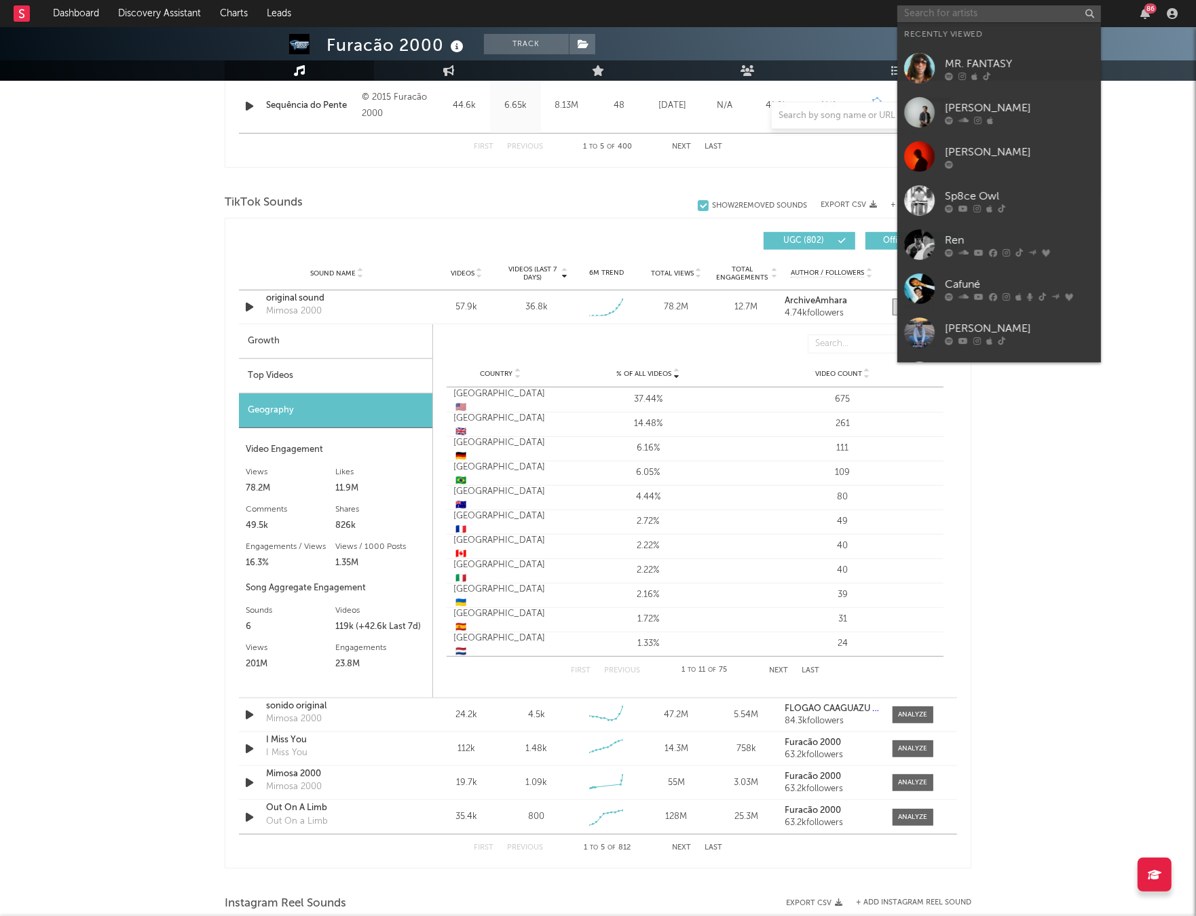
paste input "https://open.spotify.com/track/1G6tftTrUHgg1g6cP3VkJ5?si=8bd9eba3d9de494d"
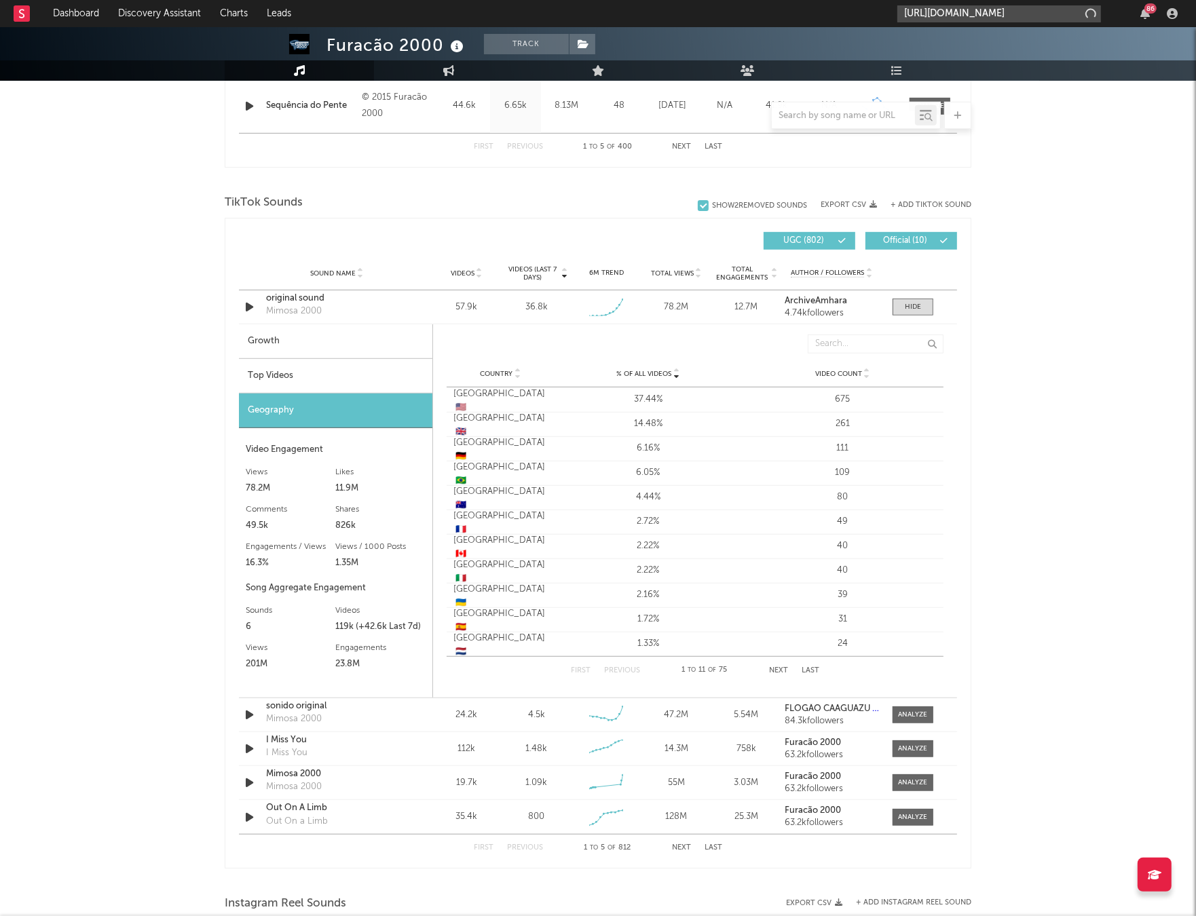
scroll to position [0, 182]
click at [1017, 12] on input "https://open.spotify.com/track/1G6tftTrUHgg1g6cP3VkJ5?si=8bd9eba3d9de494d" at bounding box center [999, 13] width 204 height 17
type input "https://open.spotify.com/track/1G6tftTrUHgg1g6cP3VkJ5?si=8bd9eba3d9de494d"
click at [989, 45] on div "Florence Road" at bounding box center [1019, 46] width 149 height 33
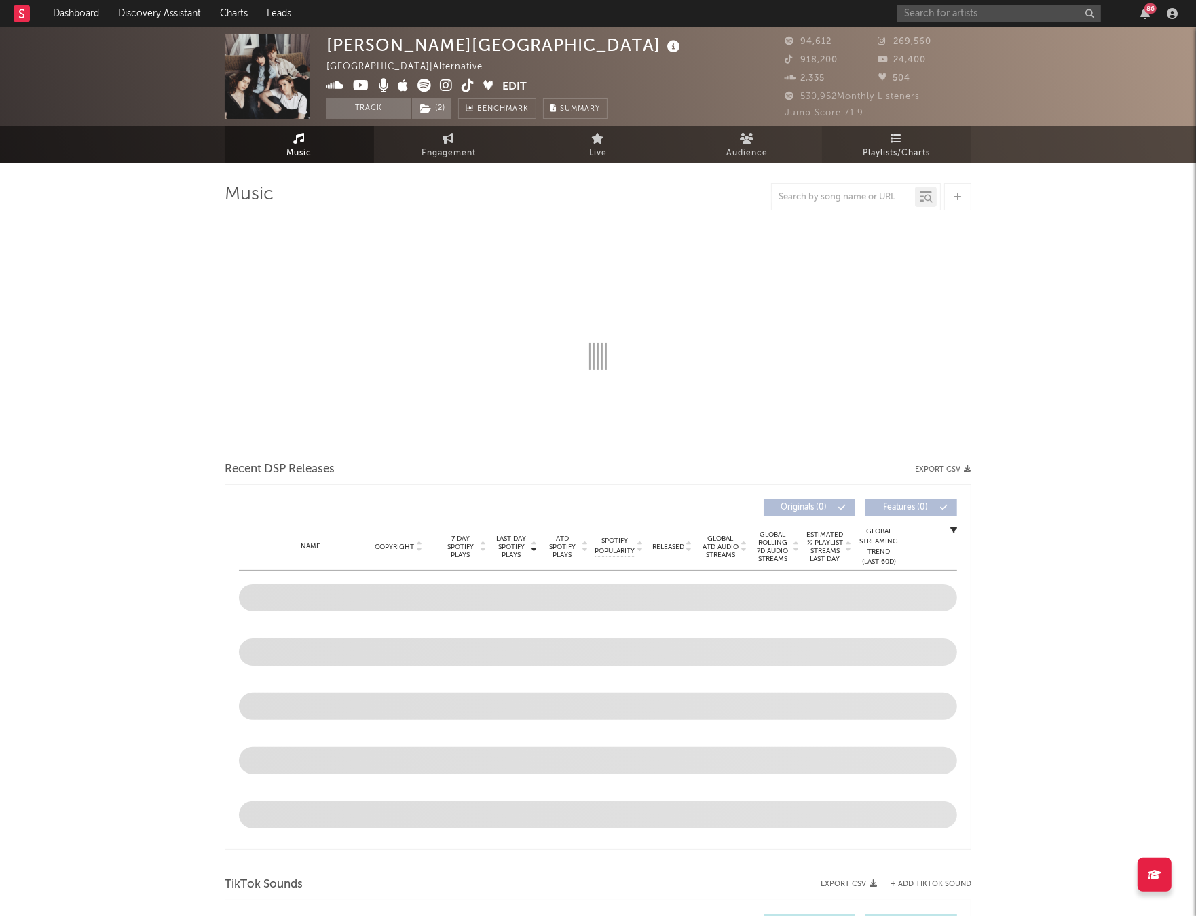
click at [883, 145] on span "Playlists/Charts" at bounding box center [896, 153] width 67 height 16
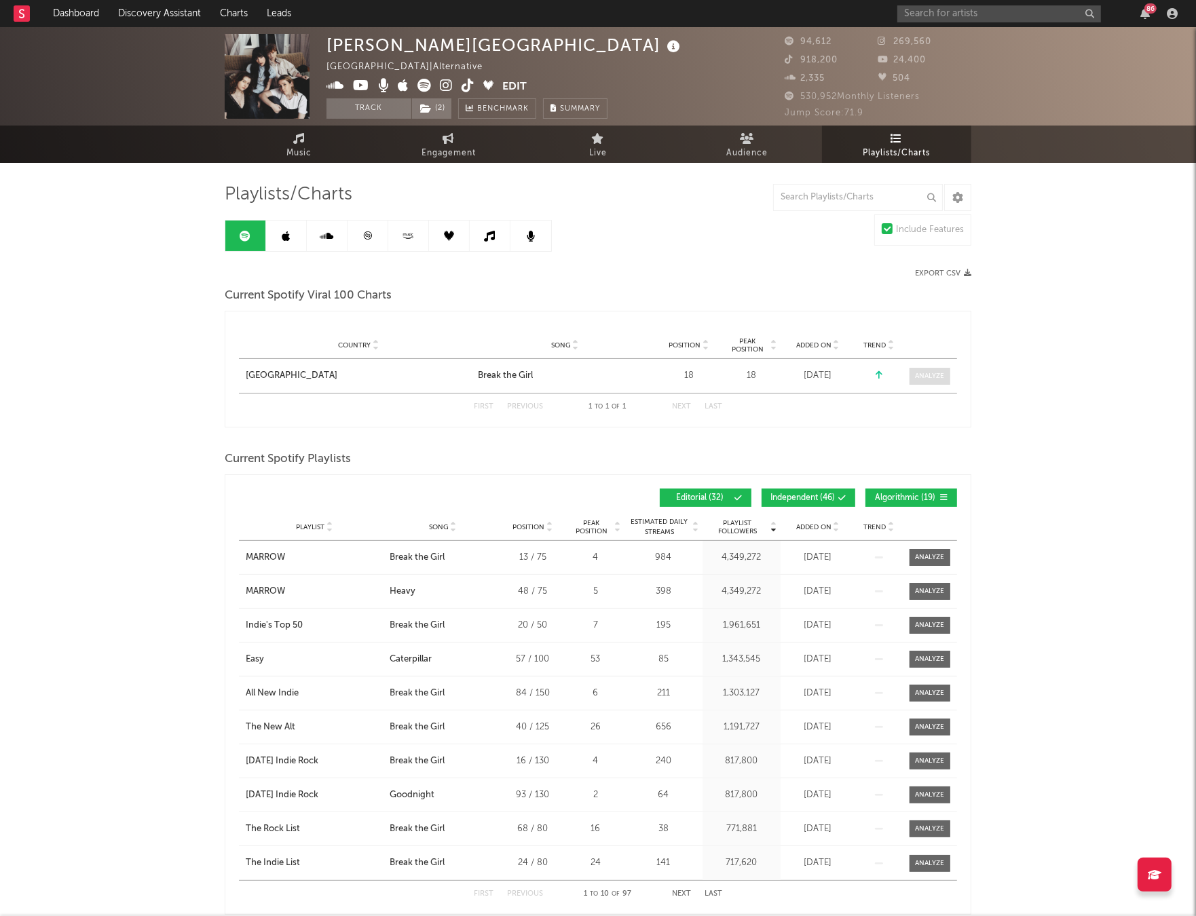
click at [930, 376] on div at bounding box center [929, 376] width 29 height 10
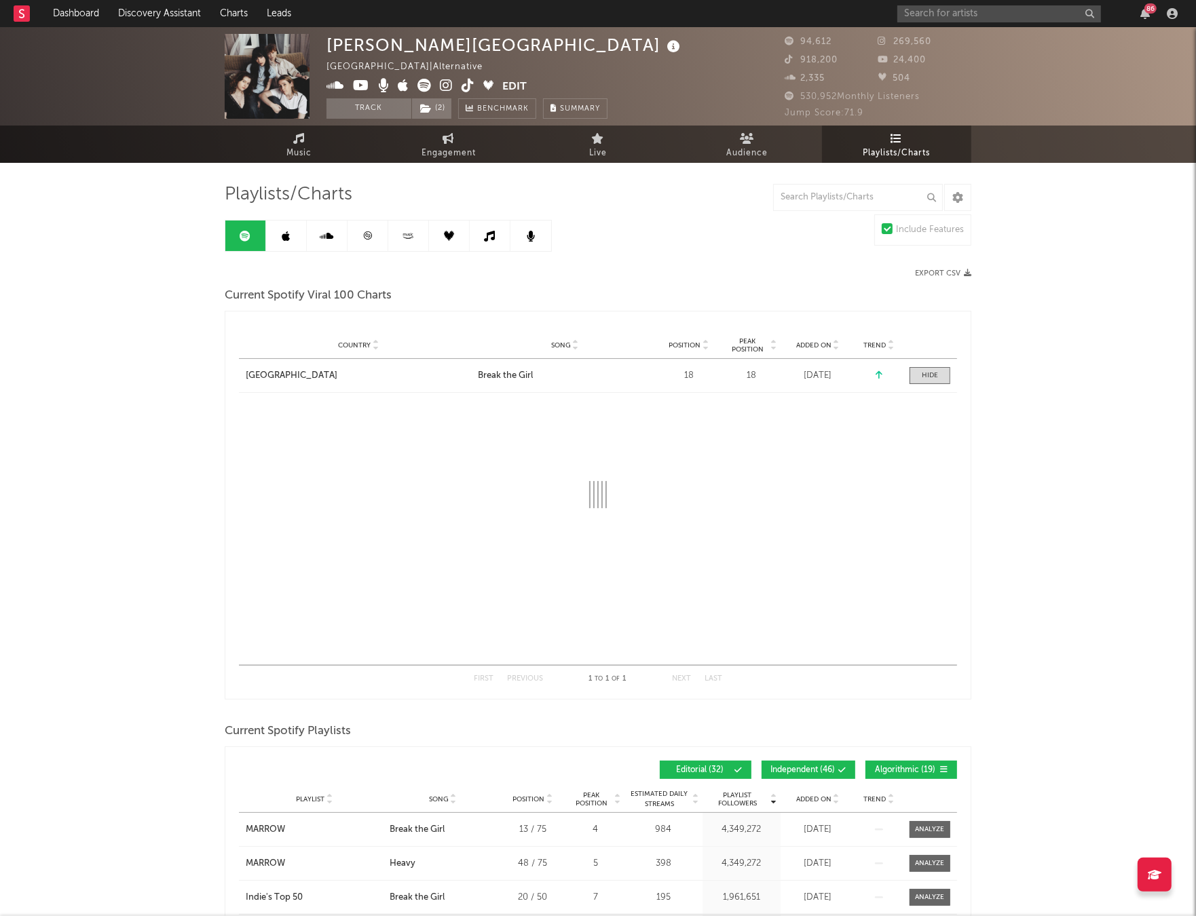
select select "1w"
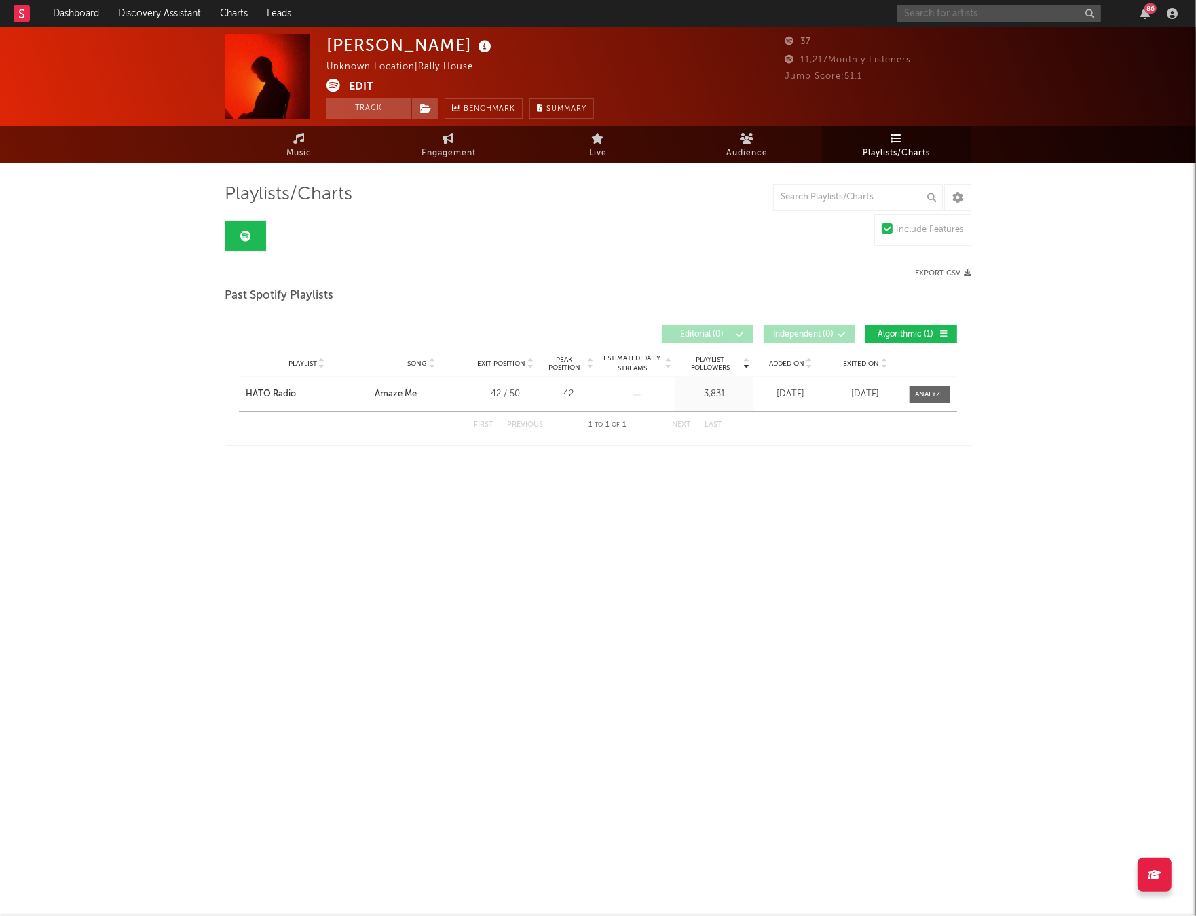
click at [997, 17] on input "text" at bounding box center [999, 13] width 204 height 17
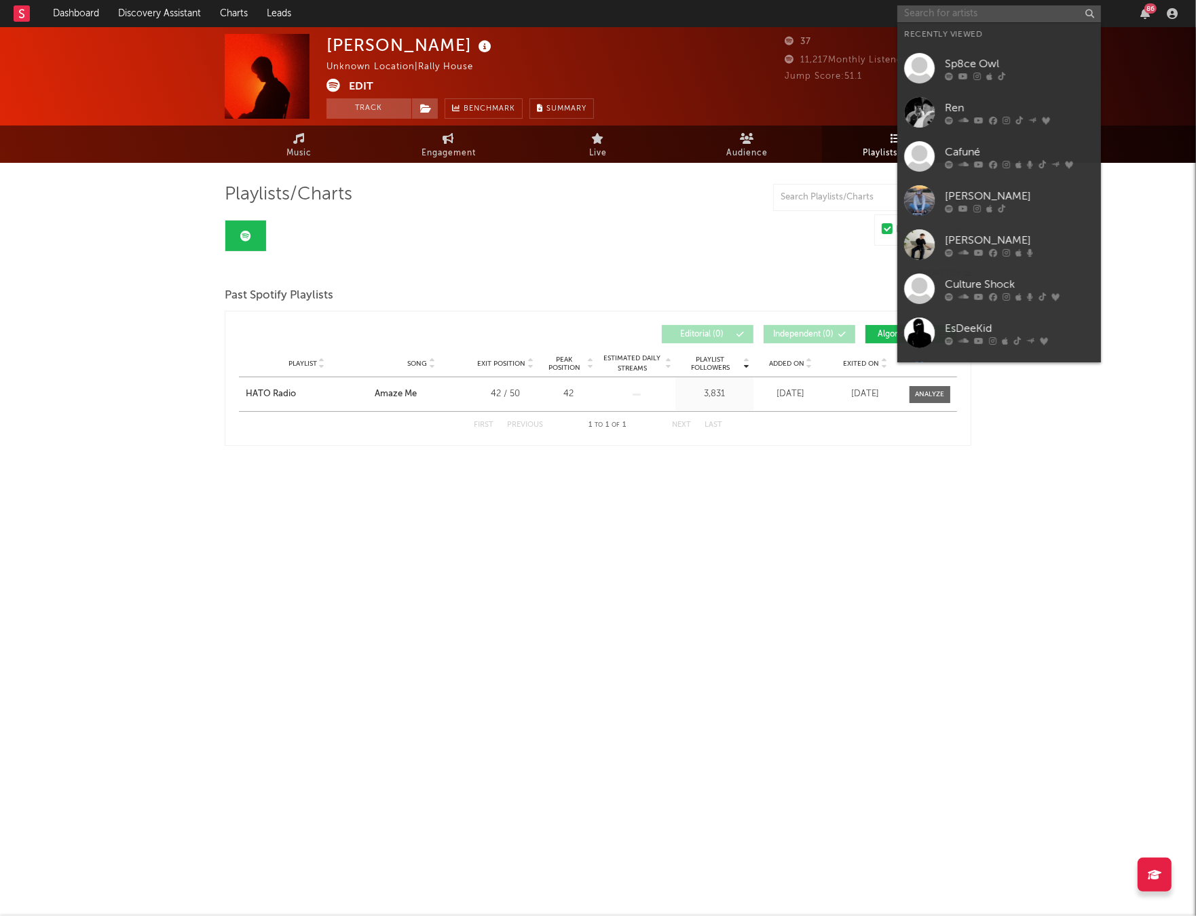
paste input "https://open.spotify.com/track/2ttnp69yYFGqppvqNGBBsW?si=d800c657399c47b7"
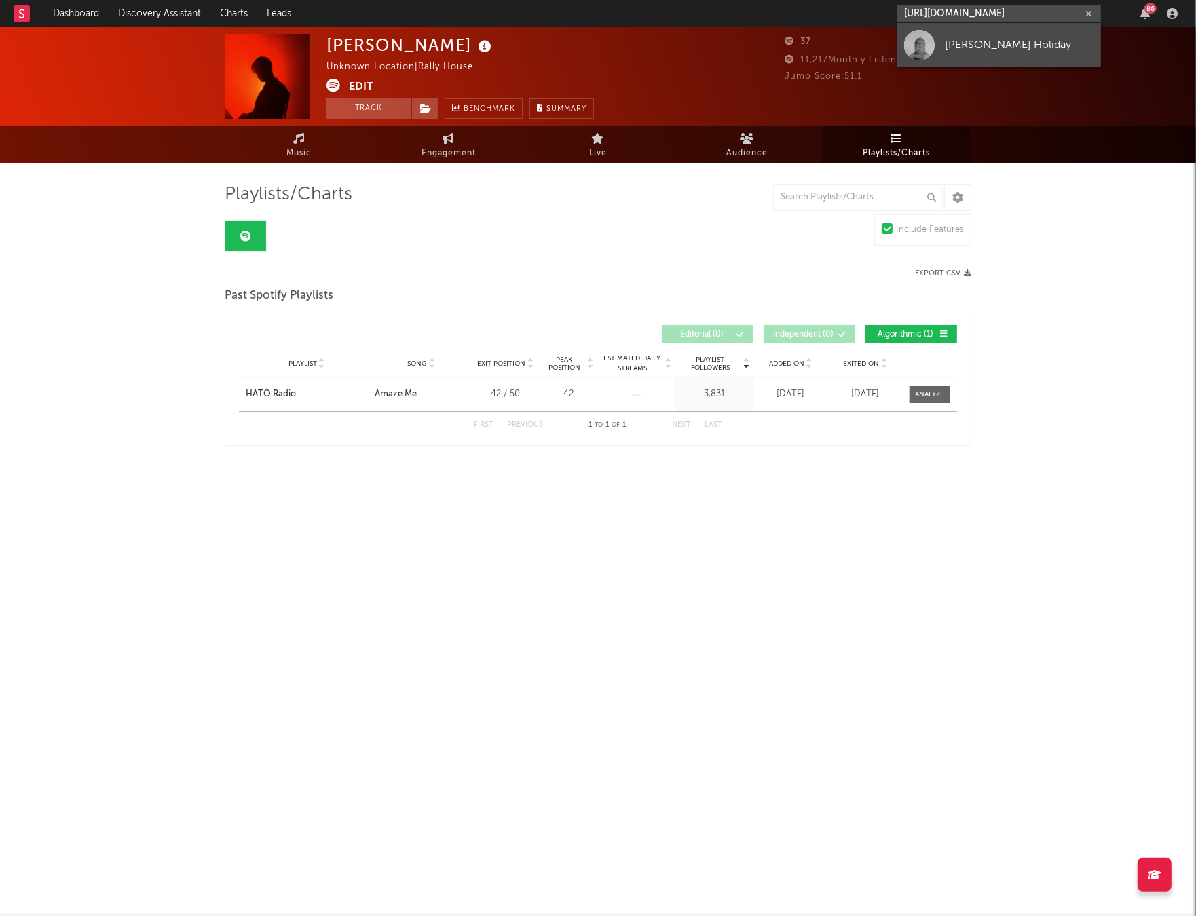
type input "https://open.spotify.com/track/2ttnp69yYFGqppvqNGBBsW?si=d800c657399c47b7"
click at [983, 38] on div "Keli Holiday" at bounding box center [1019, 45] width 149 height 16
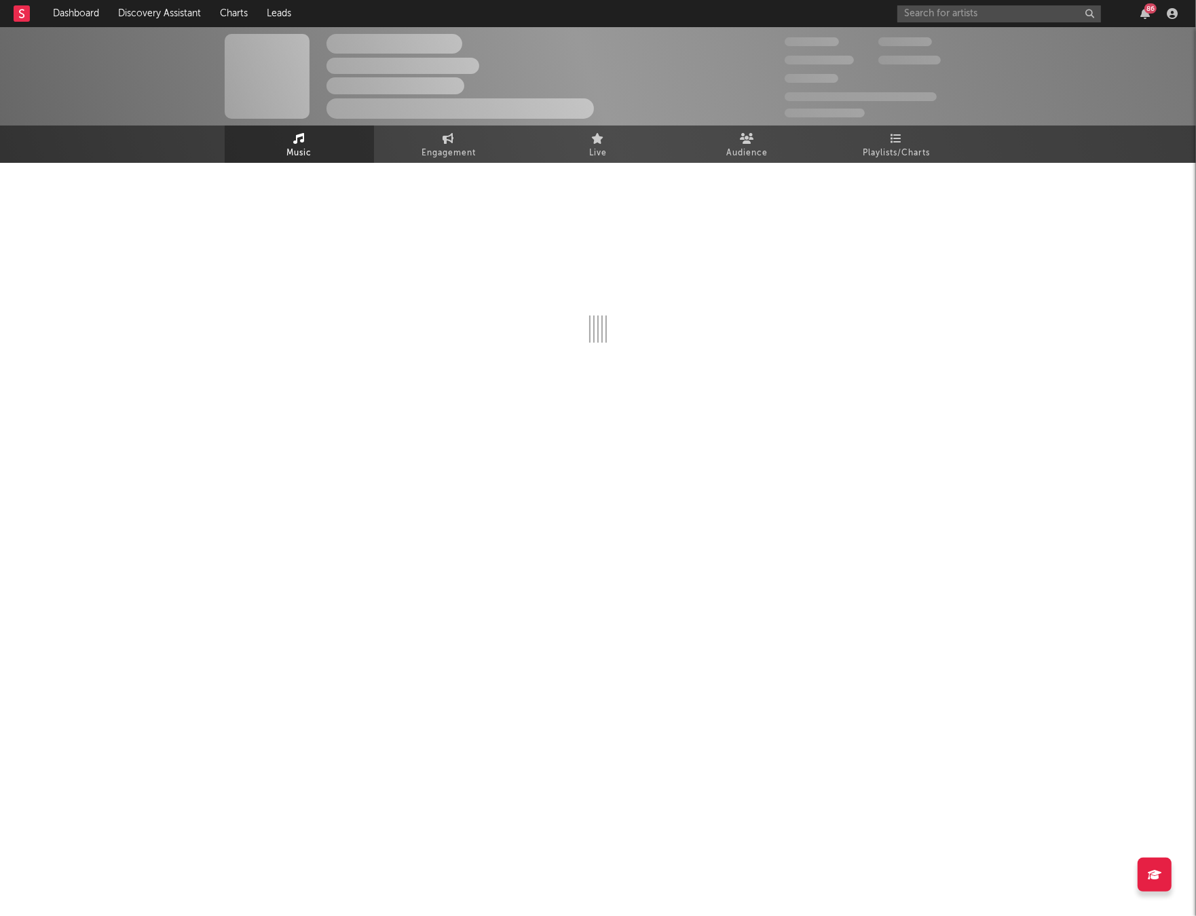
select select "6m"
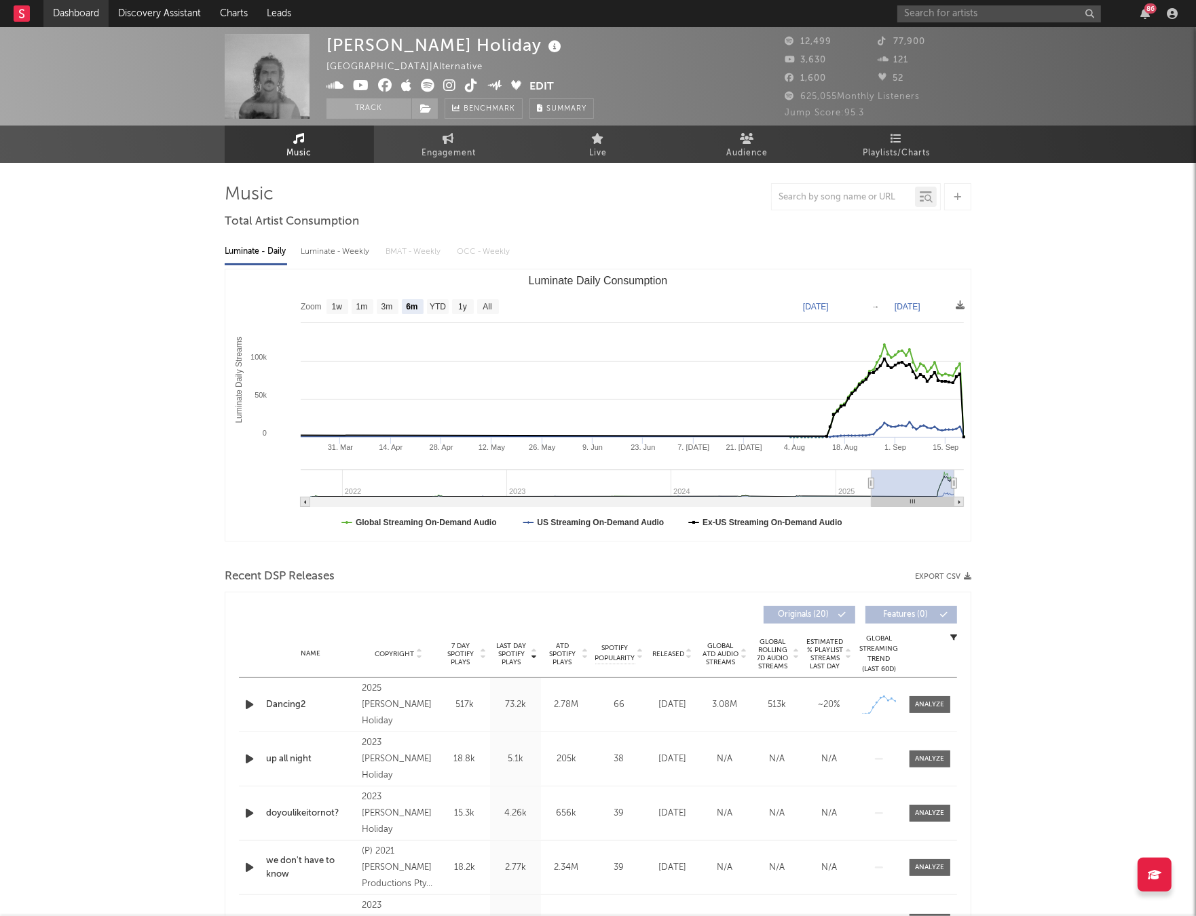
click at [89, 16] on link "Dashboard" at bounding box center [75, 13] width 65 height 27
